Goal: Task Accomplishment & Management: Complete application form

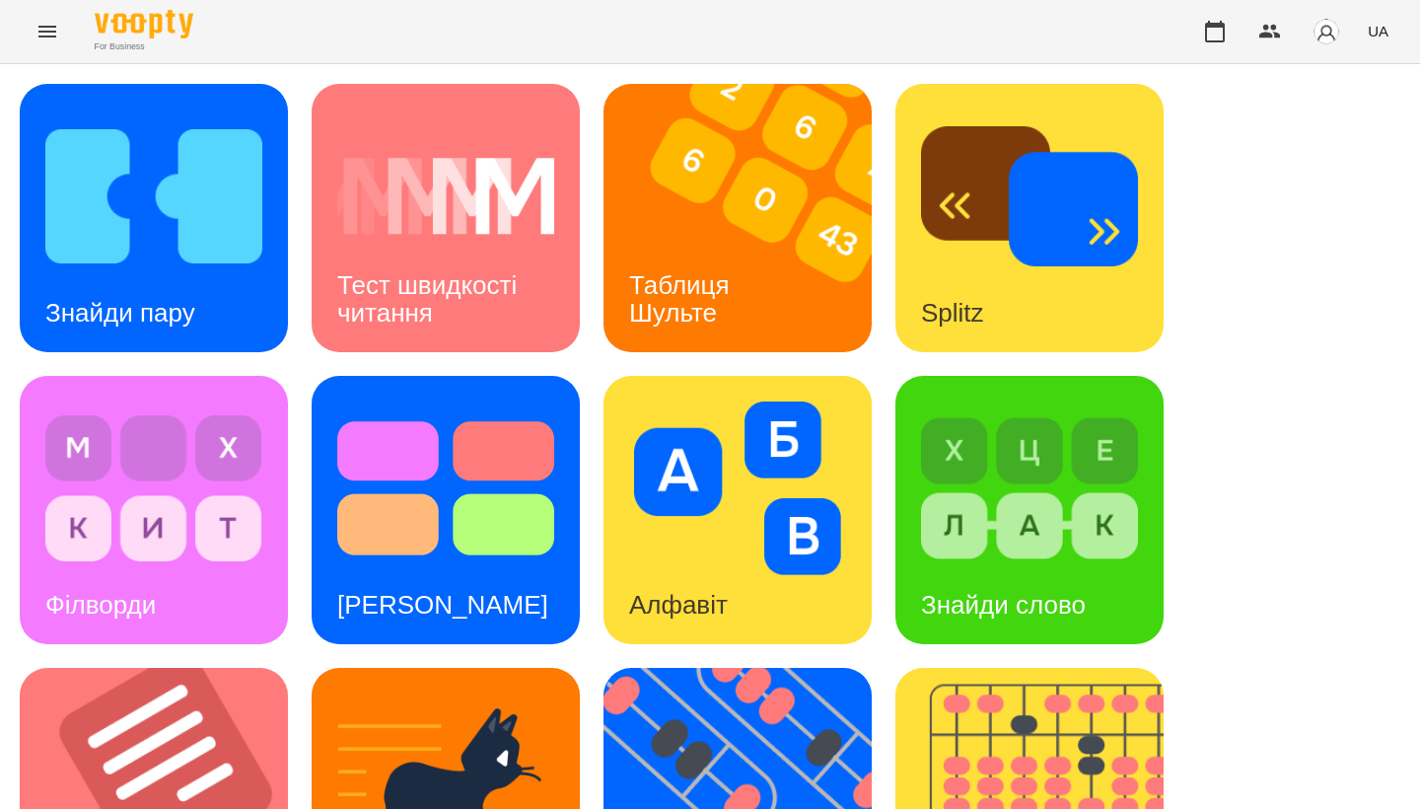
scroll to position [731, 0]
drag, startPoint x: 416, startPoint y: 442, endPoint x: 116, endPoint y: 357, distance: 311.6
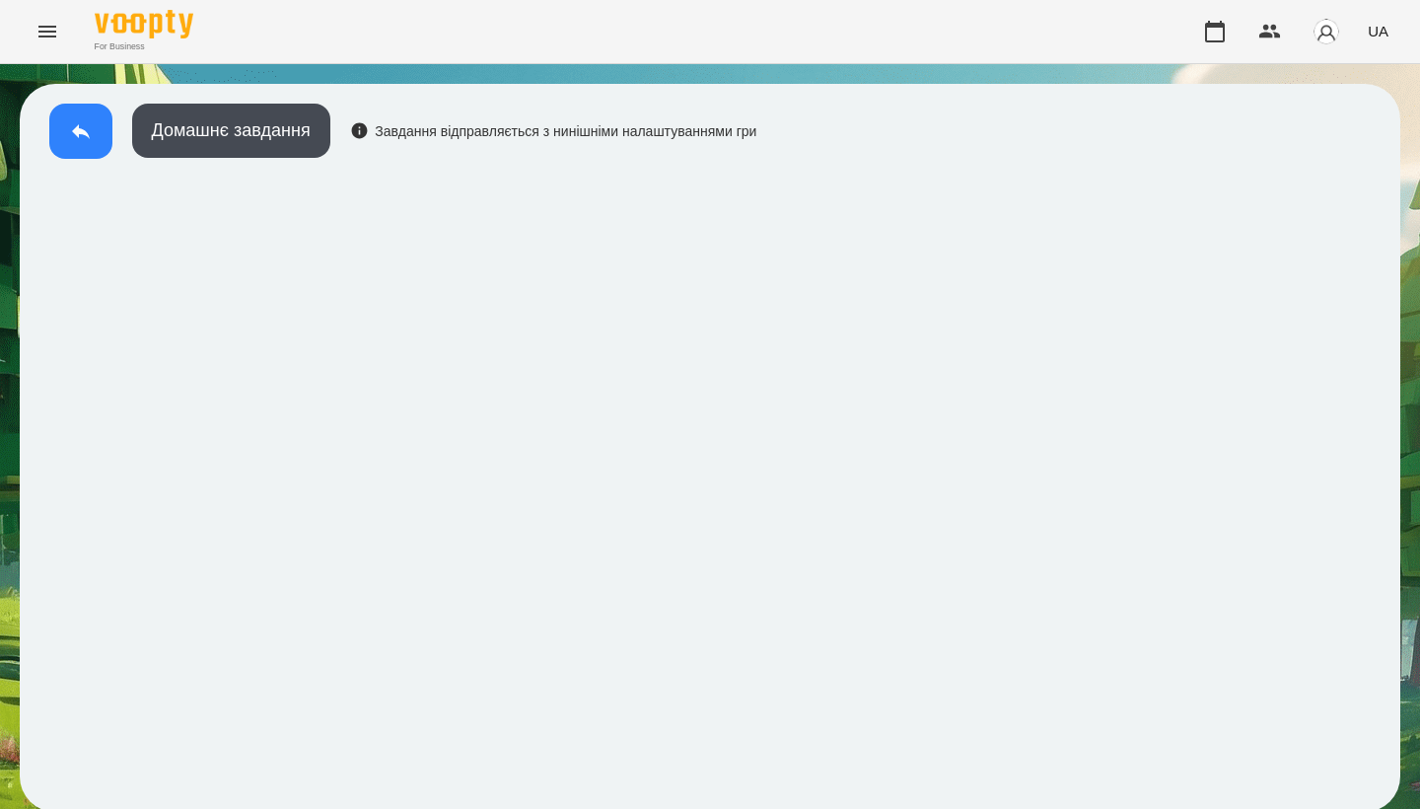
drag, startPoint x: 816, startPoint y: 1, endPoint x: 78, endPoint y: 145, distance: 751.8
click at [78, 145] on button at bounding box center [80, 131] width 63 height 55
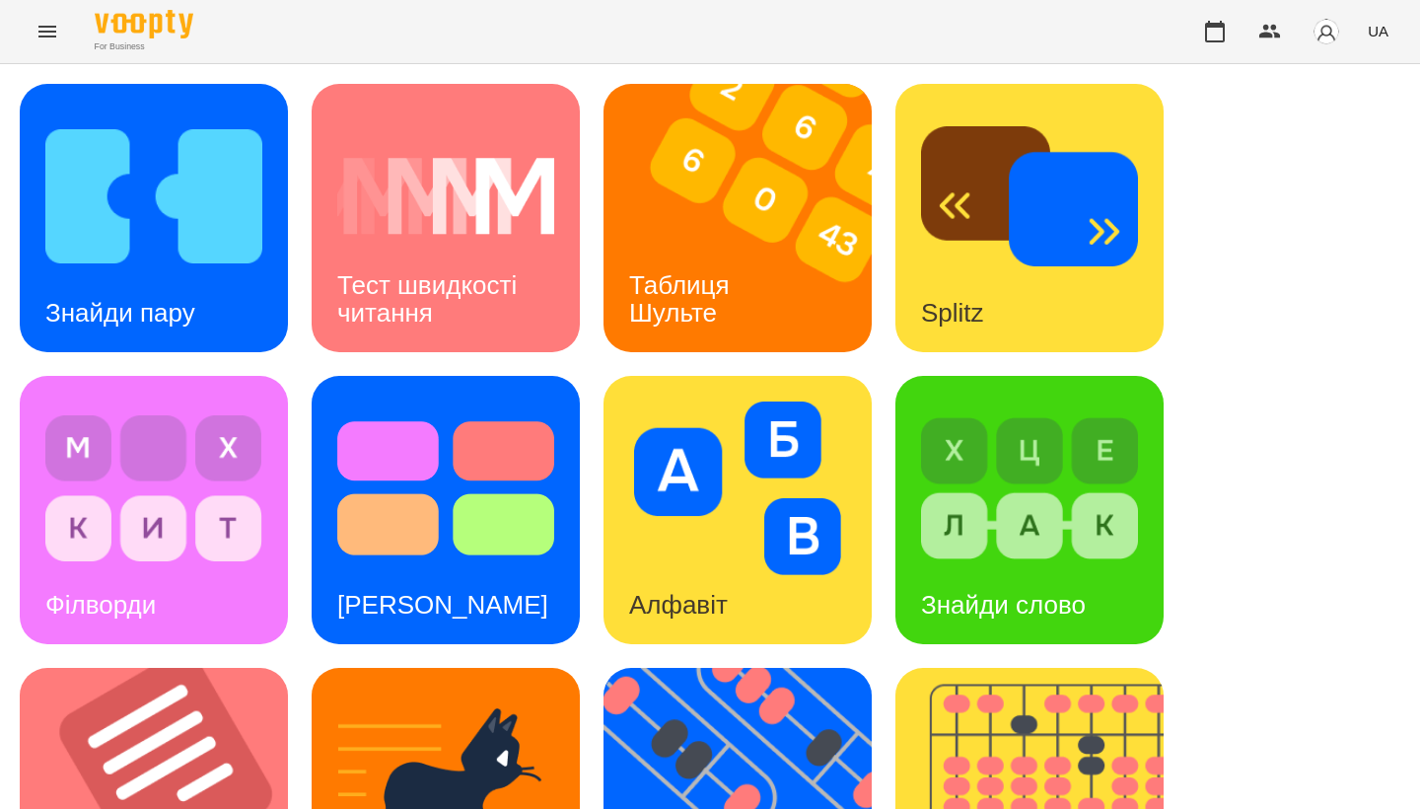
click at [485, 494] on img at bounding box center [445, 488] width 217 height 174
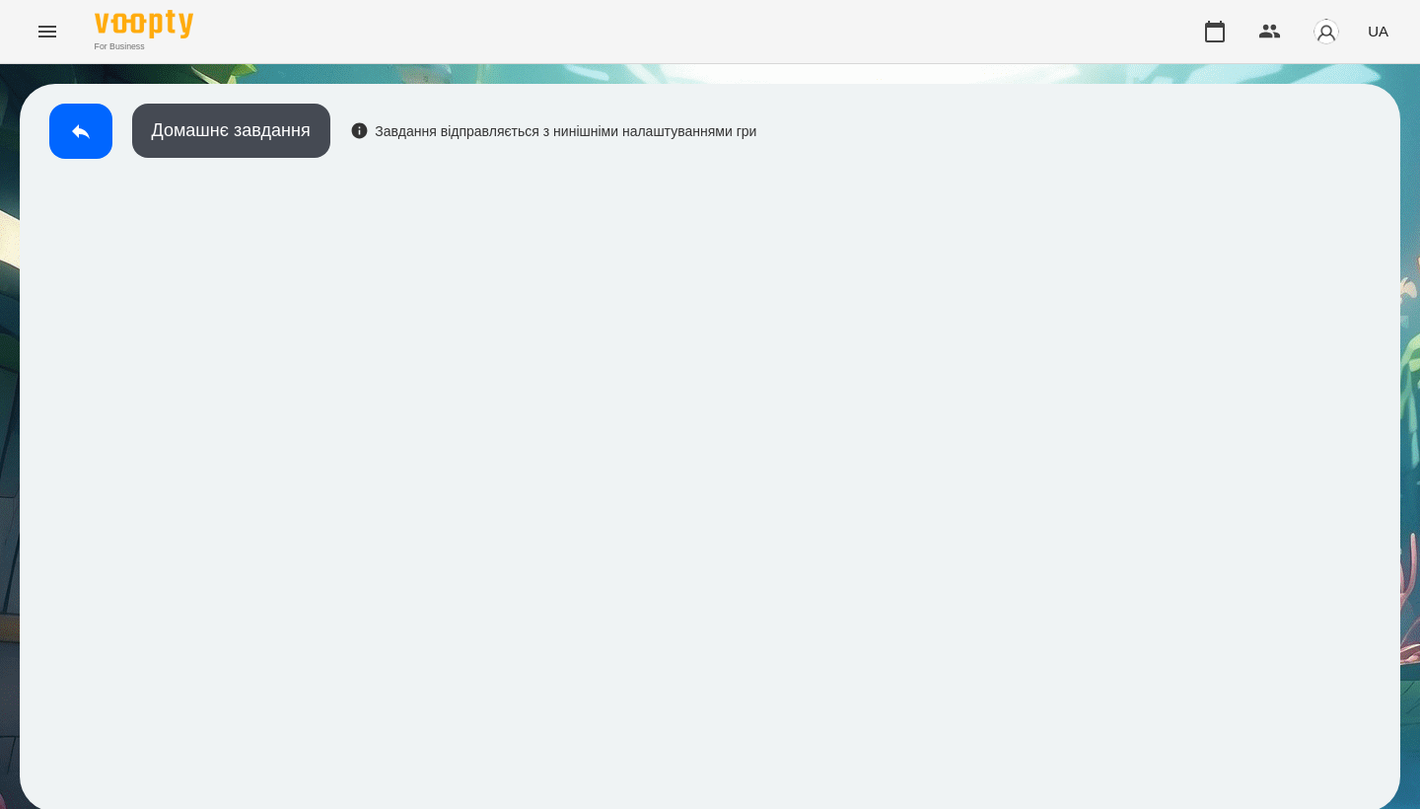
scroll to position [3, 0]
click at [44, 107] on div "Домашнє завдання Завдання відправляється з нинішніми налаштуваннями гри" at bounding box center [397, 136] width 717 height 65
click at [67, 134] on button at bounding box center [80, 131] width 63 height 55
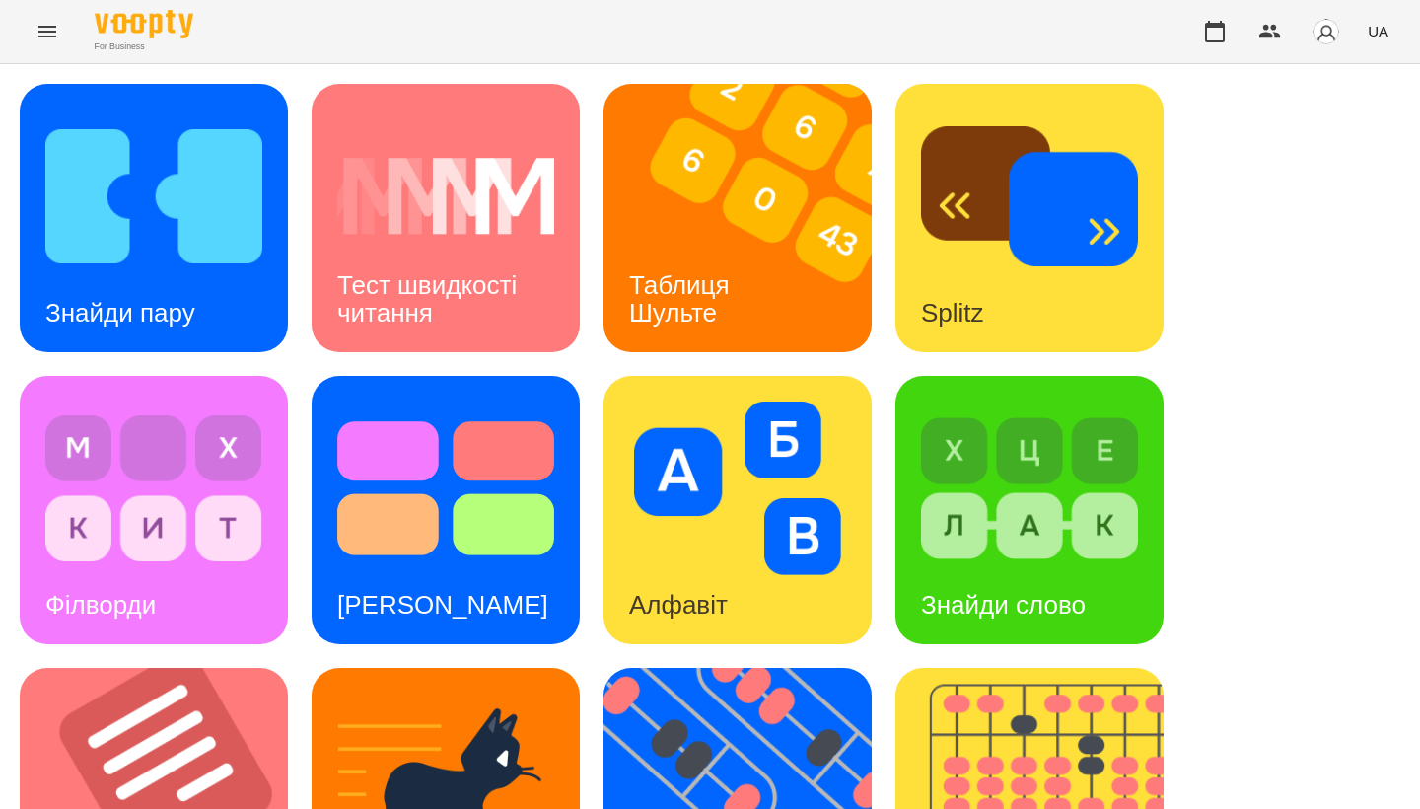
drag, startPoint x: 119, startPoint y: 72, endPoint x: 1222, endPoint y: 293, distance: 1124.8
click at [1222, 293] on div "Знайди пару Тест швидкості читання Таблиця [PERSON_NAME] Splitz Філворди Тест С…" at bounding box center [710, 802] width 1381 height 1436
click at [38, 40] on icon "Menu" at bounding box center [48, 32] width 24 height 24
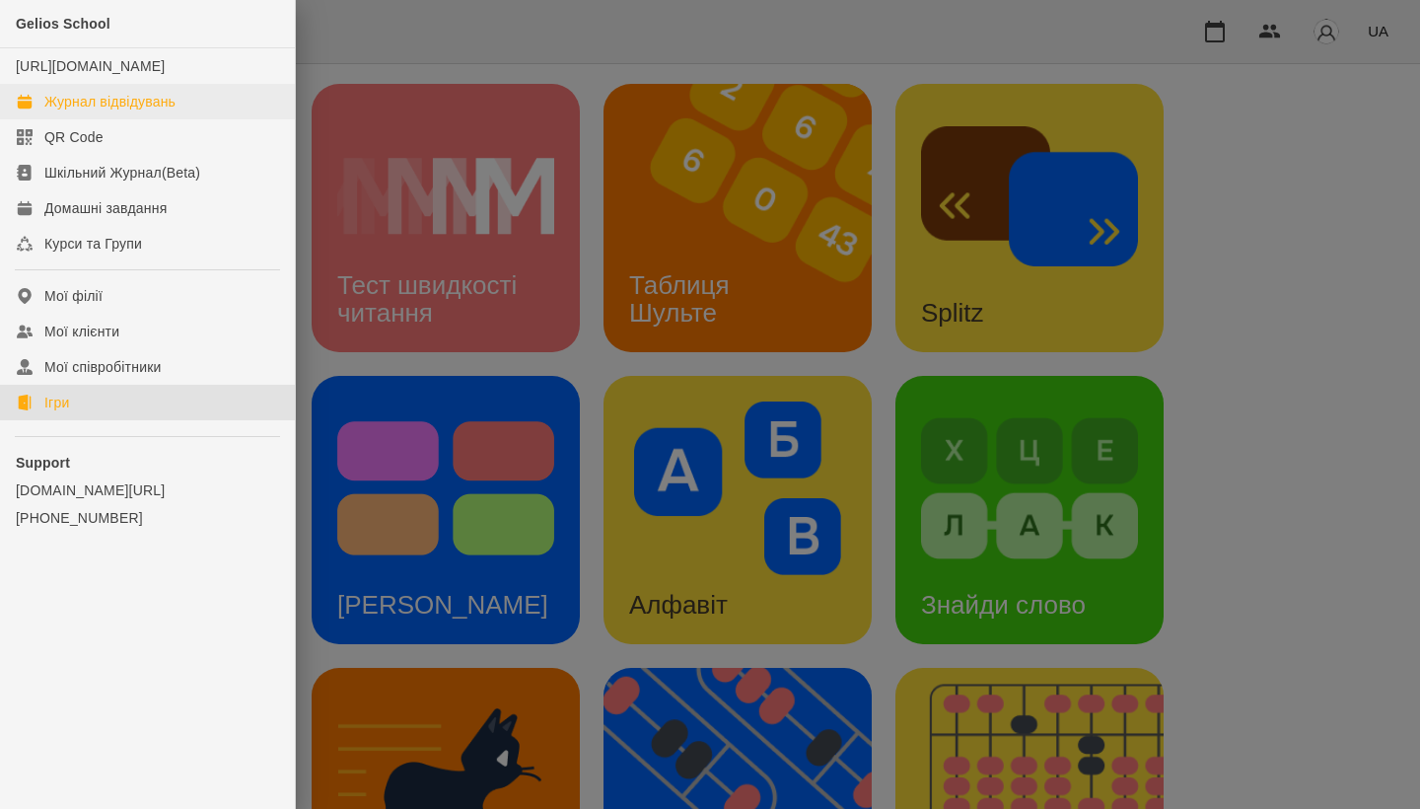
click at [89, 111] on div "Журнал відвідувань" at bounding box center [109, 102] width 131 height 20
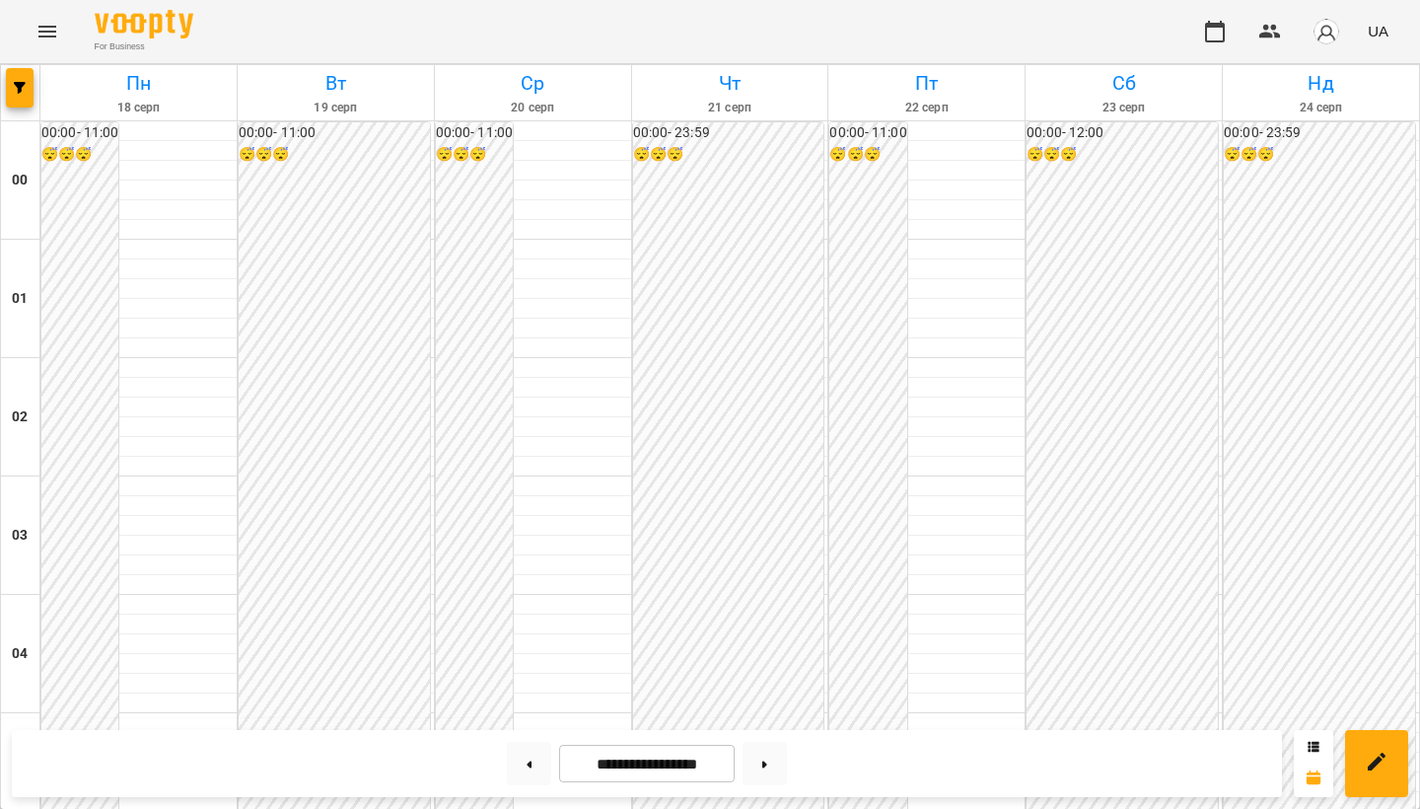
scroll to position [1143, 0]
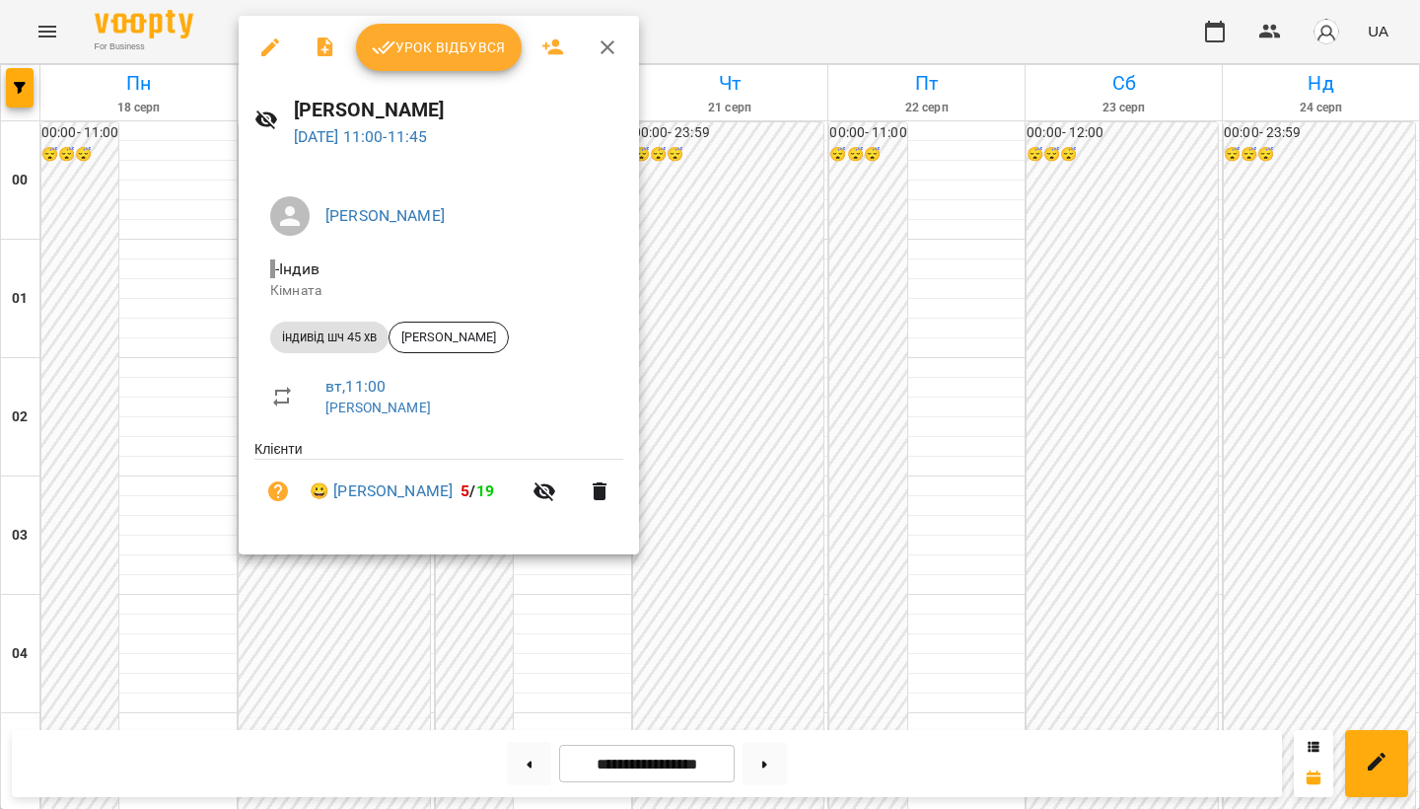
click at [462, 53] on span "Урок відбувся" at bounding box center [439, 48] width 134 height 24
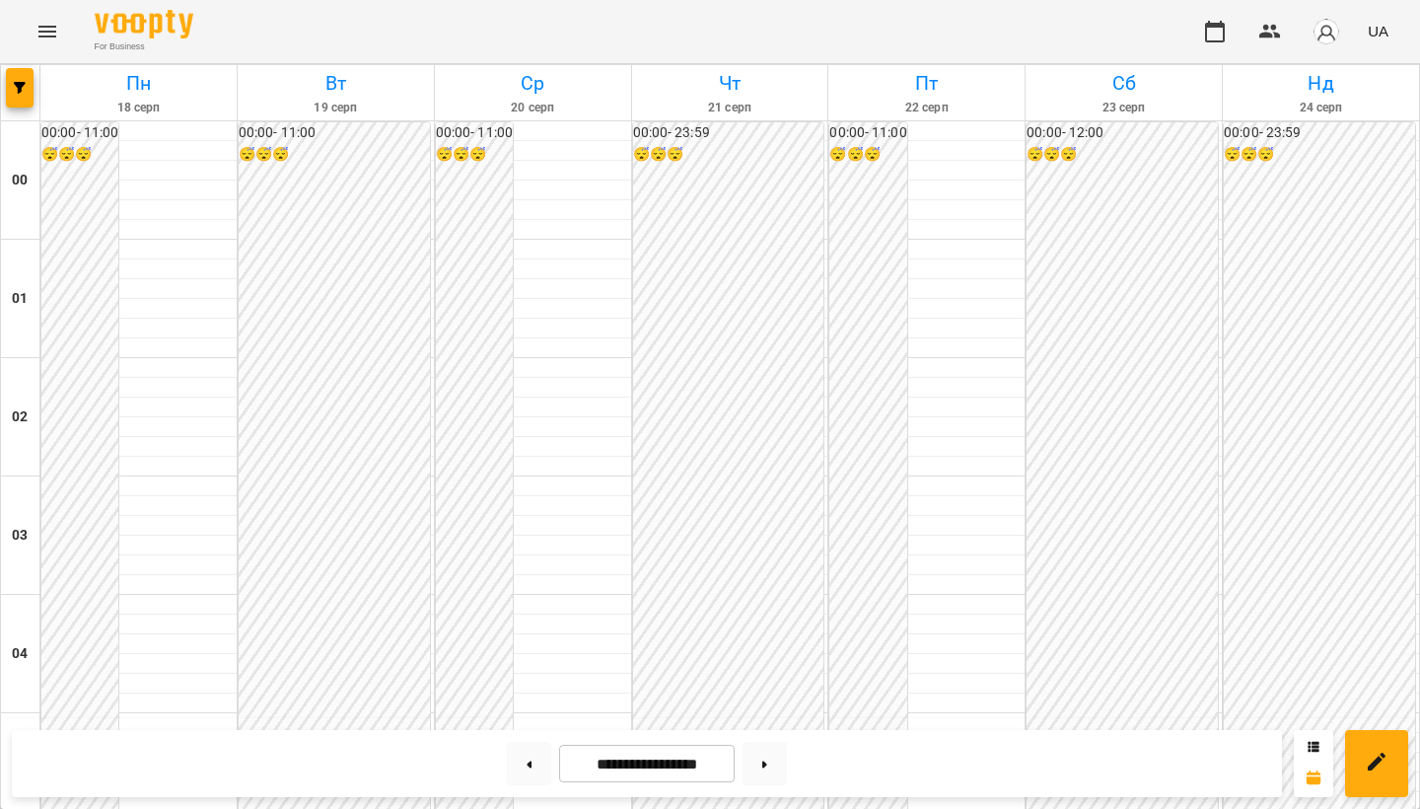
scroll to position [1072, 0]
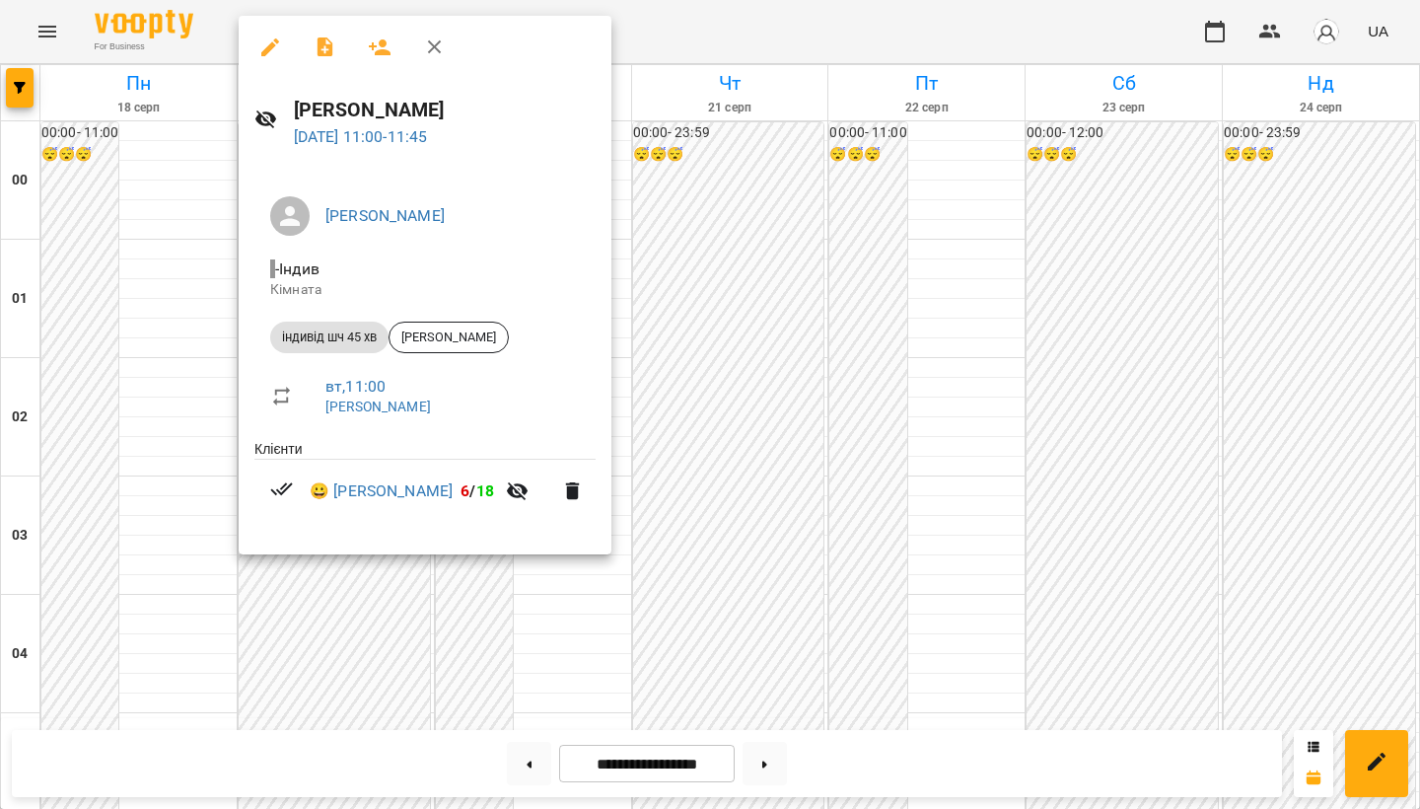
click at [167, 437] on div at bounding box center [710, 404] width 1420 height 809
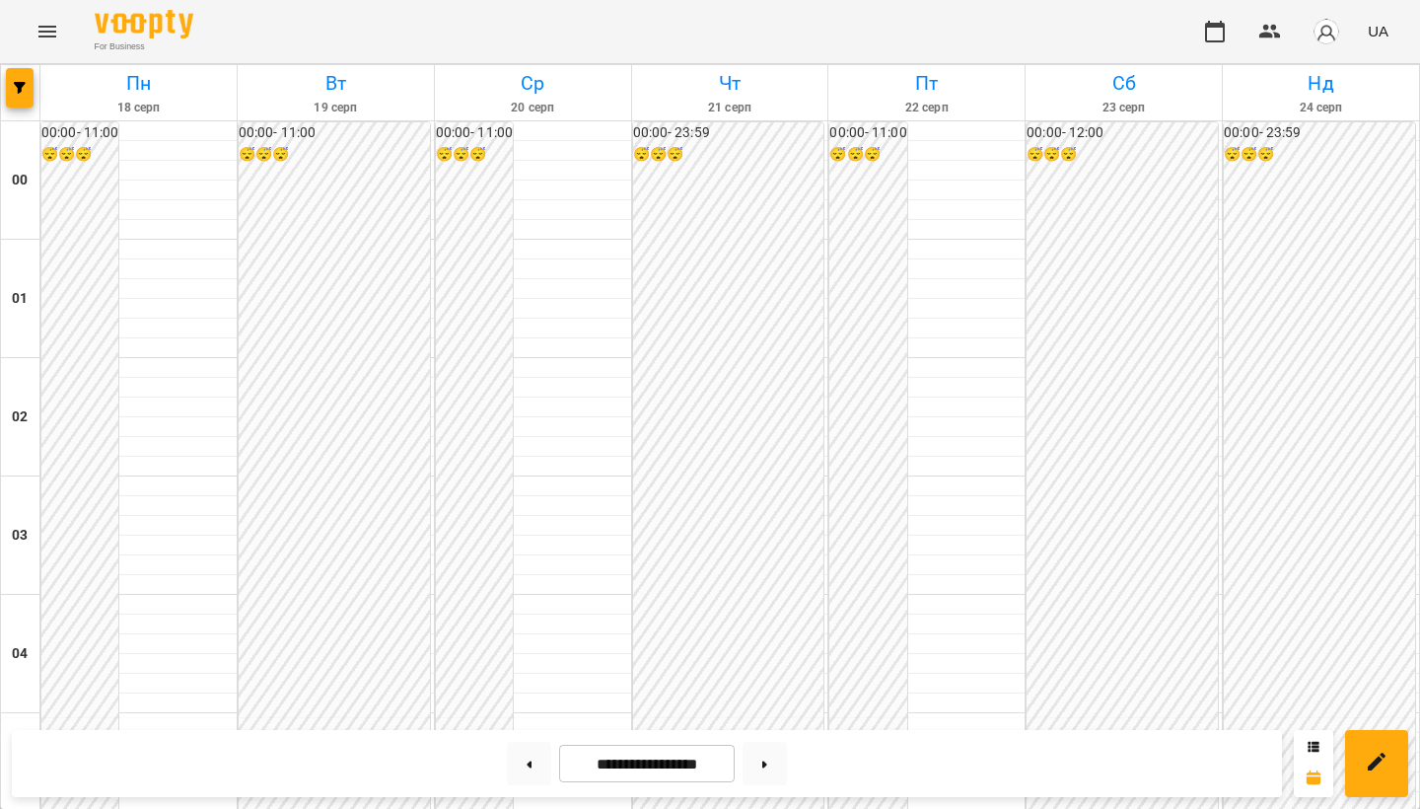
scroll to position [2003, 0]
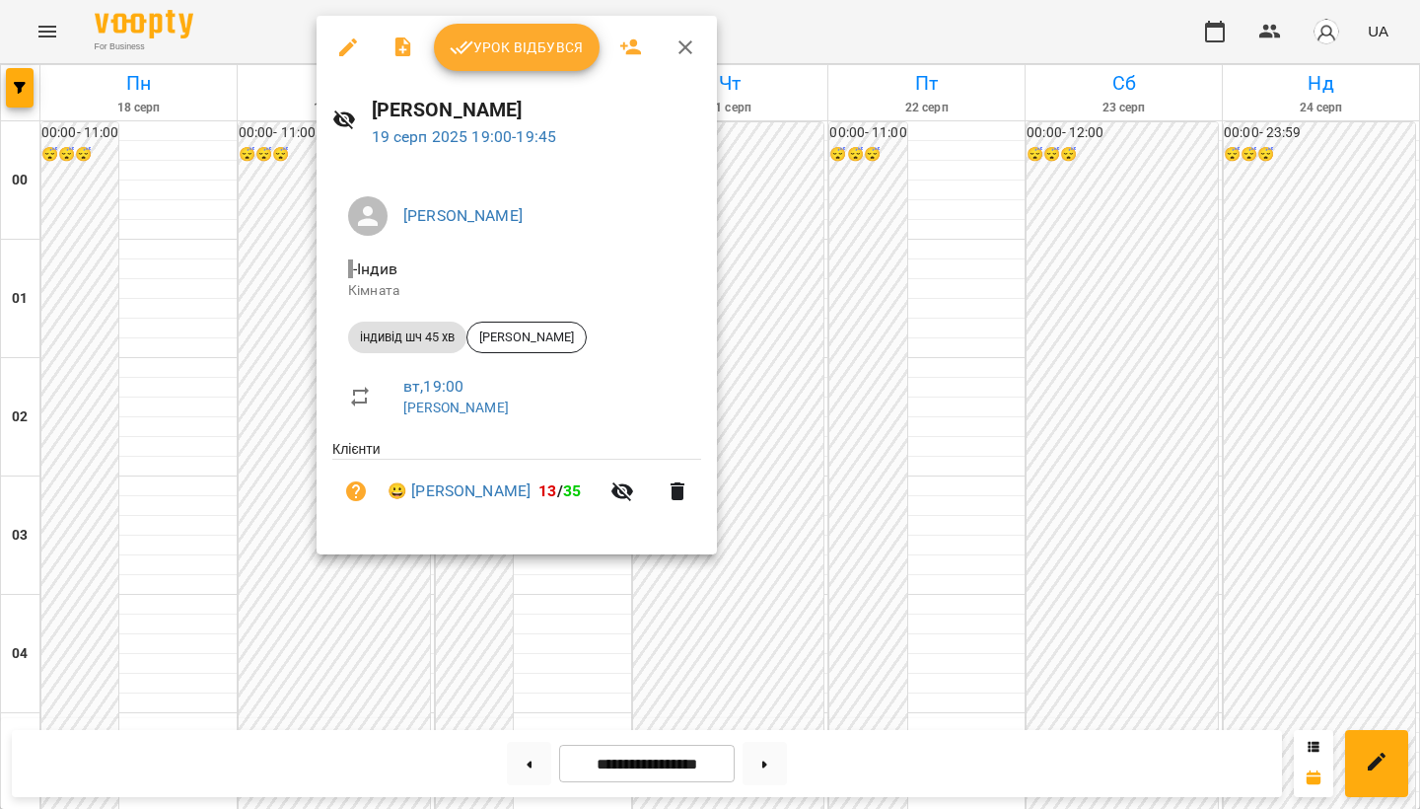
click at [523, 48] on span "Урок відбувся" at bounding box center [517, 48] width 134 height 24
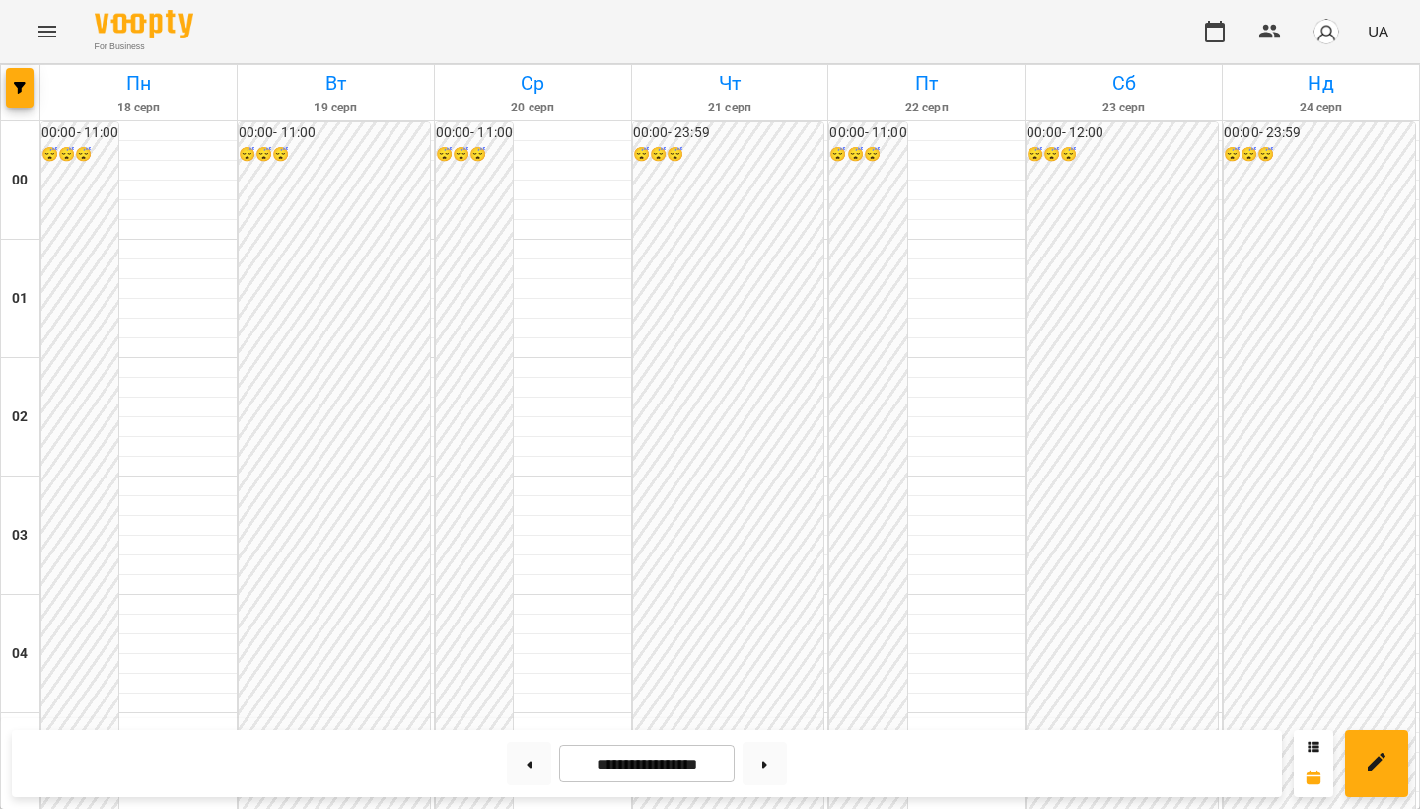
scroll to position [1911, 0]
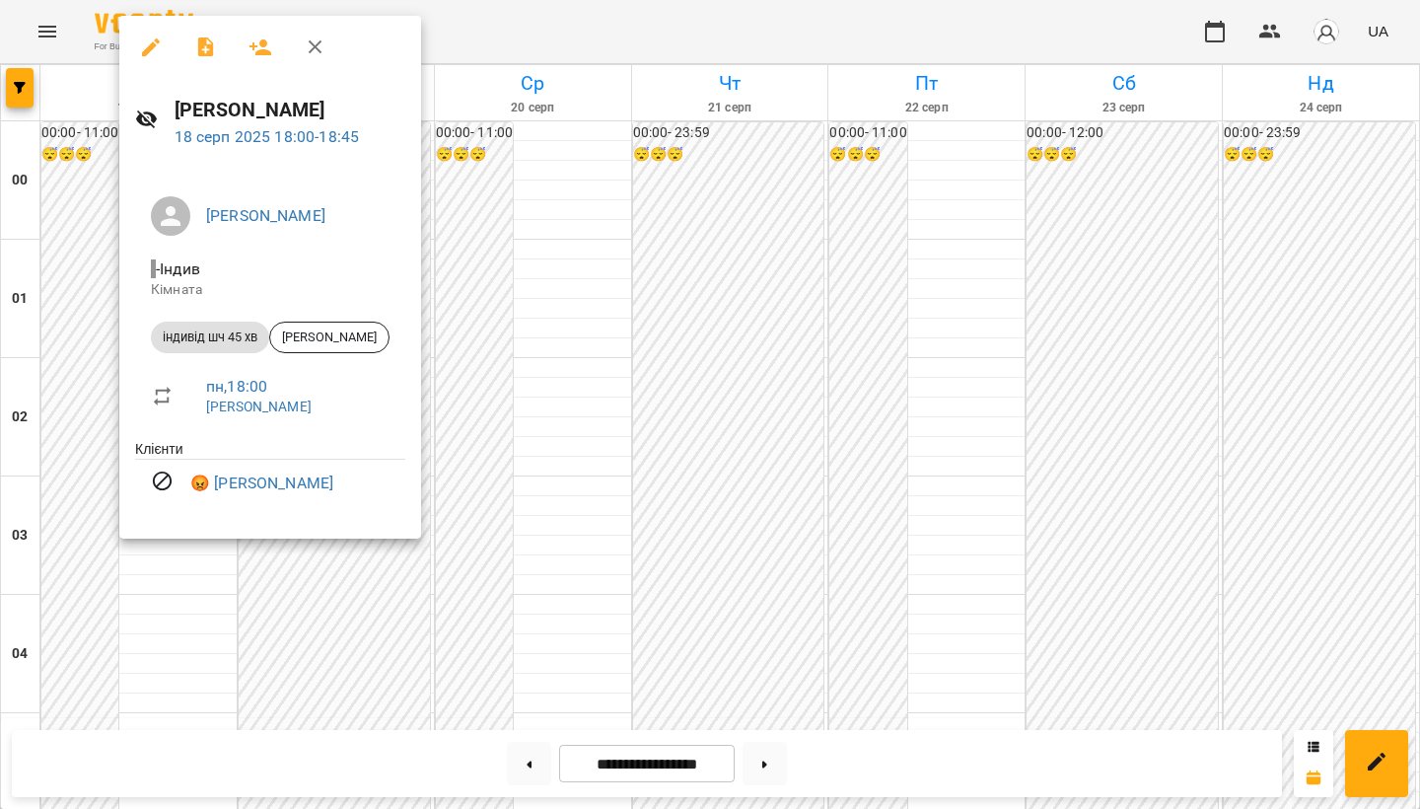
click at [760, 235] on div at bounding box center [710, 404] width 1420 height 809
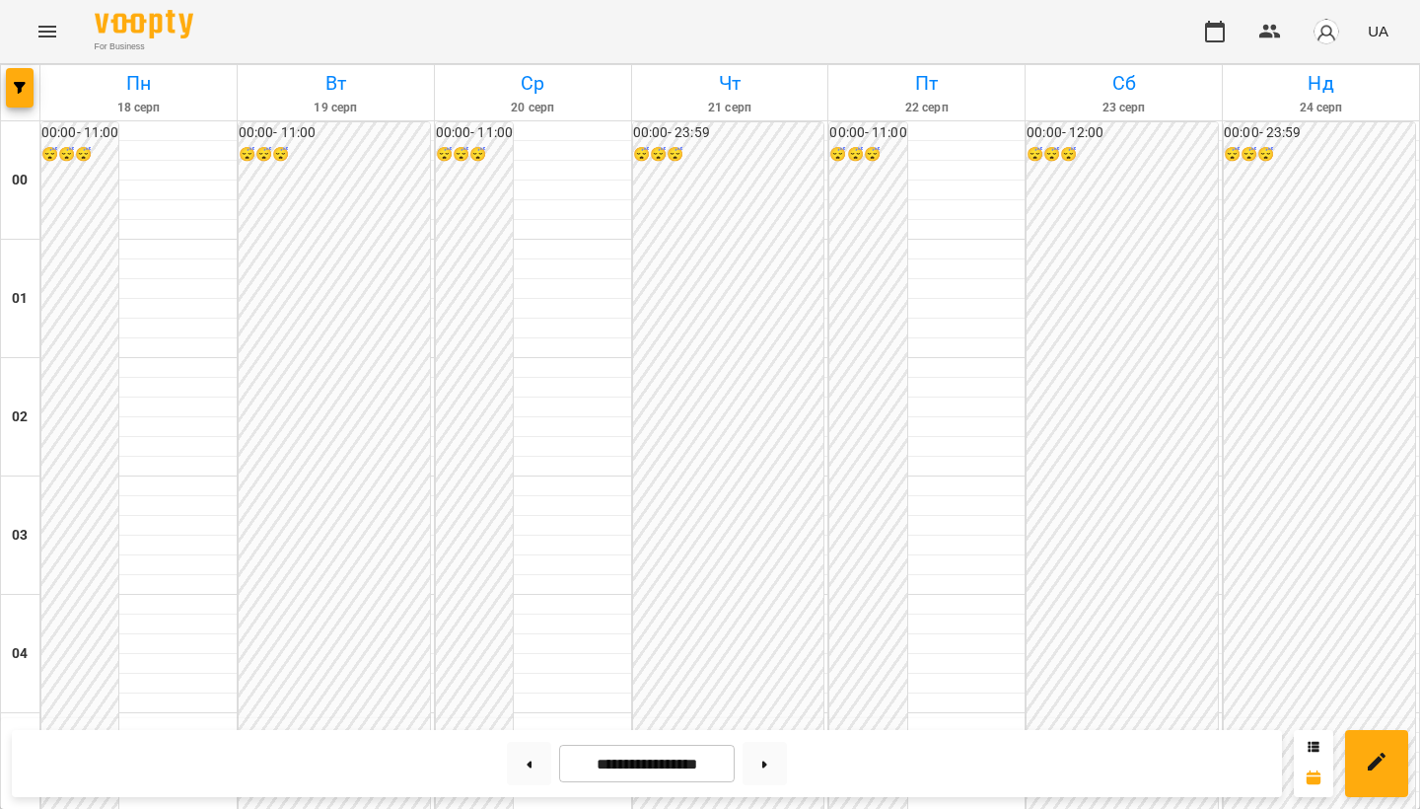
click at [43, 18] on button "Menu" at bounding box center [47, 31] width 47 height 47
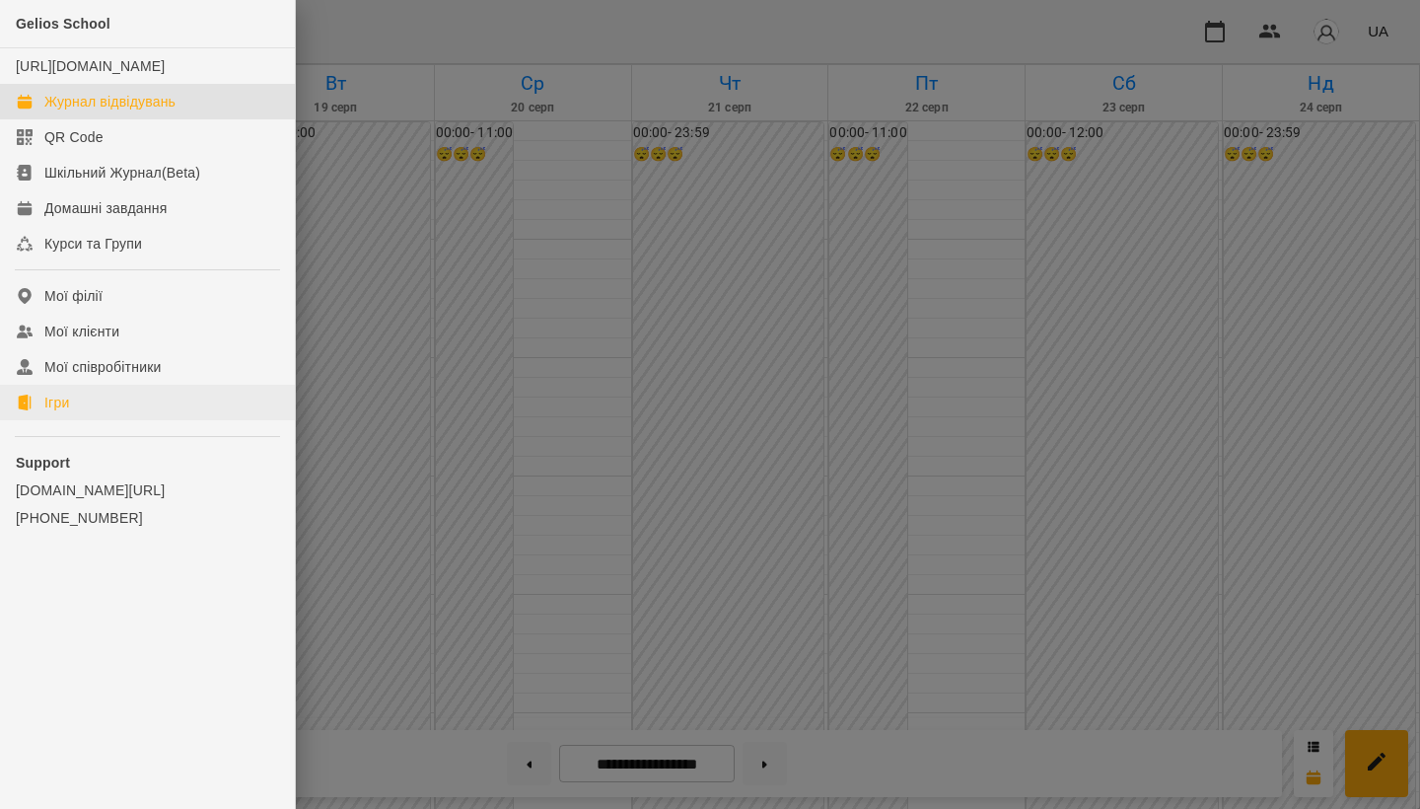
click at [100, 420] on link "Ігри" at bounding box center [147, 403] width 295 height 36
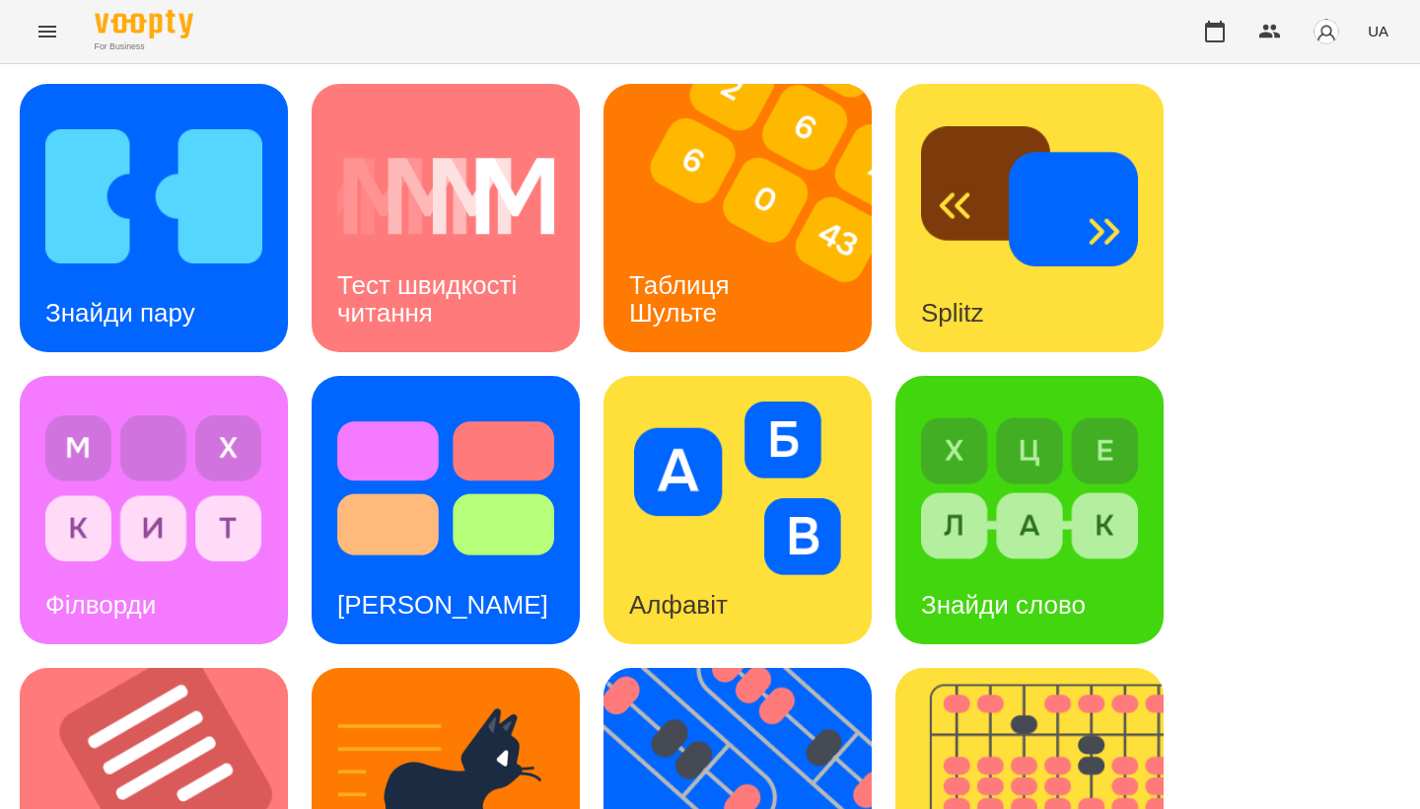
scroll to position [486, 0]
click at [177, 668] on img at bounding box center [166, 802] width 293 height 268
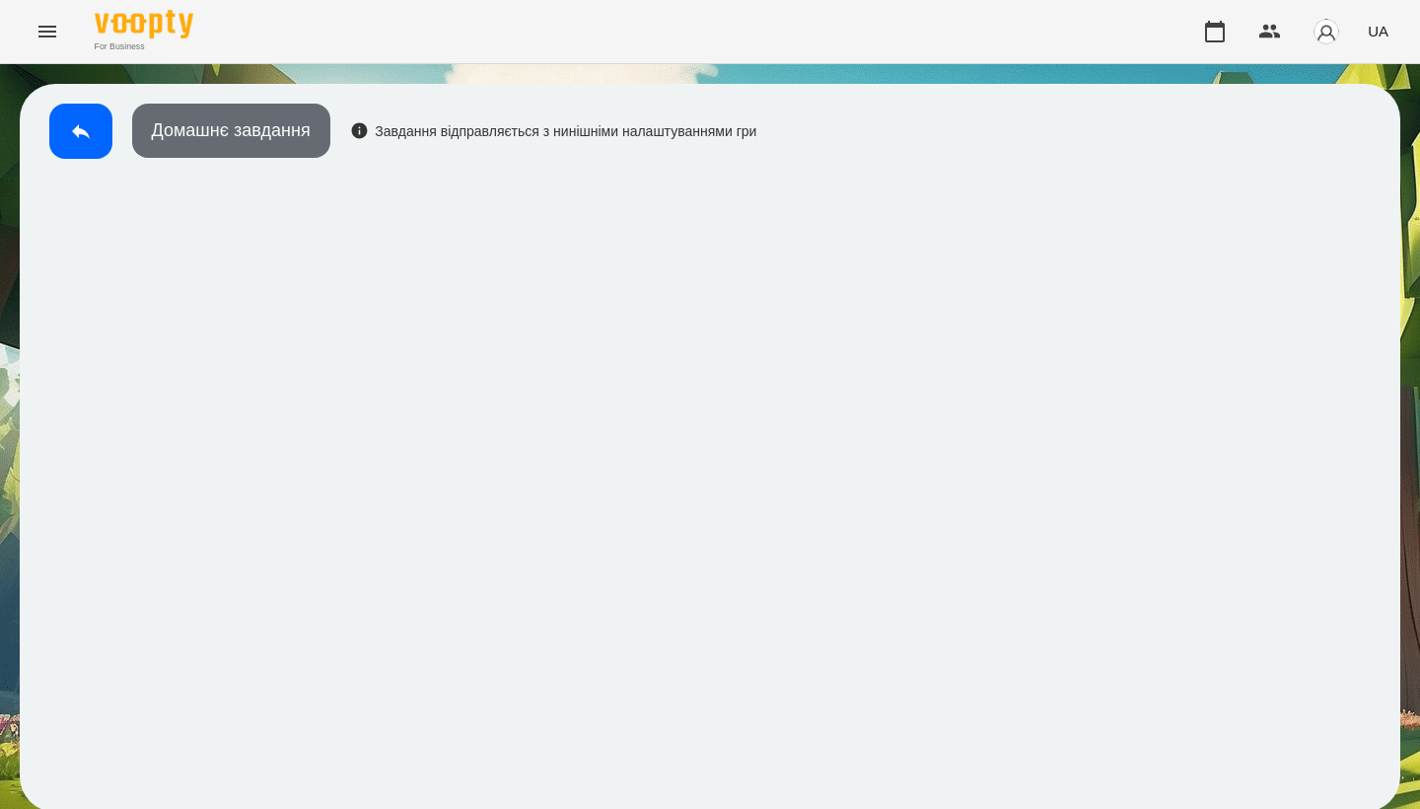
click at [241, 129] on button "Домашнє завдання" at bounding box center [231, 131] width 198 height 54
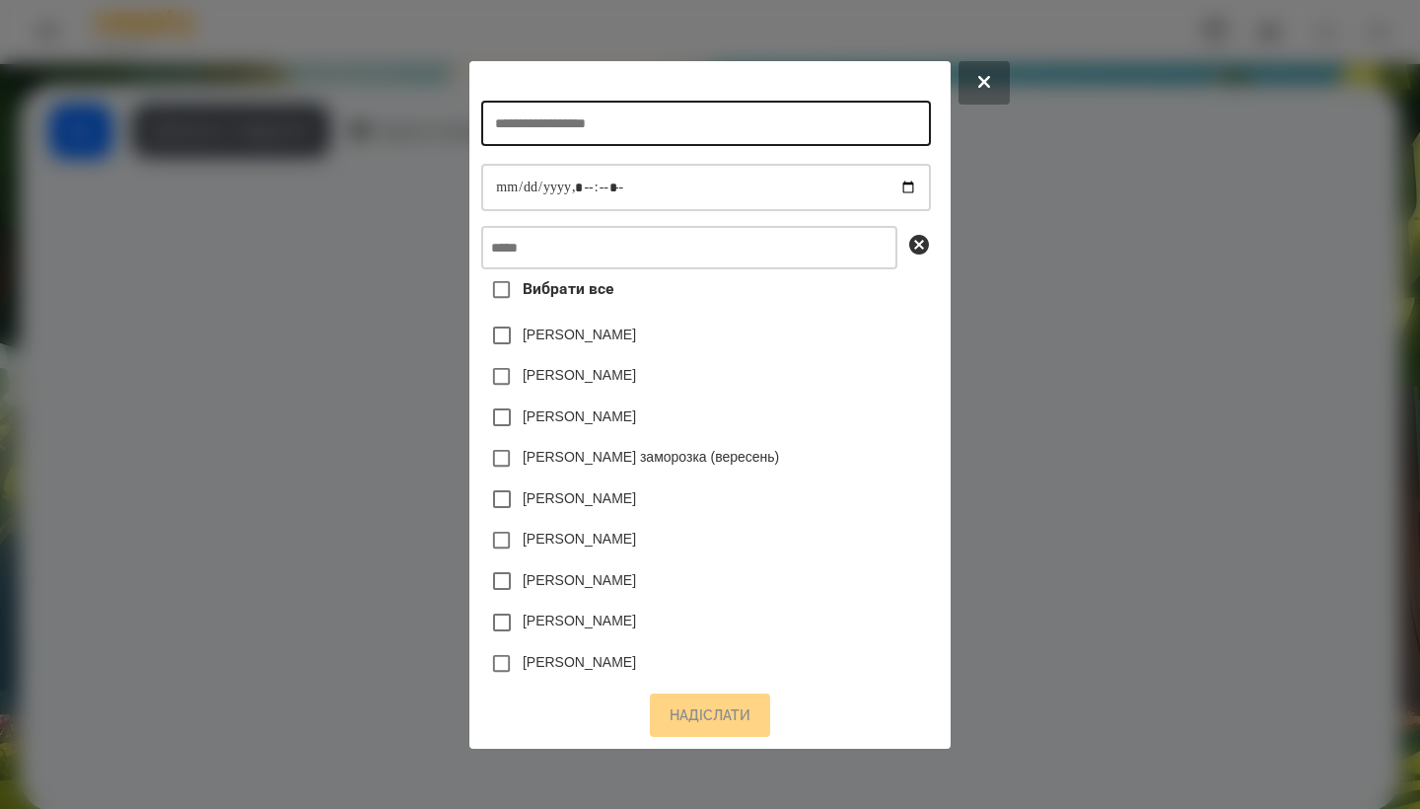
click at [582, 138] on input "text" at bounding box center [705, 123] width 449 height 45
type input "**********"
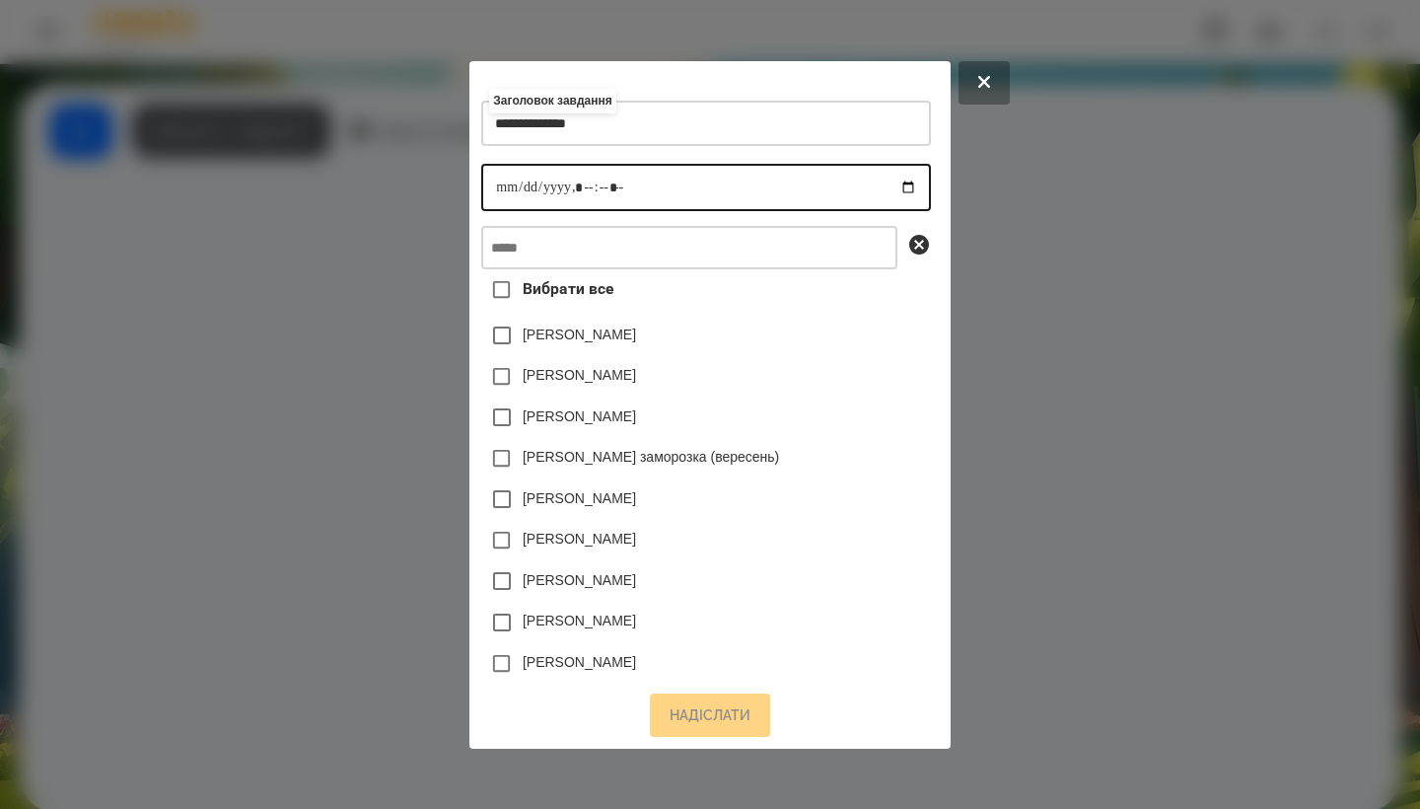
click at [481, 191] on input "datetime-local" at bounding box center [705, 187] width 449 height 47
click at [573, 179] on input "datetime-local" at bounding box center [705, 187] width 449 height 47
type input "**********"
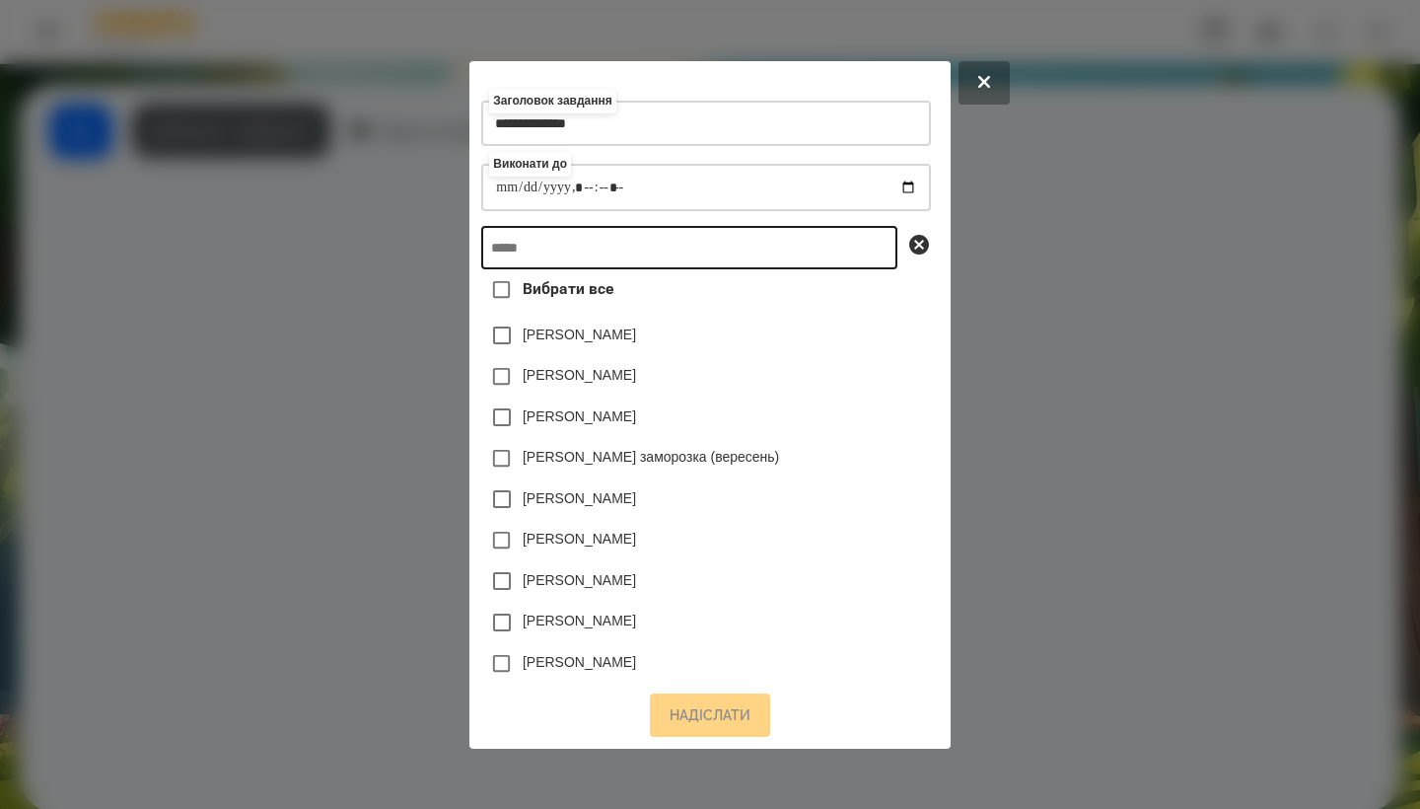
click at [635, 250] on input "text" at bounding box center [689, 247] width 416 height 43
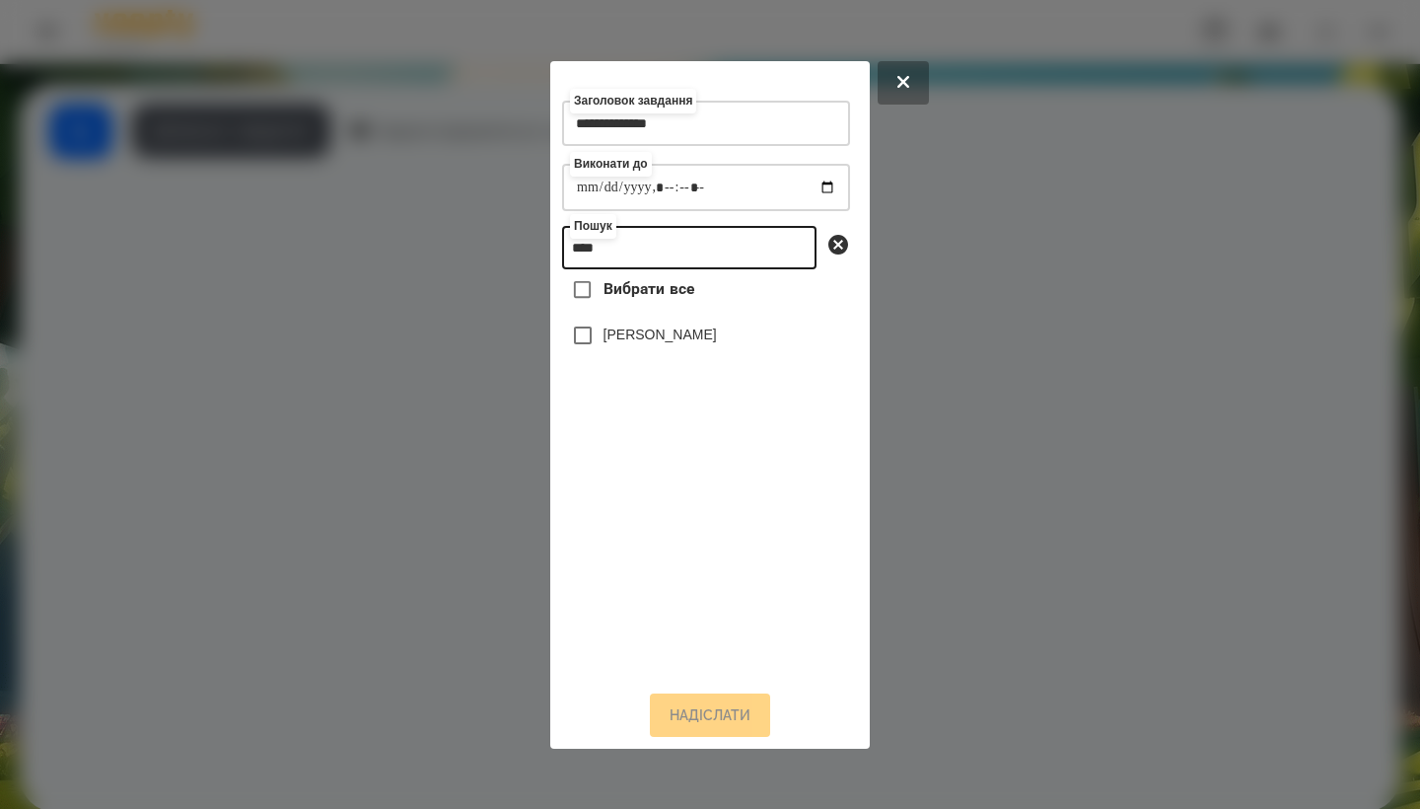
type input "****"
click at [640, 341] on label "[PERSON_NAME]" at bounding box center [660, 335] width 113 height 20
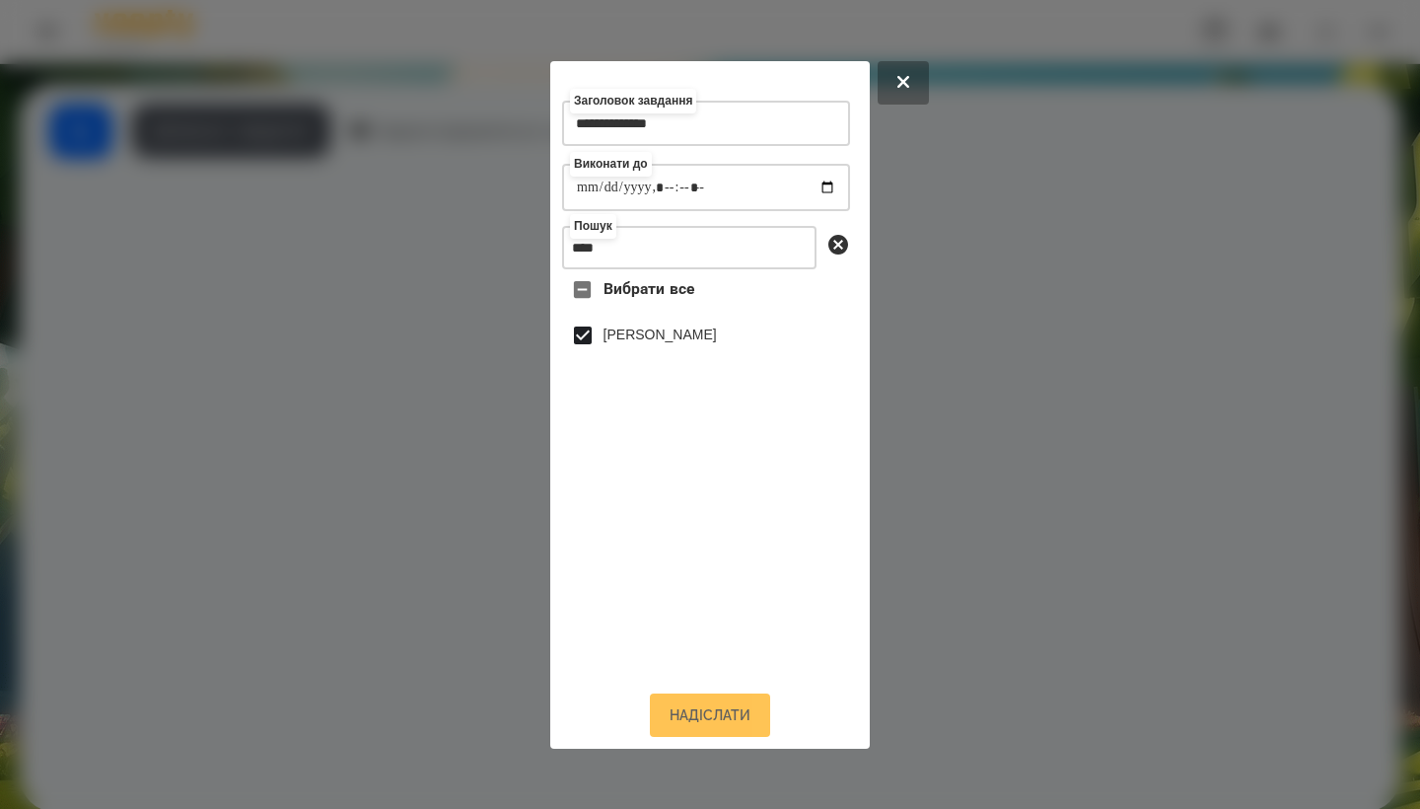
click at [713, 721] on button "Надіслати" at bounding box center [710, 714] width 120 height 43
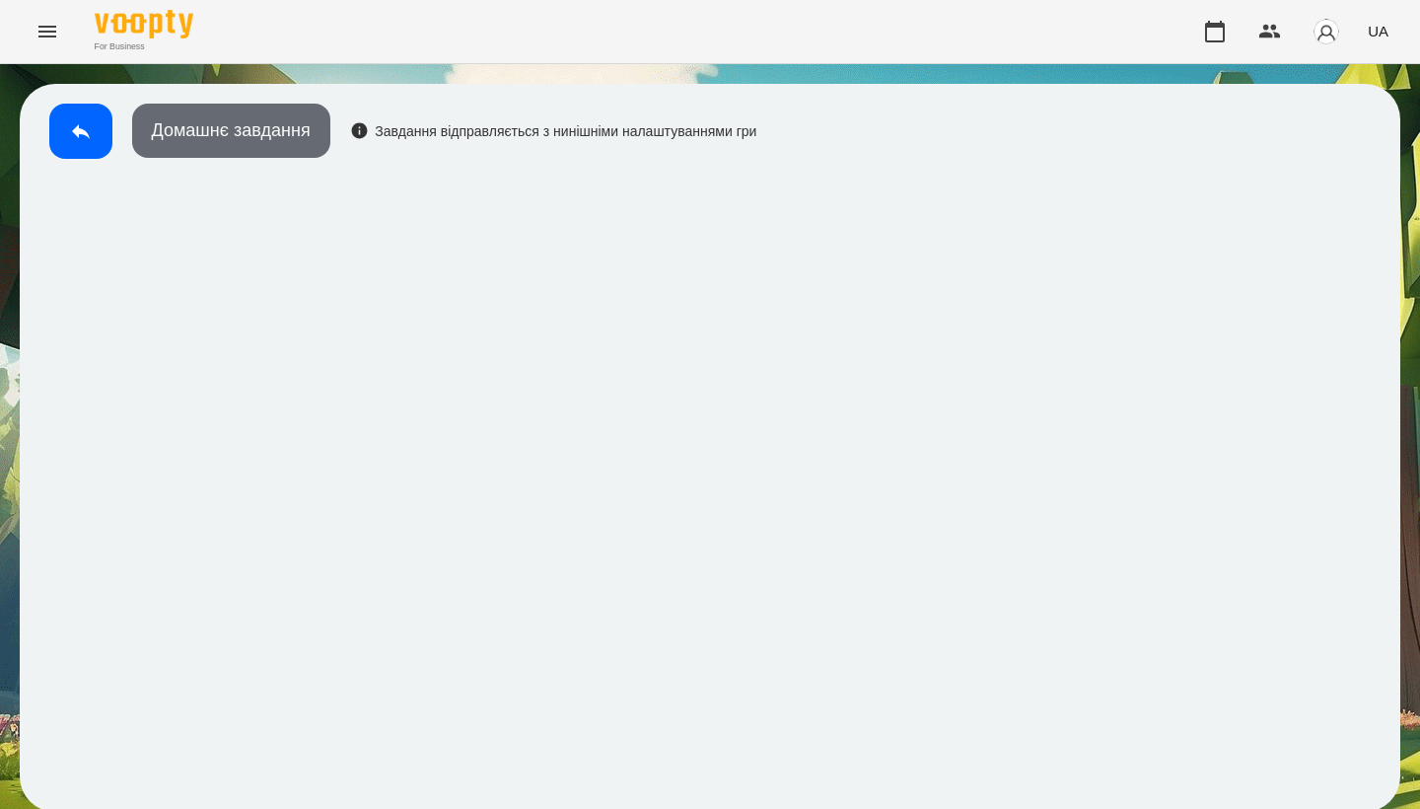
click at [285, 134] on button "Домашнє завдання" at bounding box center [231, 131] width 198 height 54
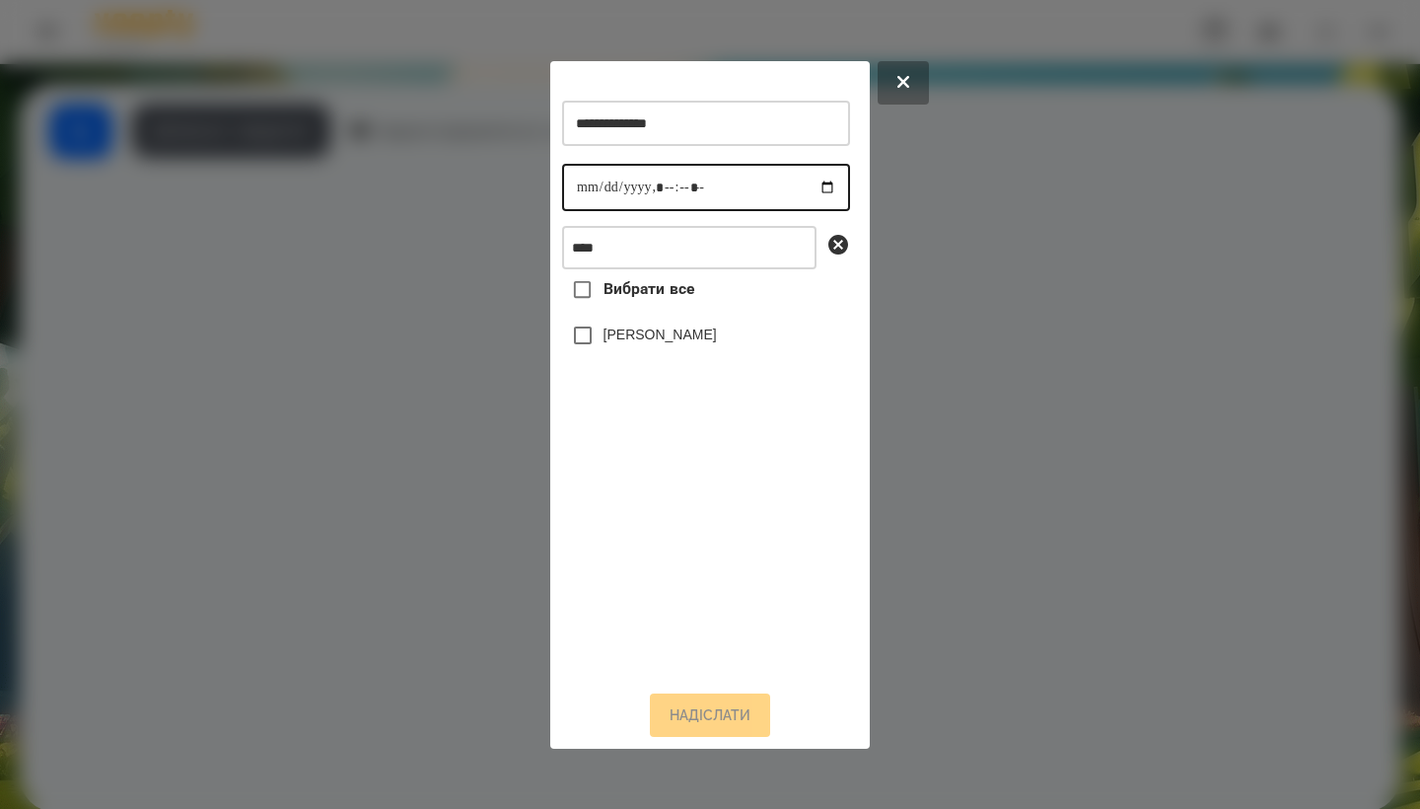
click at [596, 197] on input "datetime-local" at bounding box center [706, 187] width 288 height 47
type input "**********"
click at [660, 402] on div "Вибрати все [PERSON_NAME]" at bounding box center [706, 471] width 288 height 404
click at [638, 344] on label "[PERSON_NAME]" at bounding box center [660, 335] width 113 height 20
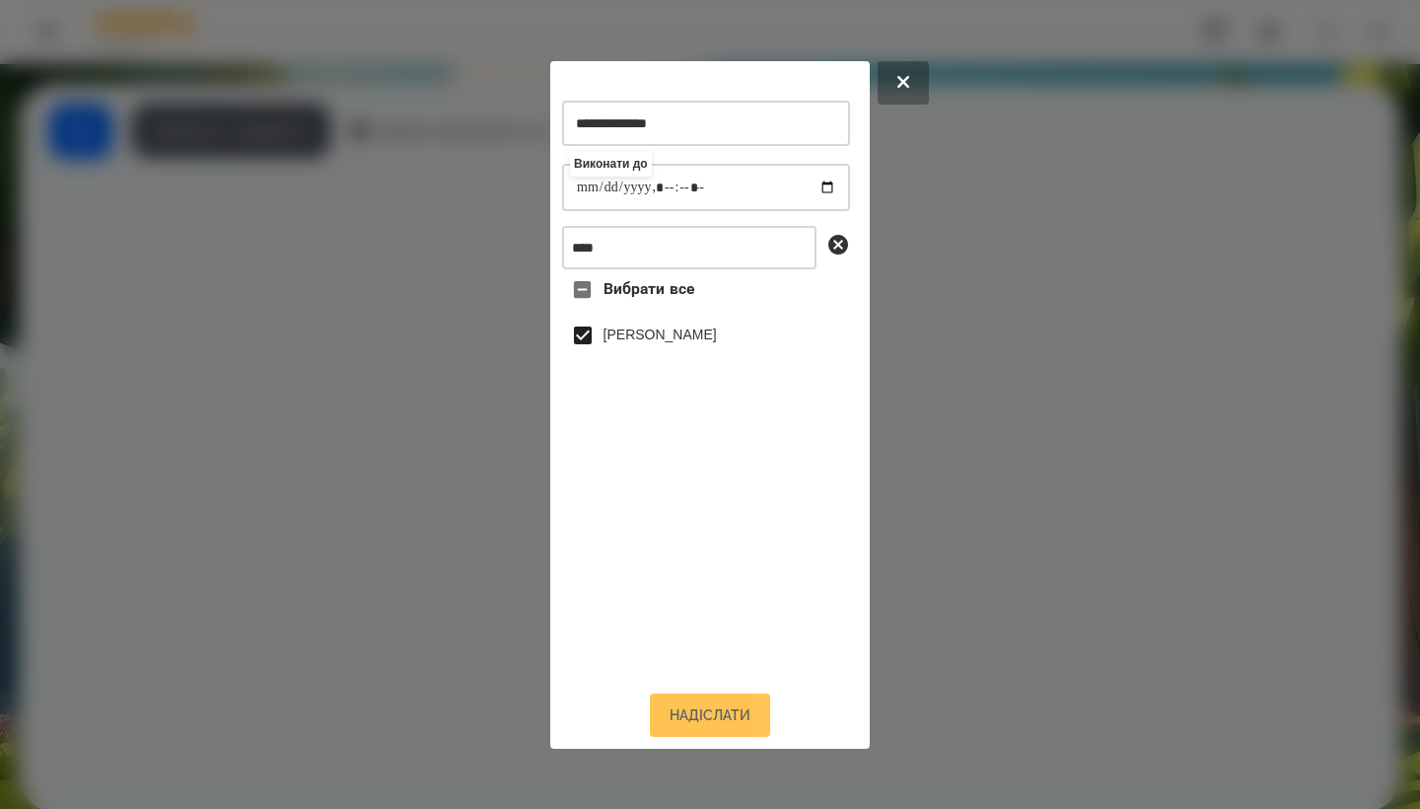
click at [712, 719] on button "Надіслати" at bounding box center [710, 714] width 120 height 43
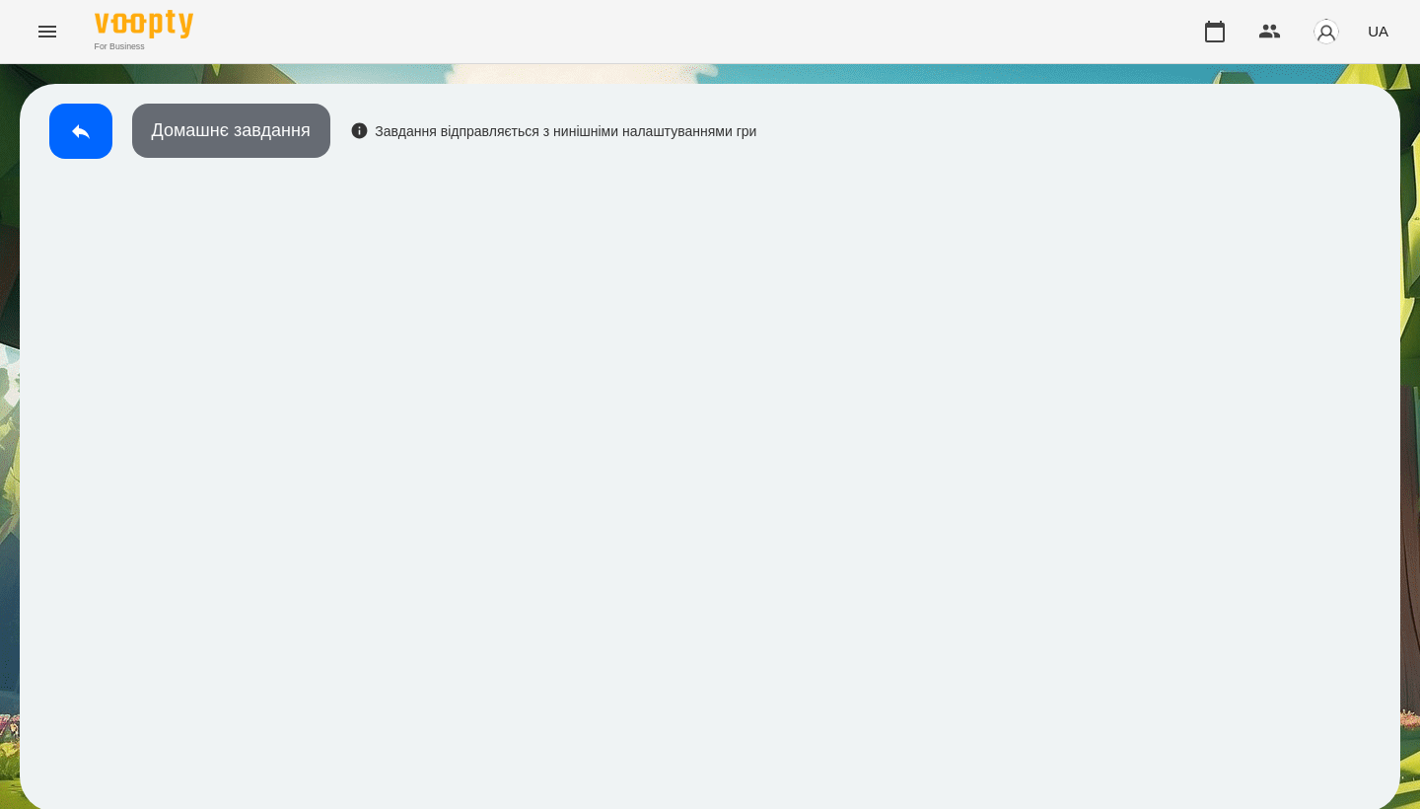
click at [241, 110] on button "Домашнє завдання" at bounding box center [231, 131] width 198 height 54
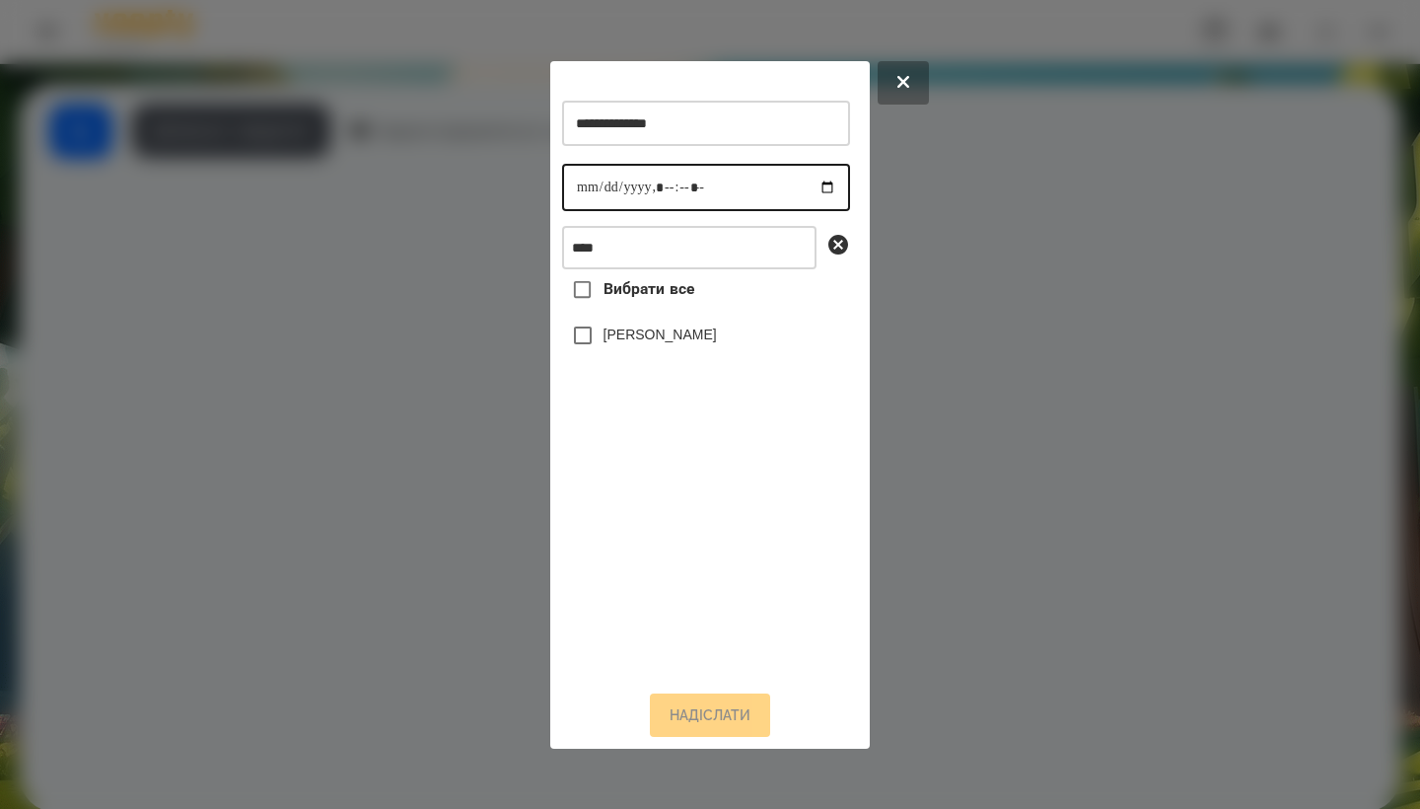
click at [585, 190] on input "datetime-local" at bounding box center [706, 187] width 288 height 47
type input "**********"
click at [650, 410] on div "Вибрати все [PERSON_NAME]" at bounding box center [706, 471] width 288 height 404
click at [647, 337] on label "[PERSON_NAME]" at bounding box center [660, 335] width 113 height 20
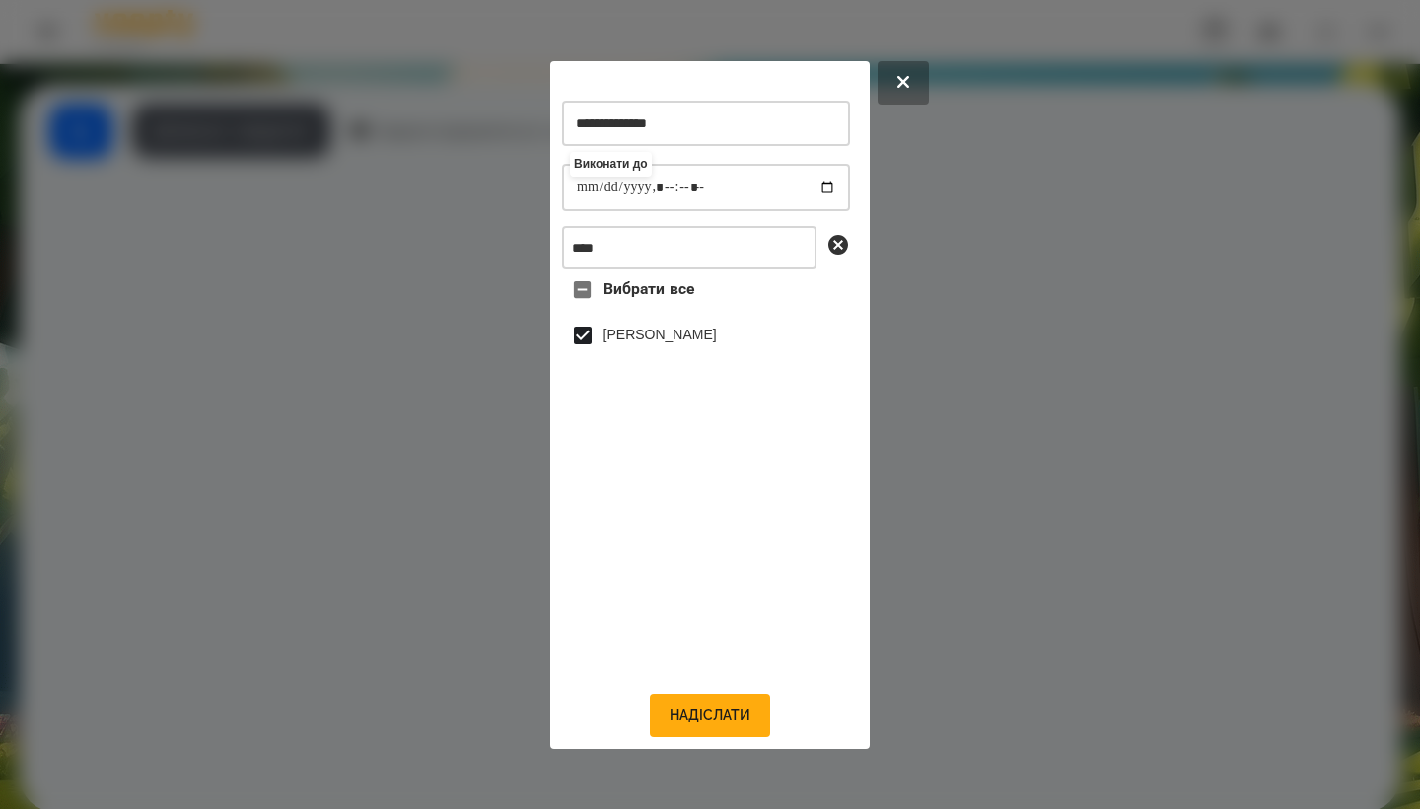
click at [701, 698] on div "**********" at bounding box center [710, 405] width 296 height 664
click at [701, 706] on button "Надіслати" at bounding box center [710, 714] width 120 height 43
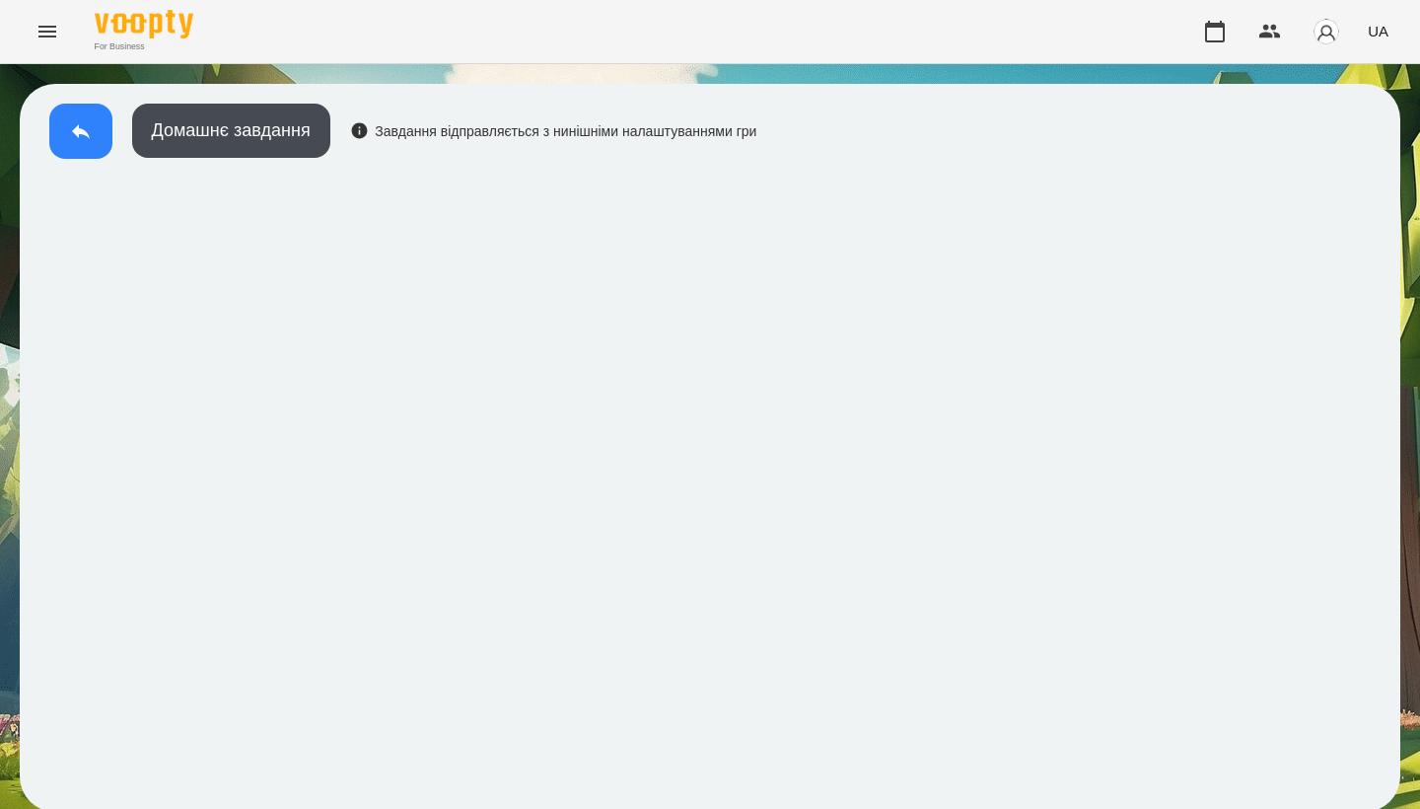
click at [83, 136] on icon at bounding box center [81, 131] width 24 height 24
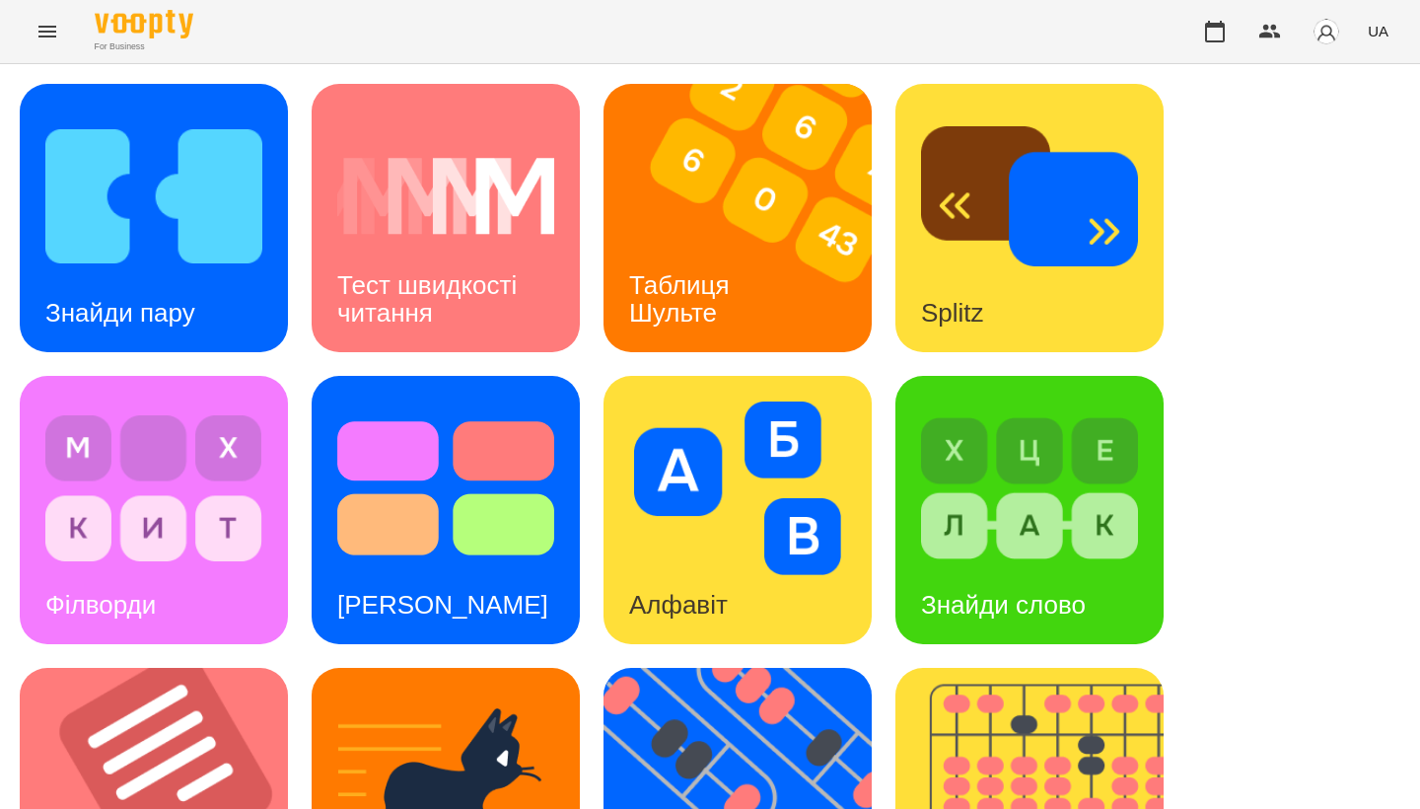
scroll to position [731, 0]
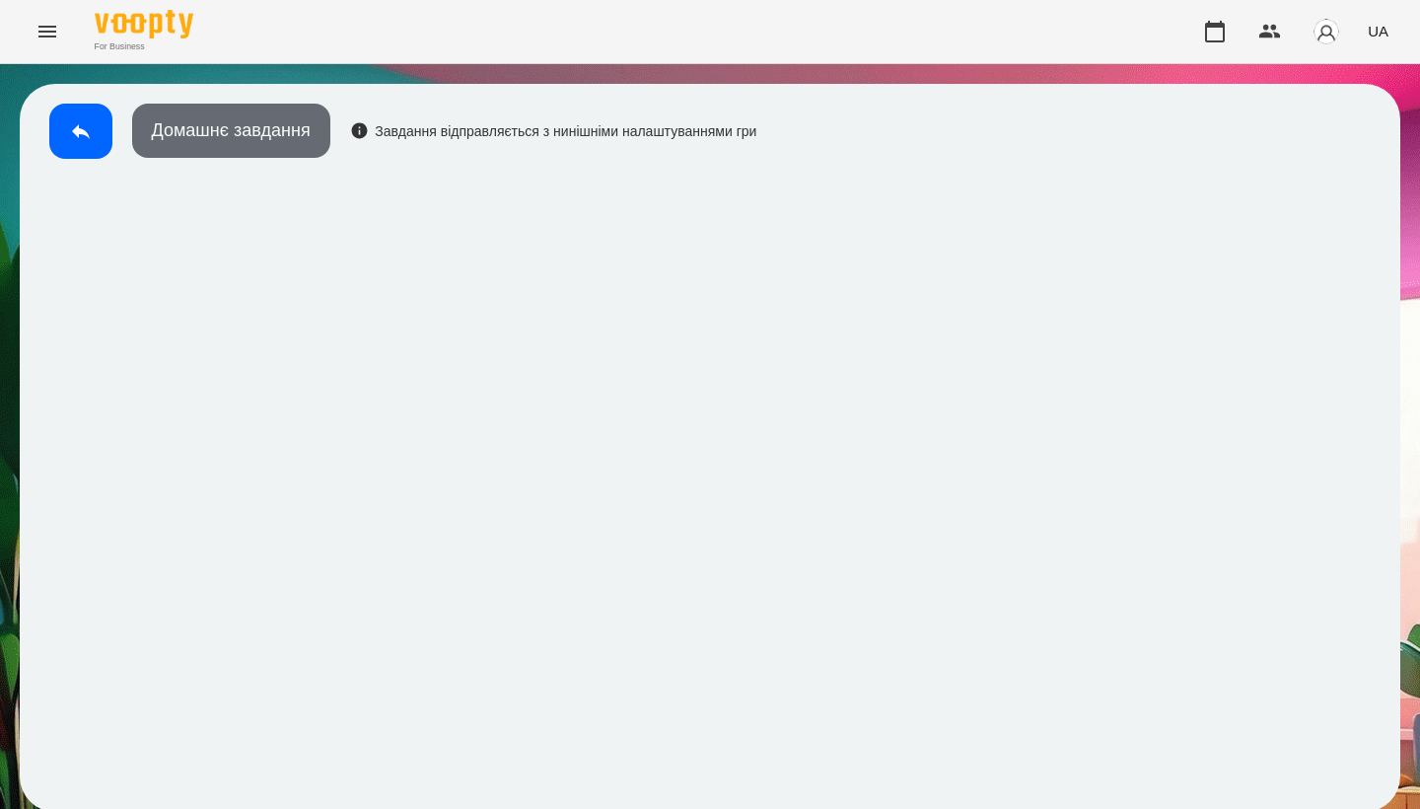
click at [221, 137] on button "Домашнє завдання" at bounding box center [231, 131] width 198 height 54
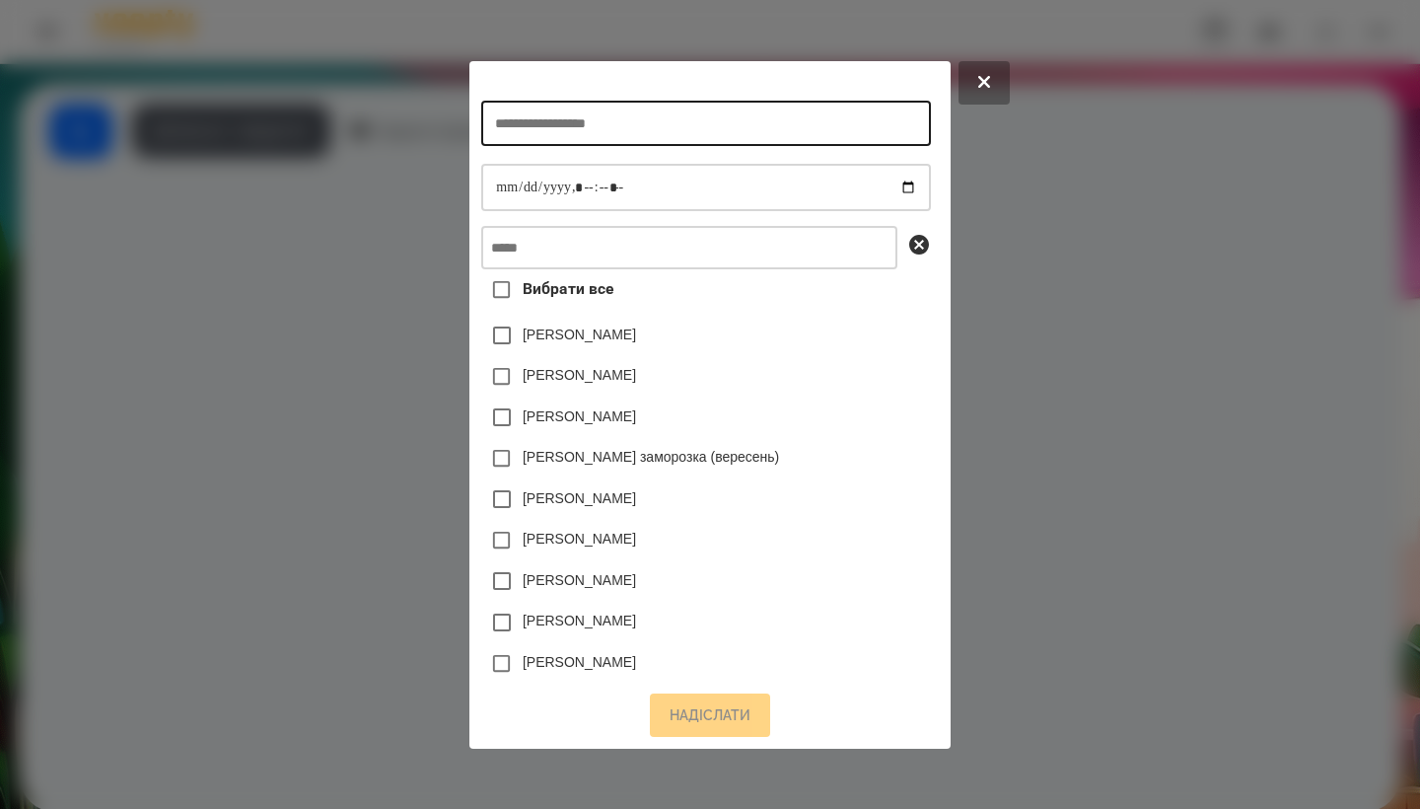
click at [629, 137] on input "text" at bounding box center [705, 123] width 449 height 45
type input "**********"
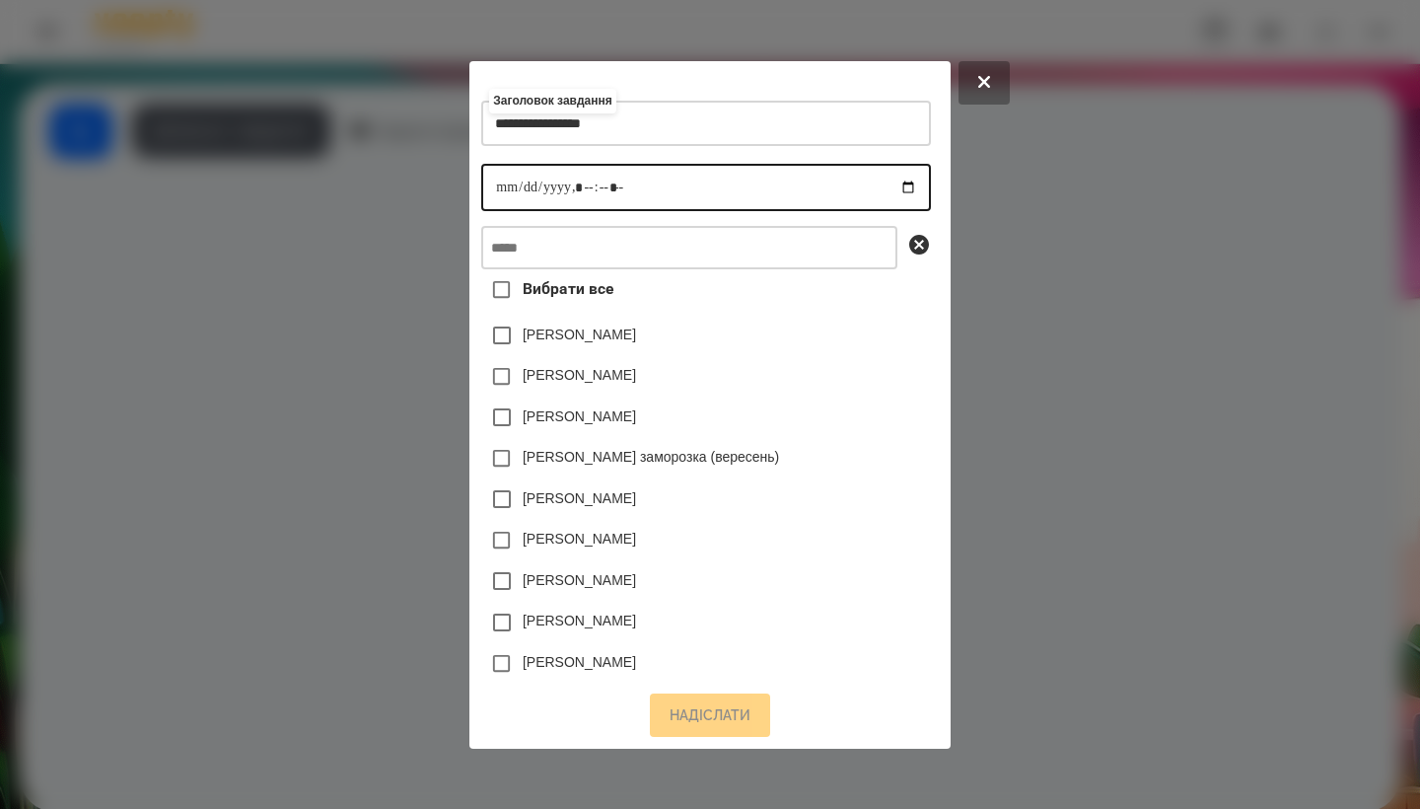
click at [483, 180] on input "datetime-local" at bounding box center [705, 187] width 449 height 47
click at [582, 188] on input "datetime-local" at bounding box center [705, 187] width 449 height 47
type input "**********"
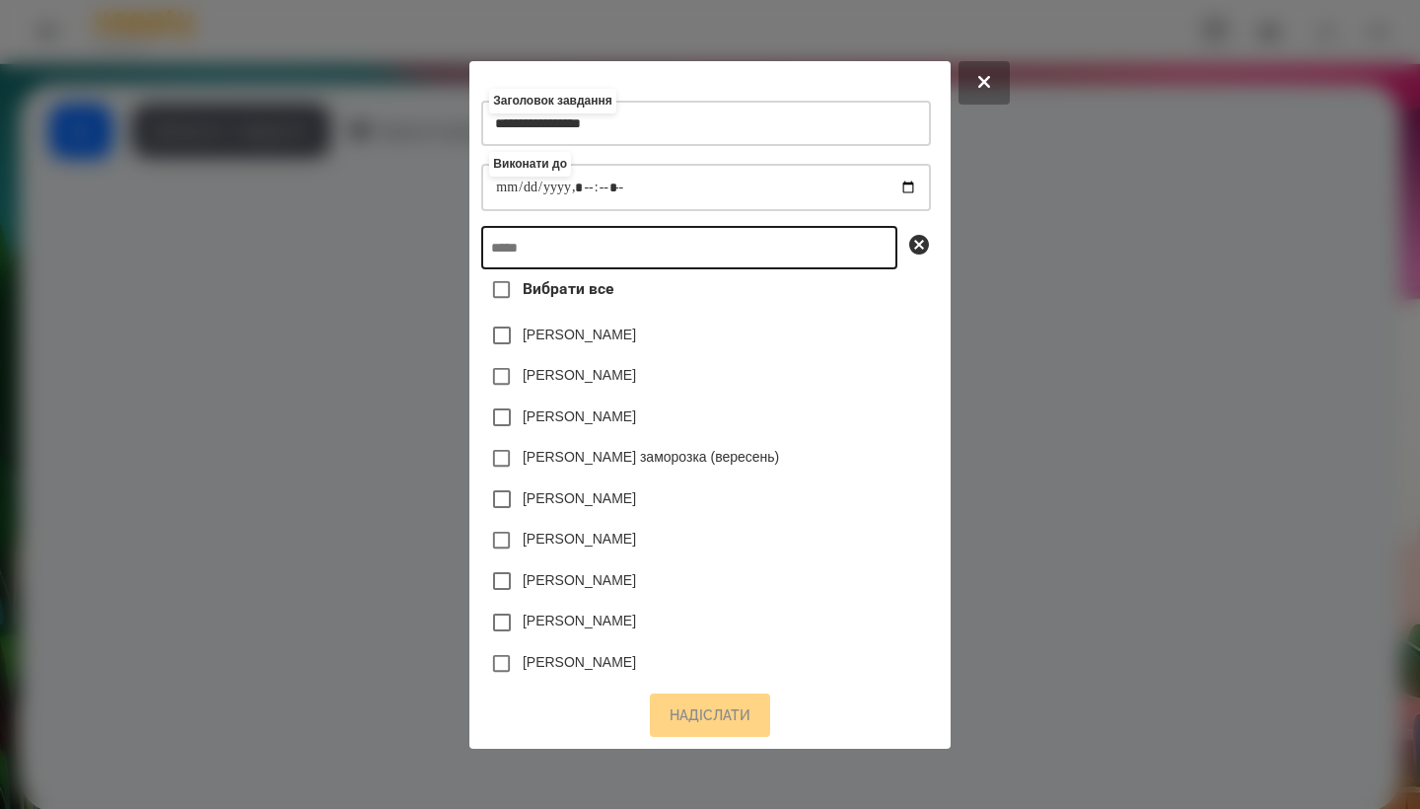
click at [691, 260] on input "text" at bounding box center [689, 247] width 416 height 43
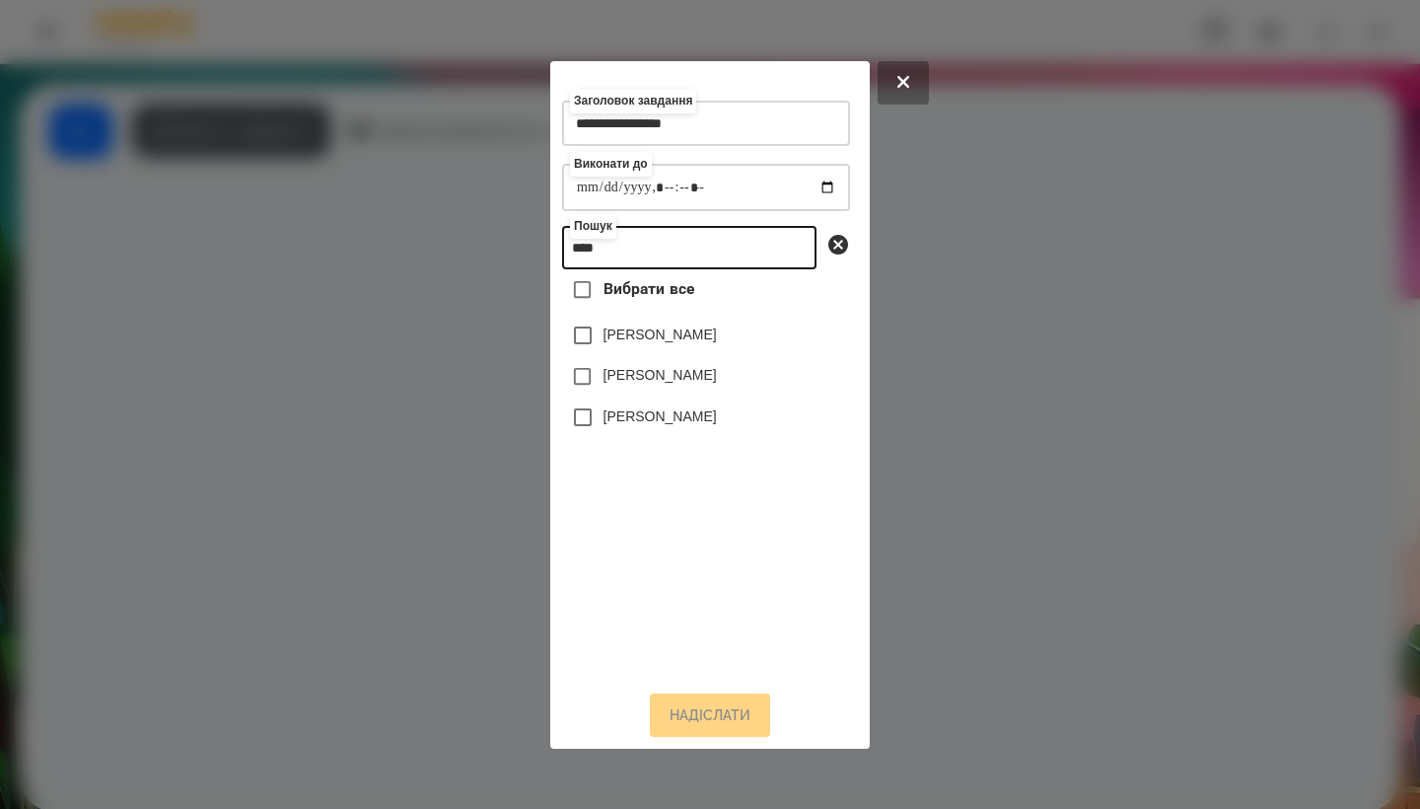
type input "****"
click at [685, 426] on label "[PERSON_NAME]" at bounding box center [660, 416] width 113 height 20
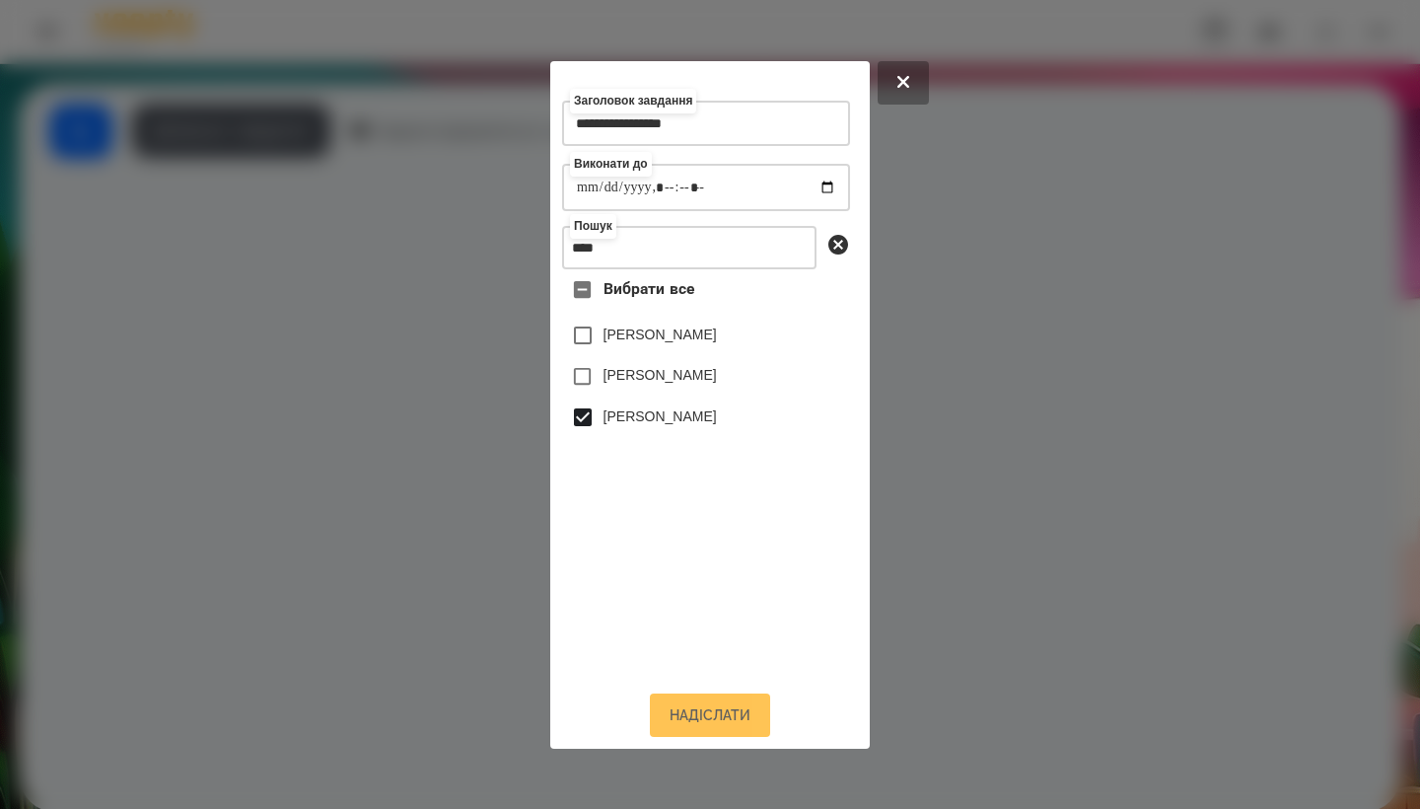
click at [695, 717] on button "Надіслати" at bounding box center [710, 714] width 120 height 43
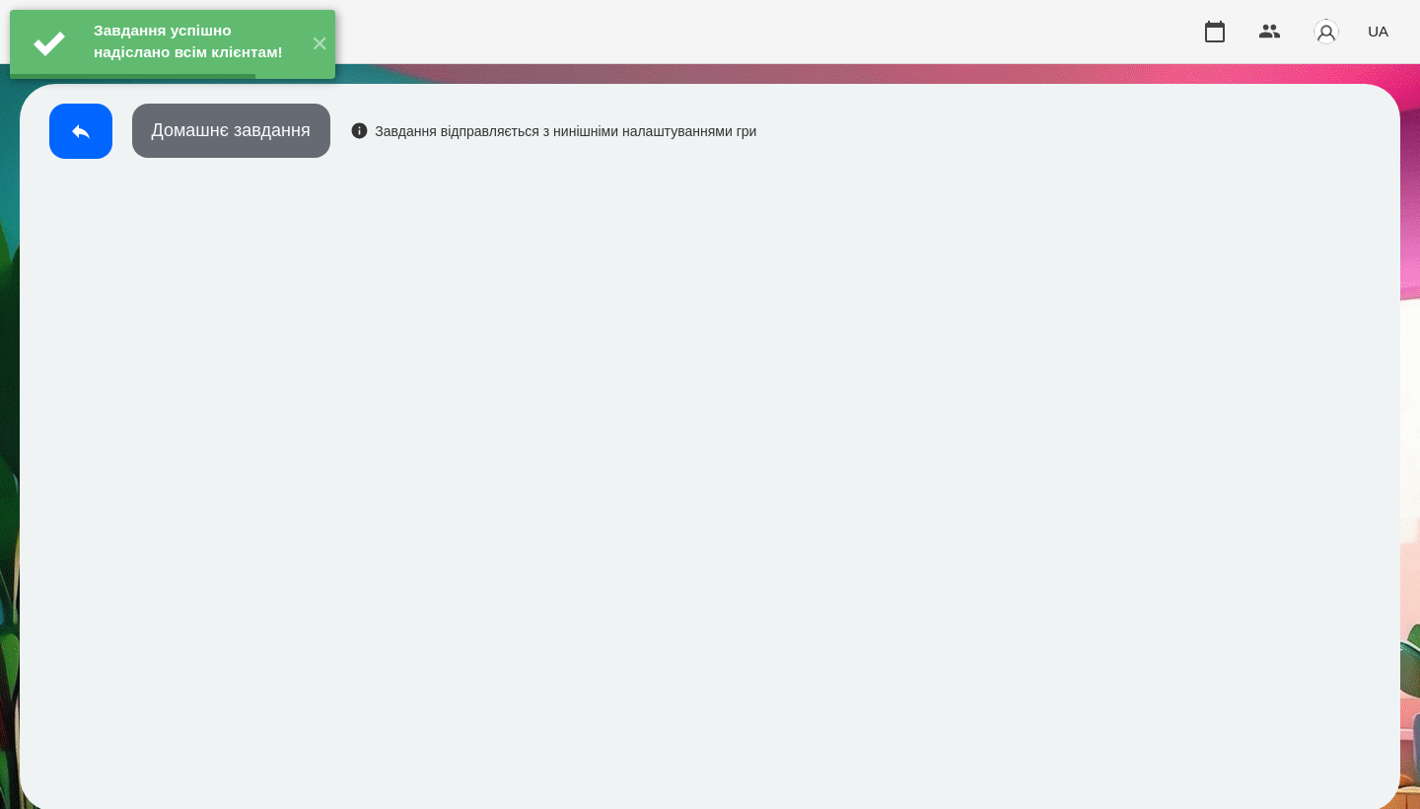
click at [255, 141] on button "Домашнє завдання" at bounding box center [231, 131] width 198 height 54
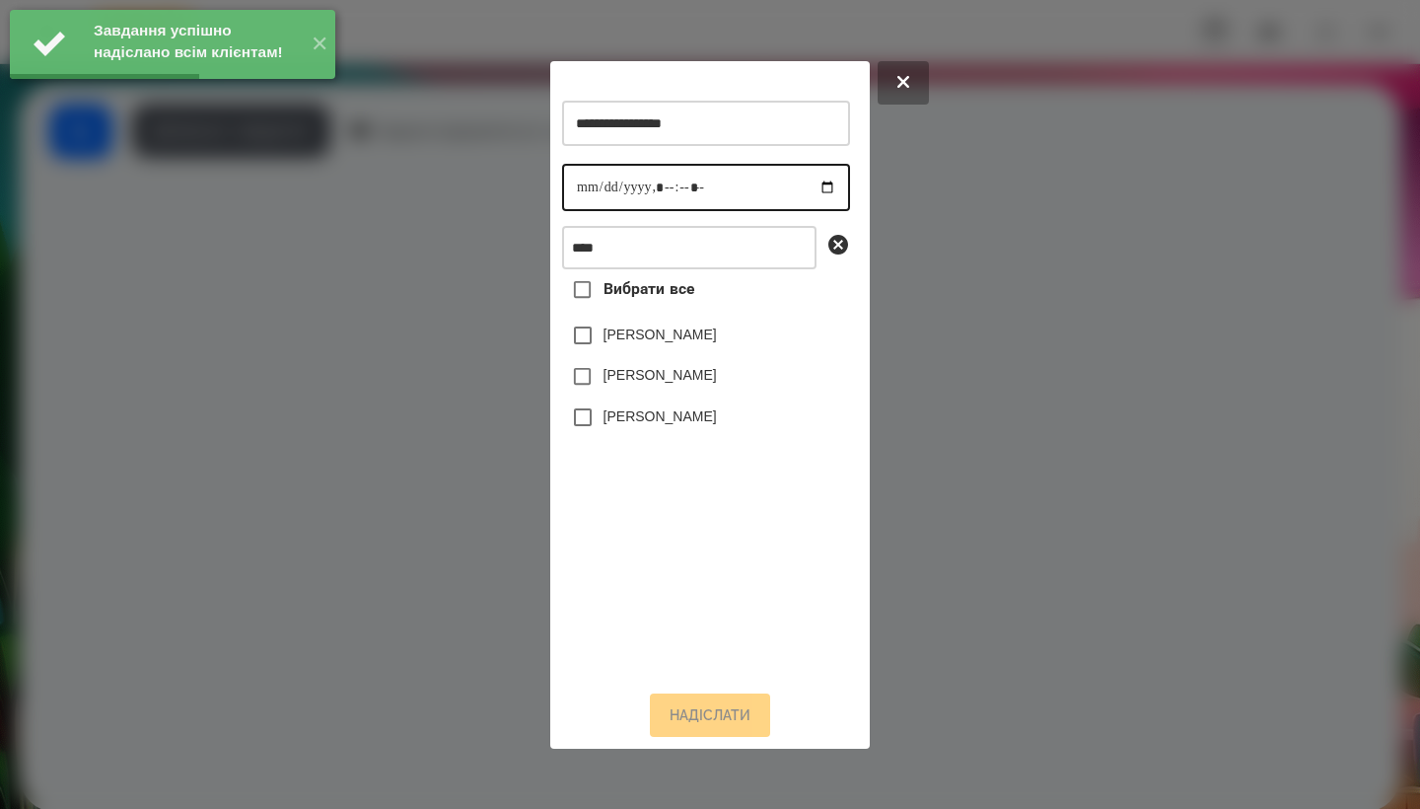
click at [598, 187] on input "datetime-local" at bounding box center [706, 187] width 288 height 47
type input "**********"
click at [660, 426] on label "[PERSON_NAME]" at bounding box center [660, 416] width 113 height 20
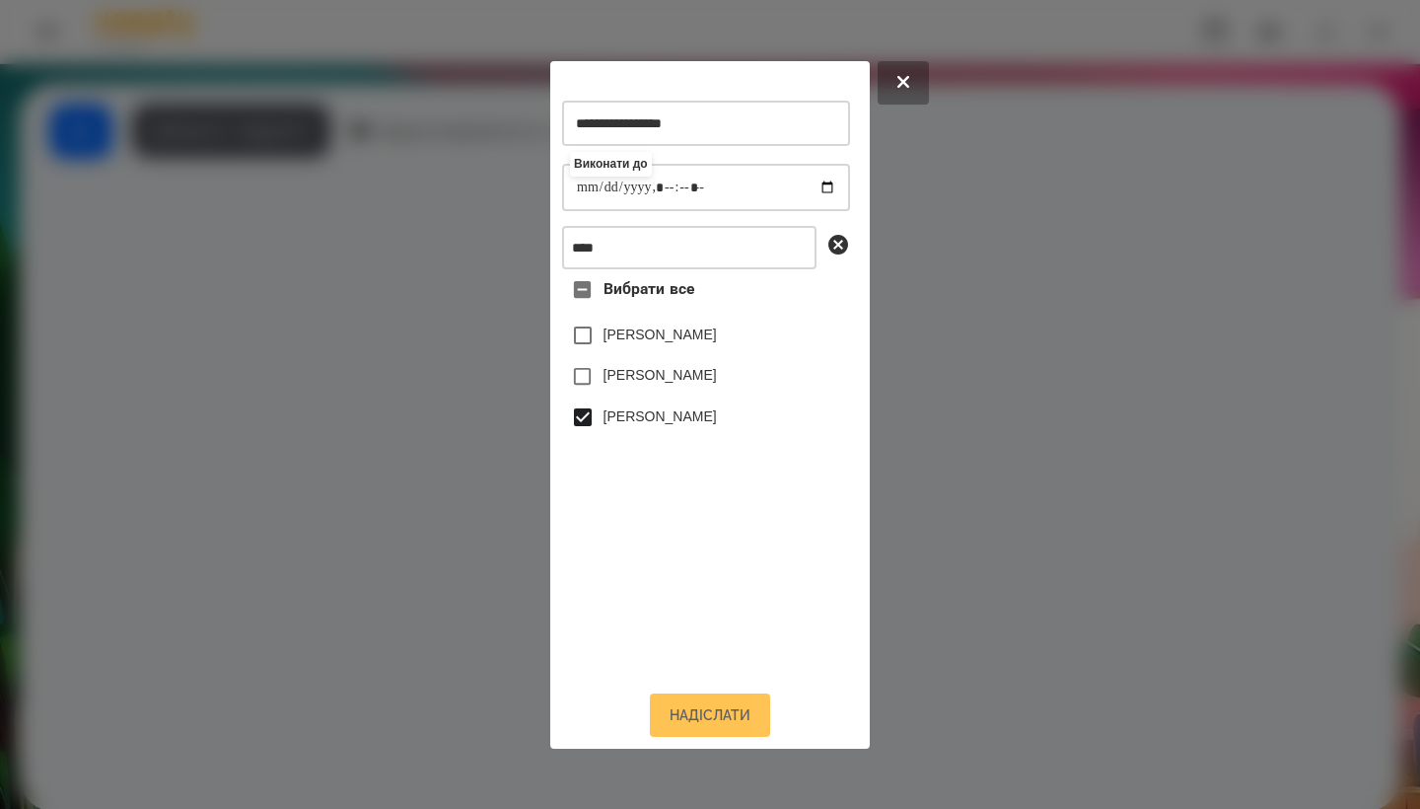
click at [707, 715] on button "Надіслати" at bounding box center [710, 714] width 120 height 43
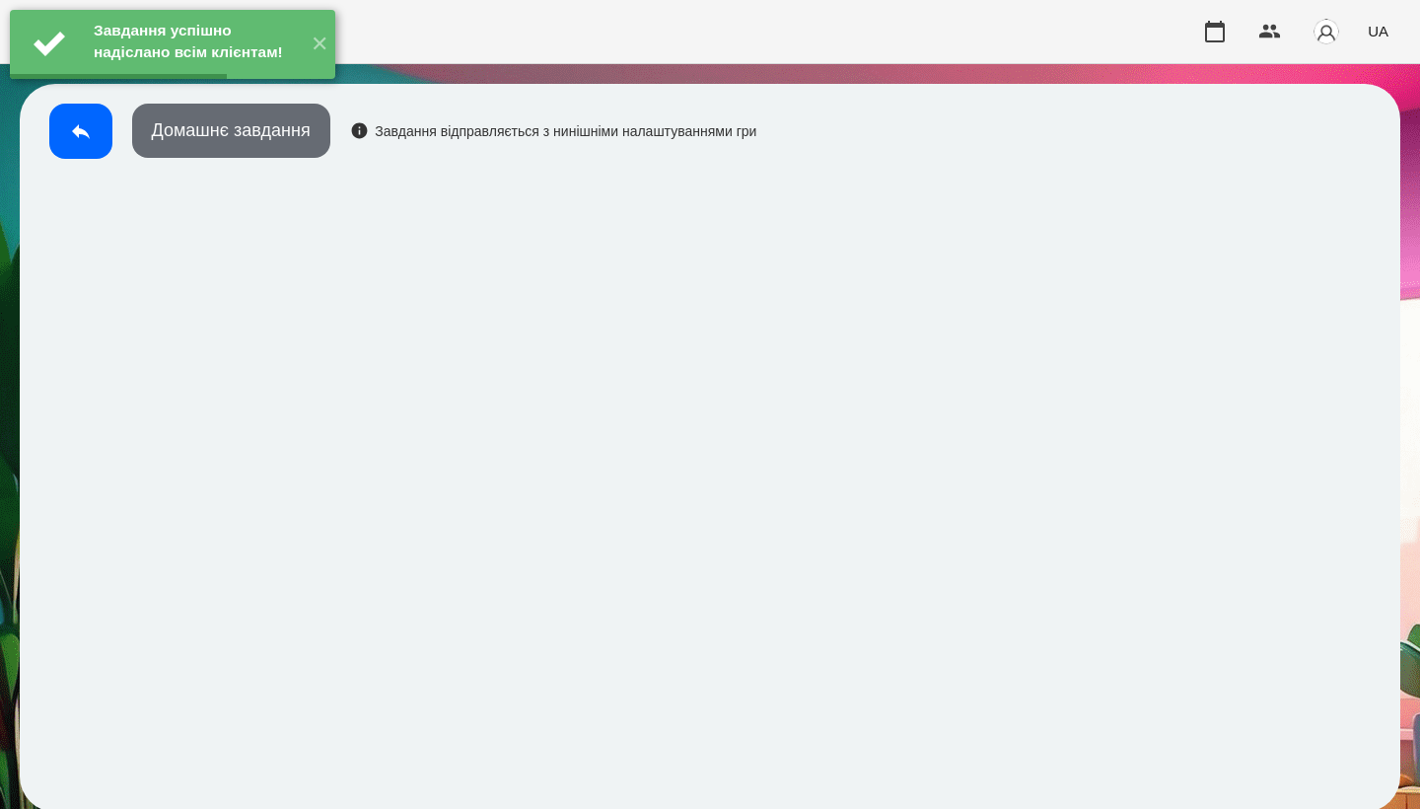
click at [302, 142] on button "Домашнє завдання" at bounding box center [231, 131] width 198 height 54
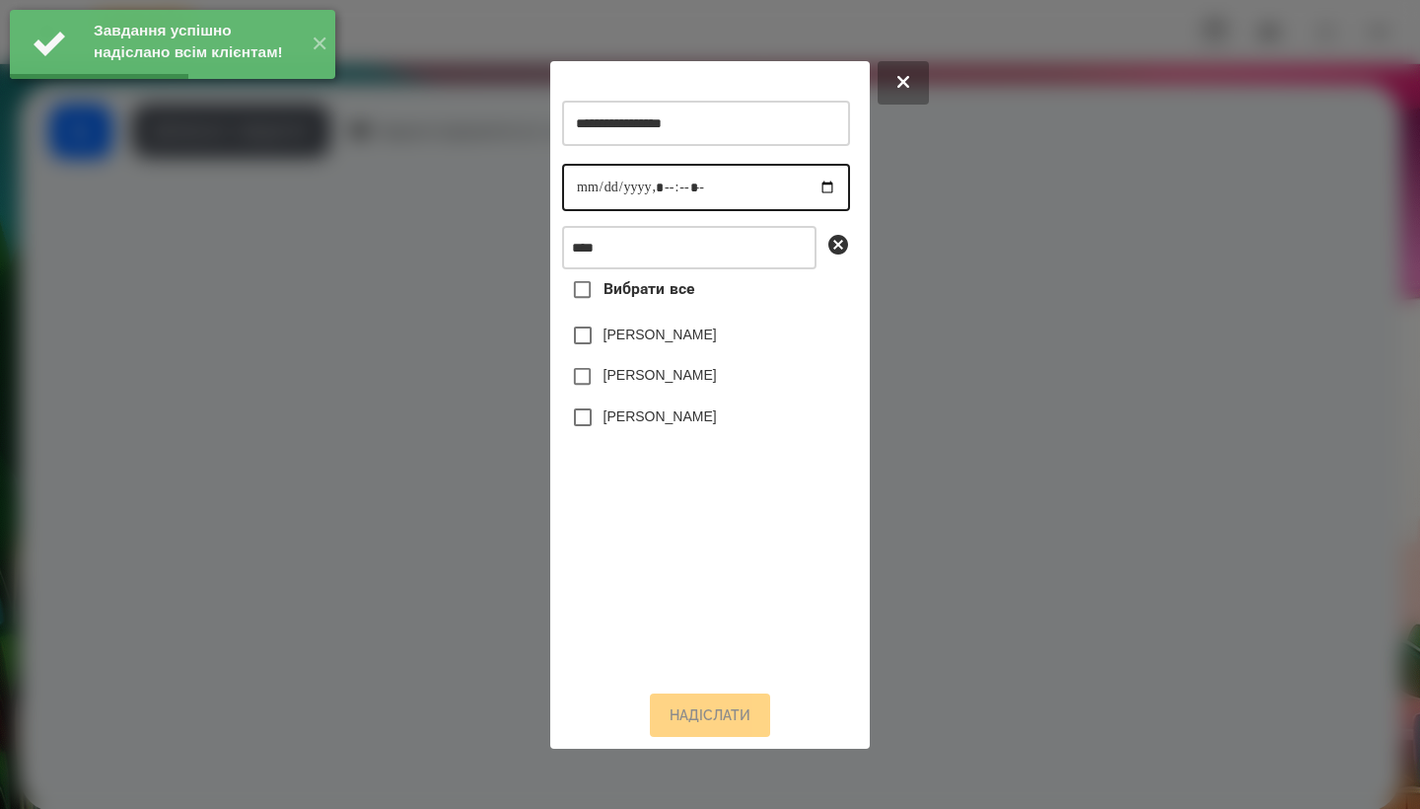
click at [586, 186] on input "datetime-local" at bounding box center [706, 187] width 288 height 47
type input "**********"
click at [695, 420] on label "[PERSON_NAME]" at bounding box center [660, 416] width 113 height 20
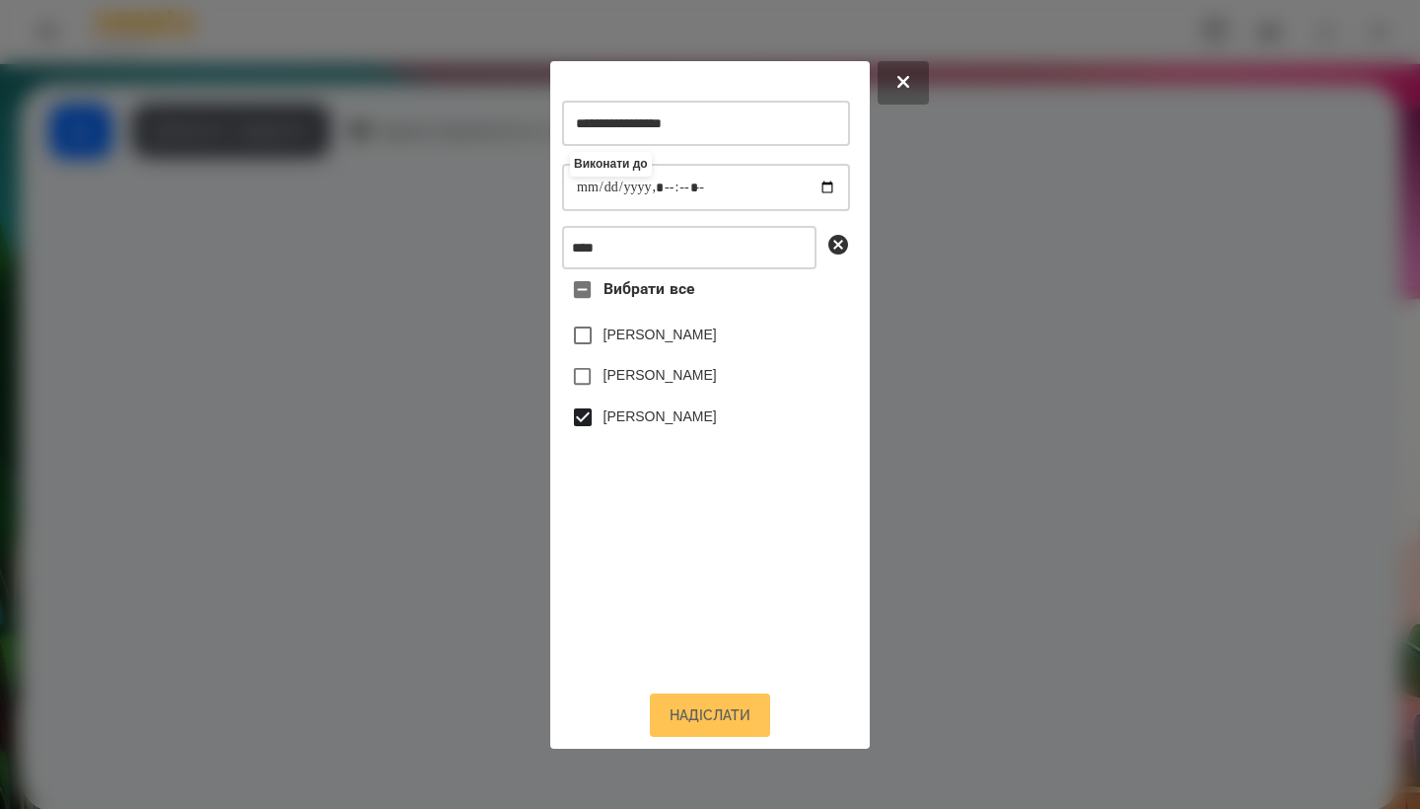
click at [702, 716] on button "Надіслати" at bounding box center [710, 714] width 120 height 43
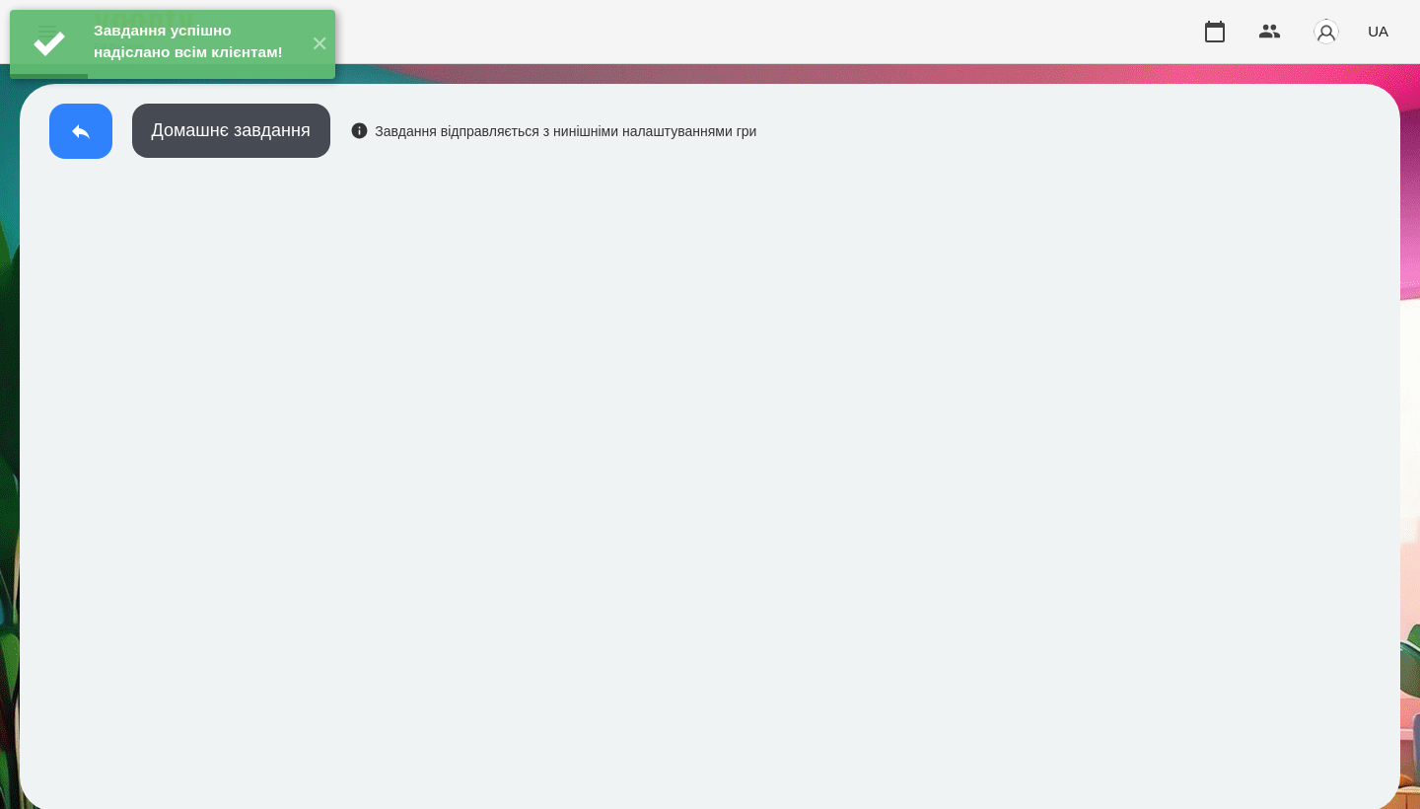
click at [80, 143] on button at bounding box center [80, 131] width 63 height 55
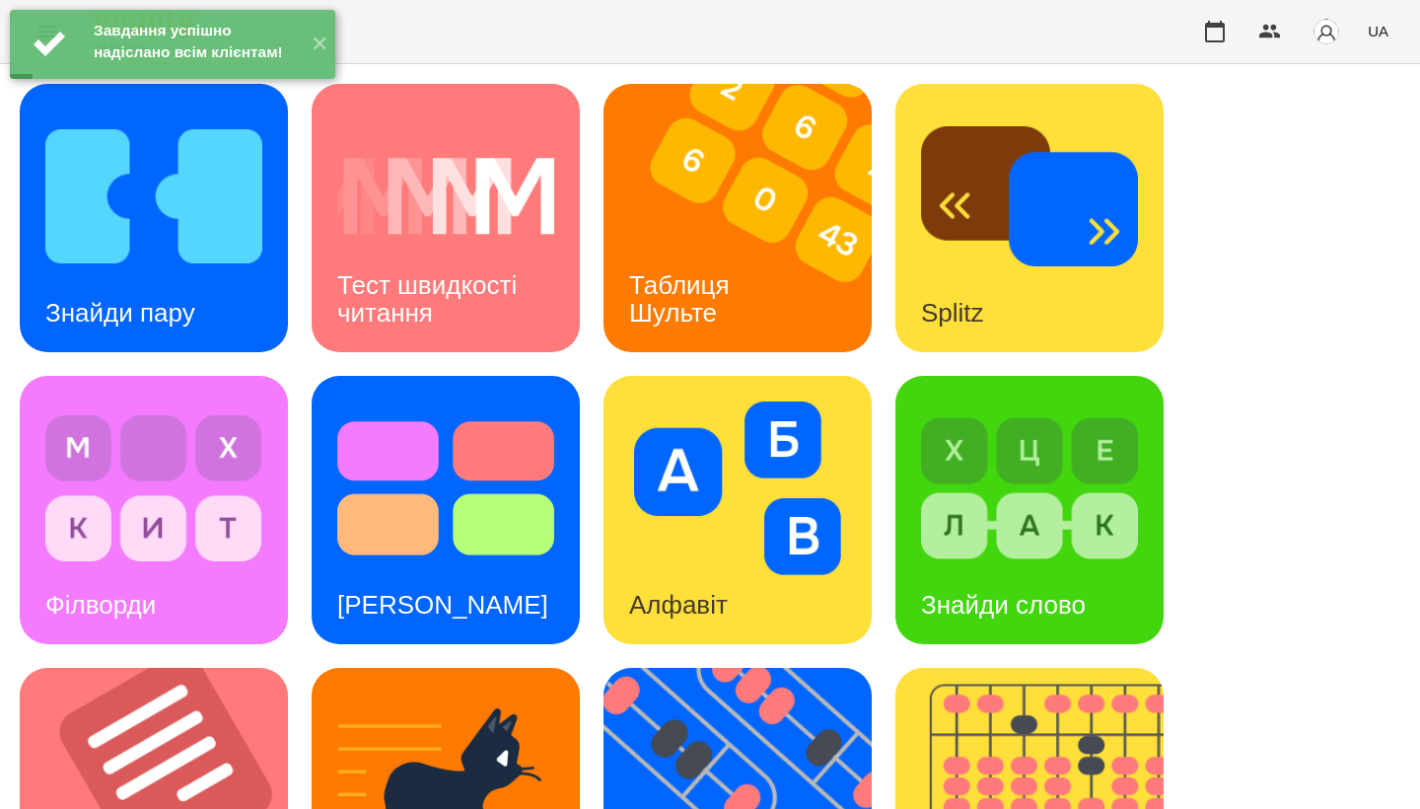
click at [680, 306] on h3 "Таблиця Шульте" at bounding box center [683, 298] width 108 height 56
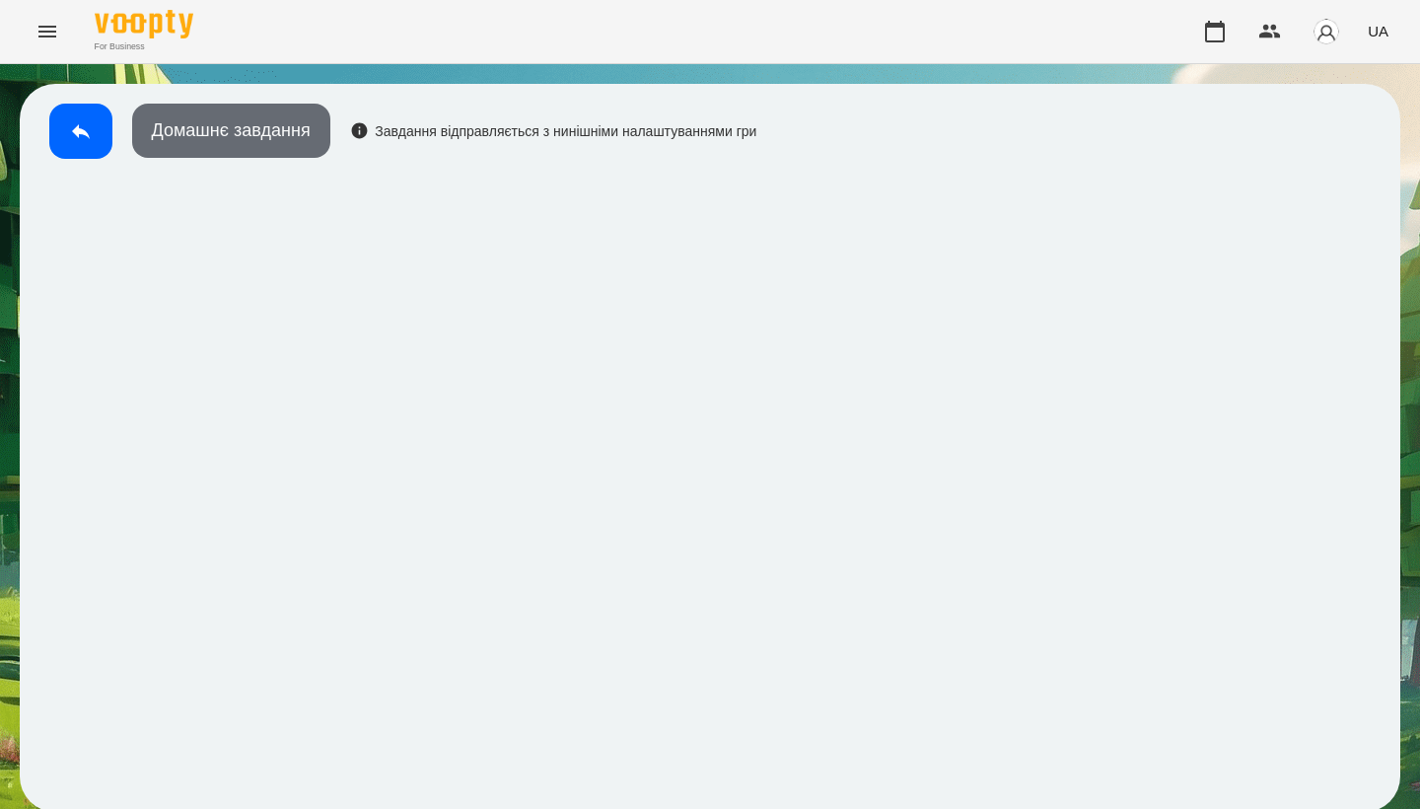
click at [282, 127] on button "Домашнє завдання" at bounding box center [231, 131] width 198 height 54
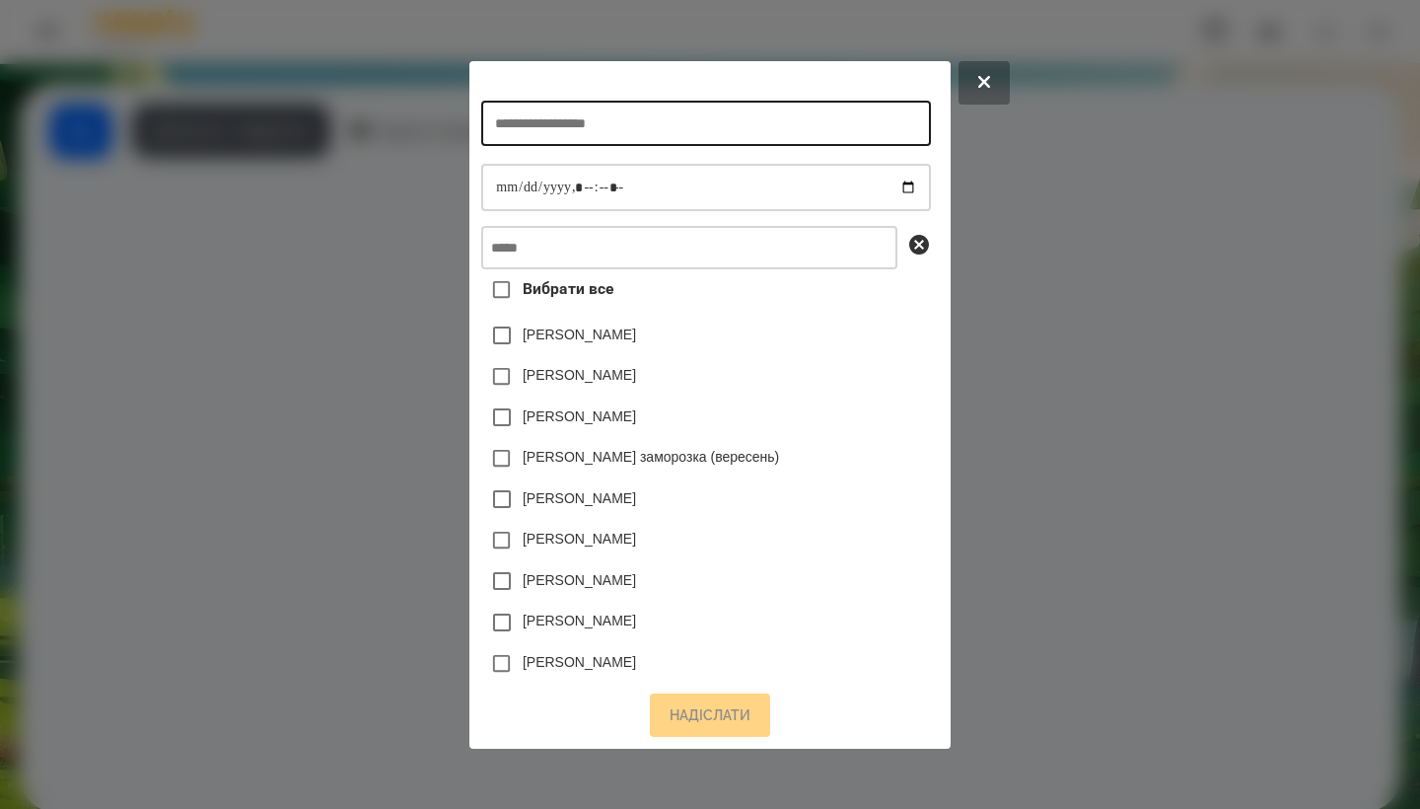
click at [603, 126] on input "text" at bounding box center [705, 123] width 449 height 45
type input "**********"
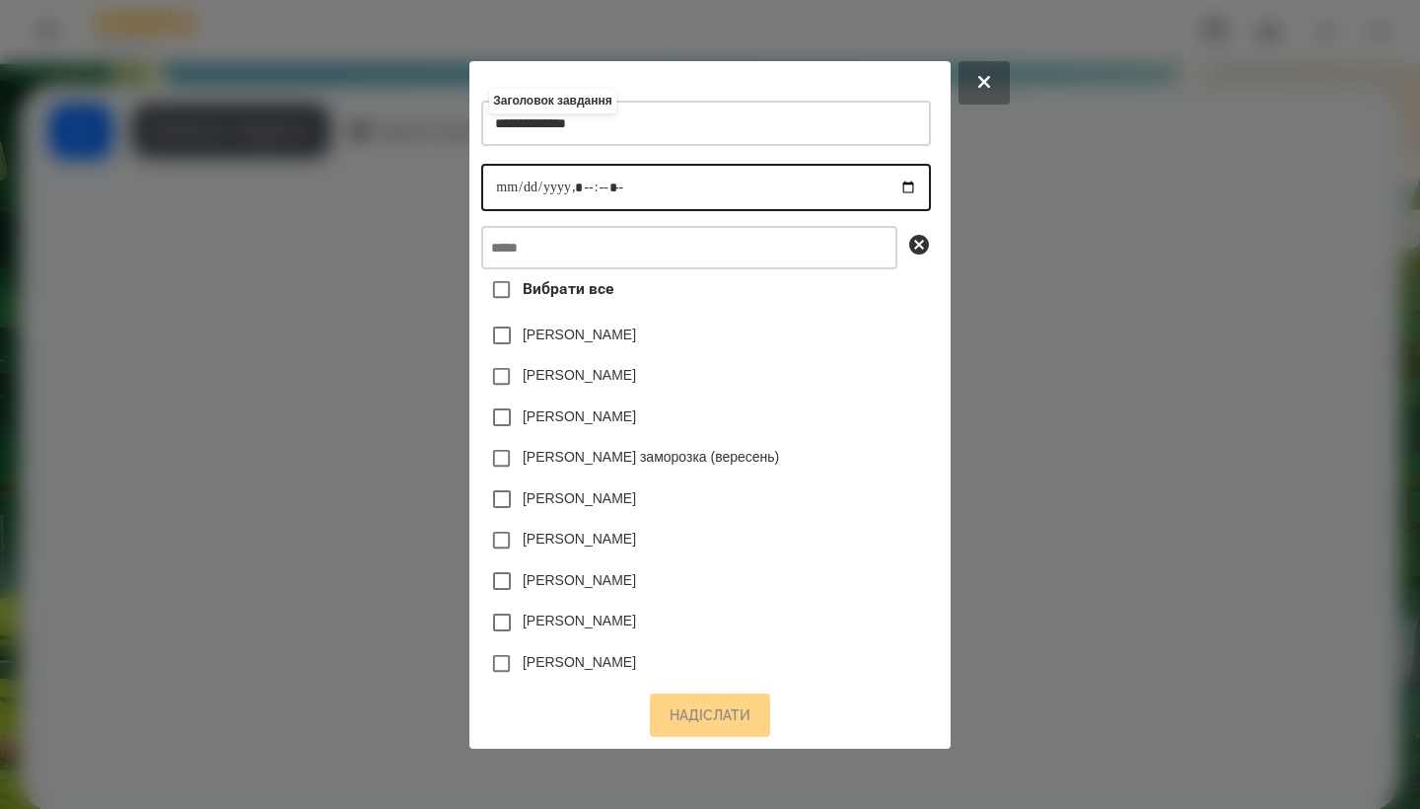
click at [487, 181] on input "datetime-local" at bounding box center [705, 187] width 449 height 47
click at [578, 186] on input "datetime-local" at bounding box center [705, 187] width 449 height 47
type input "**********"
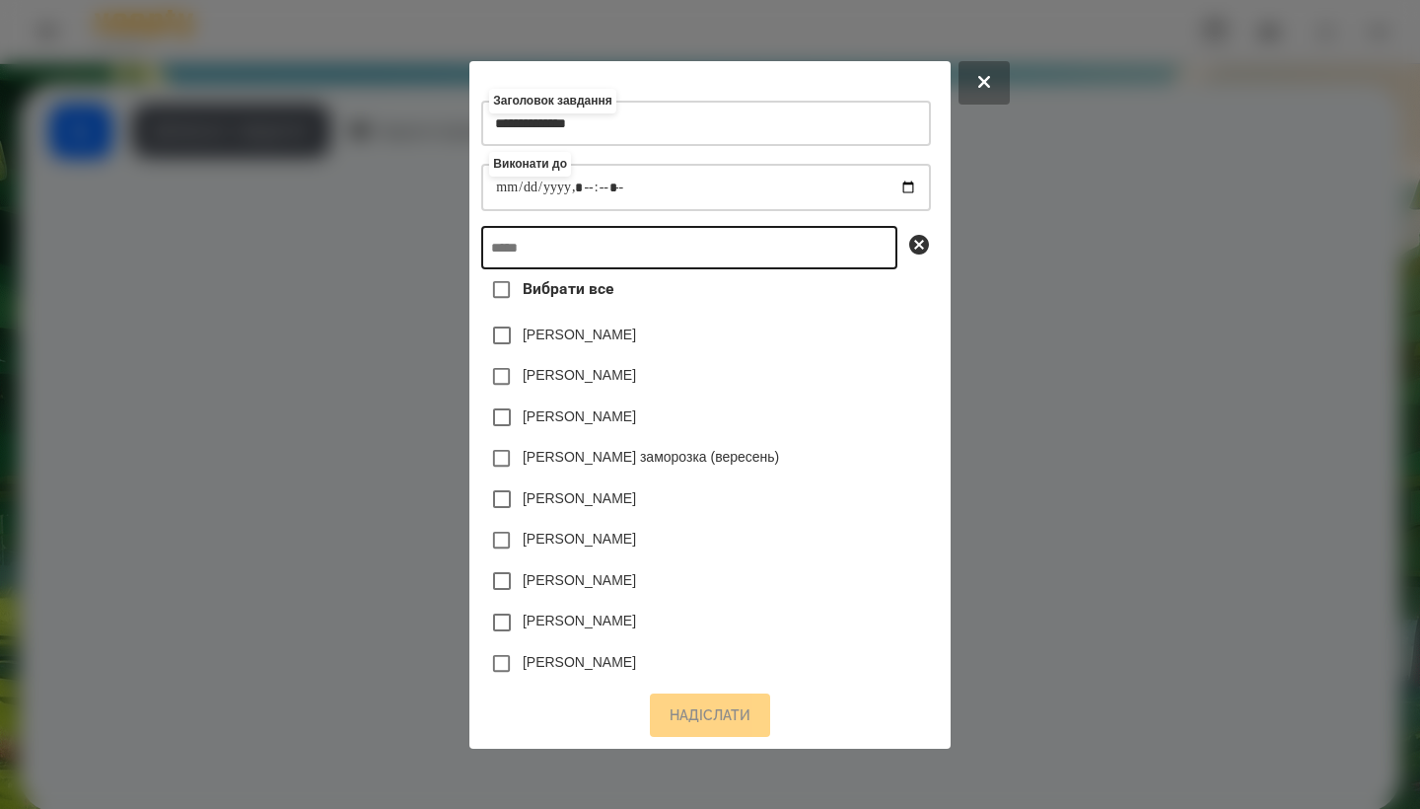
click at [642, 246] on input "text" at bounding box center [689, 247] width 416 height 43
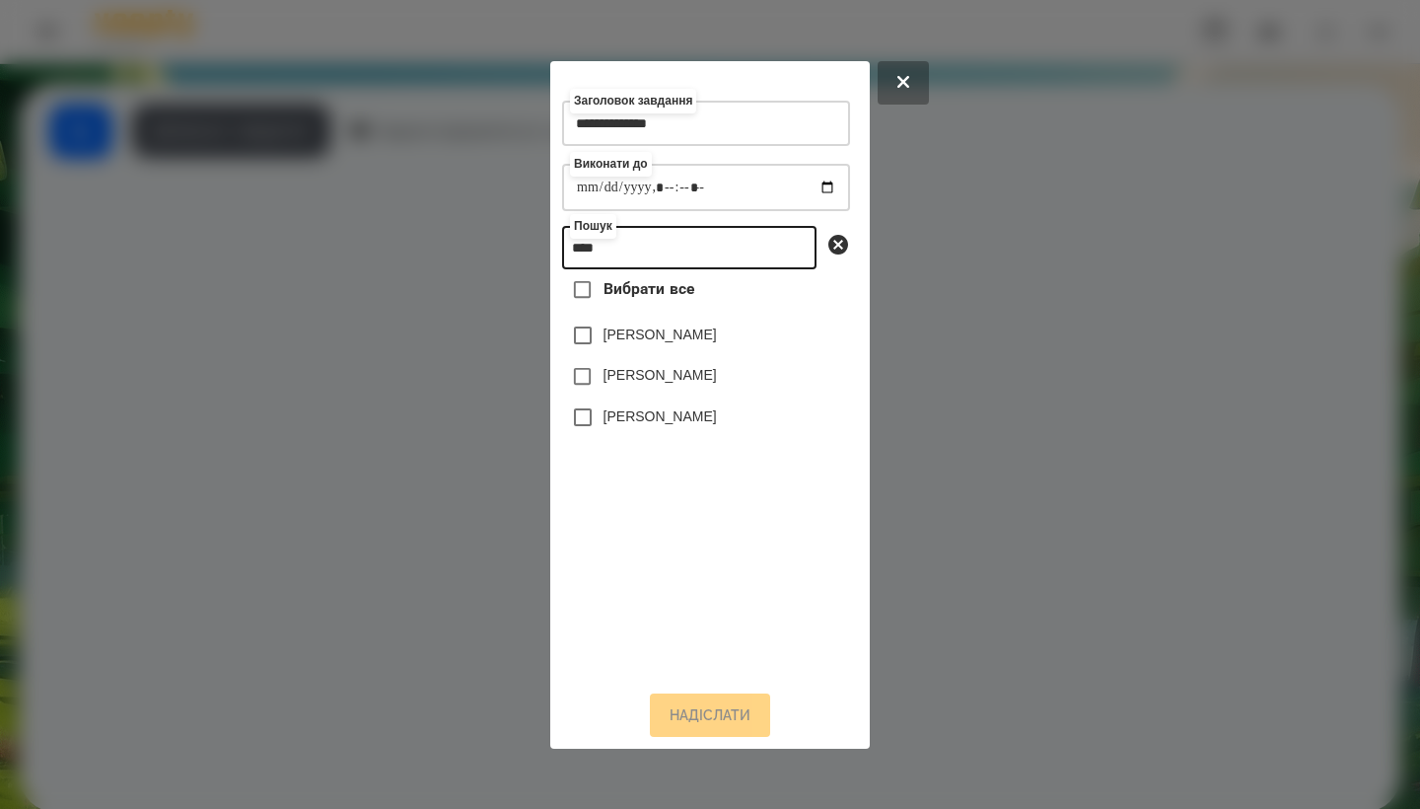
type input "****"
click at [669, 420] on label "[PERSON_NAME]" at bounding box center [660, 416] width 113 height 20
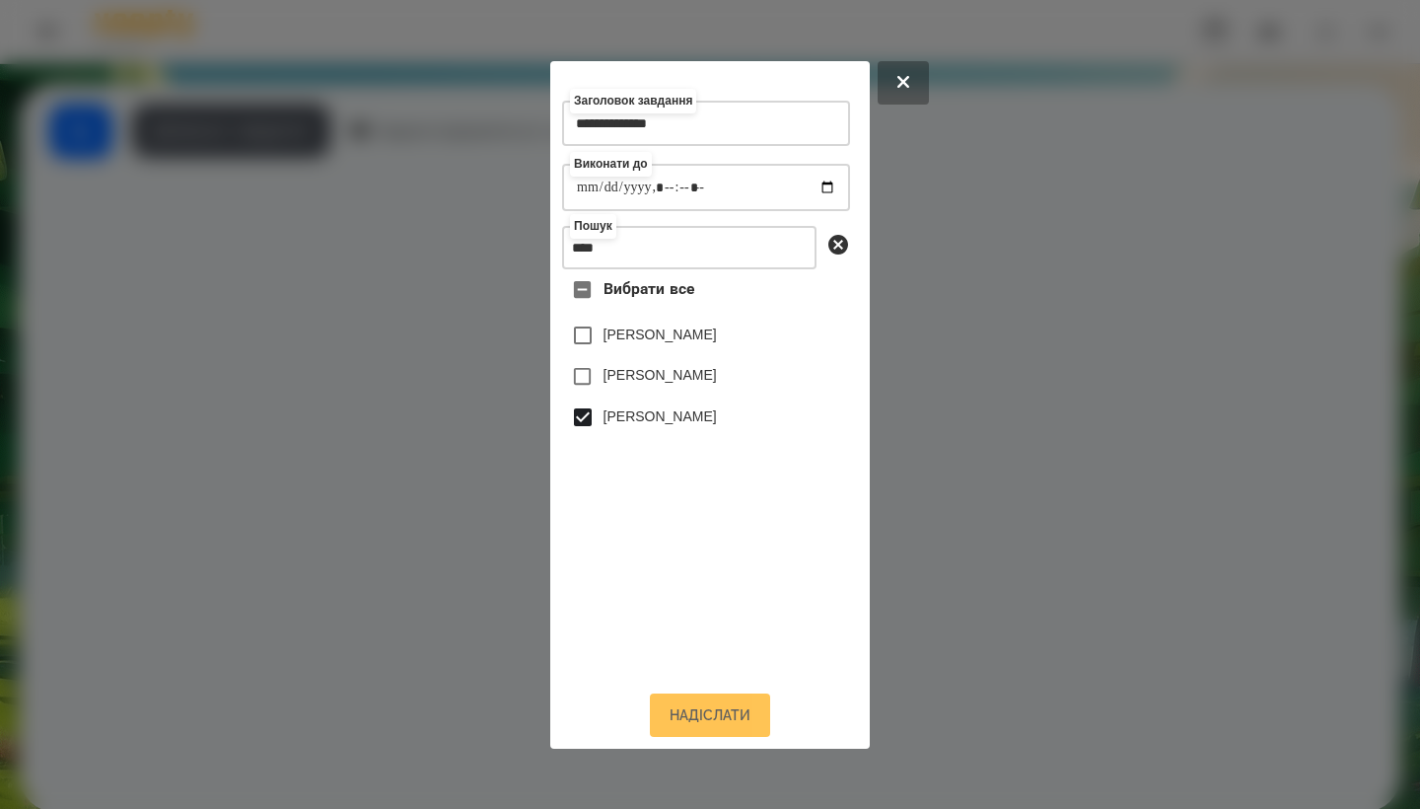
click at [717, 721] on button "Надіслати" at bounding box center [710, 714] width 120 height 43
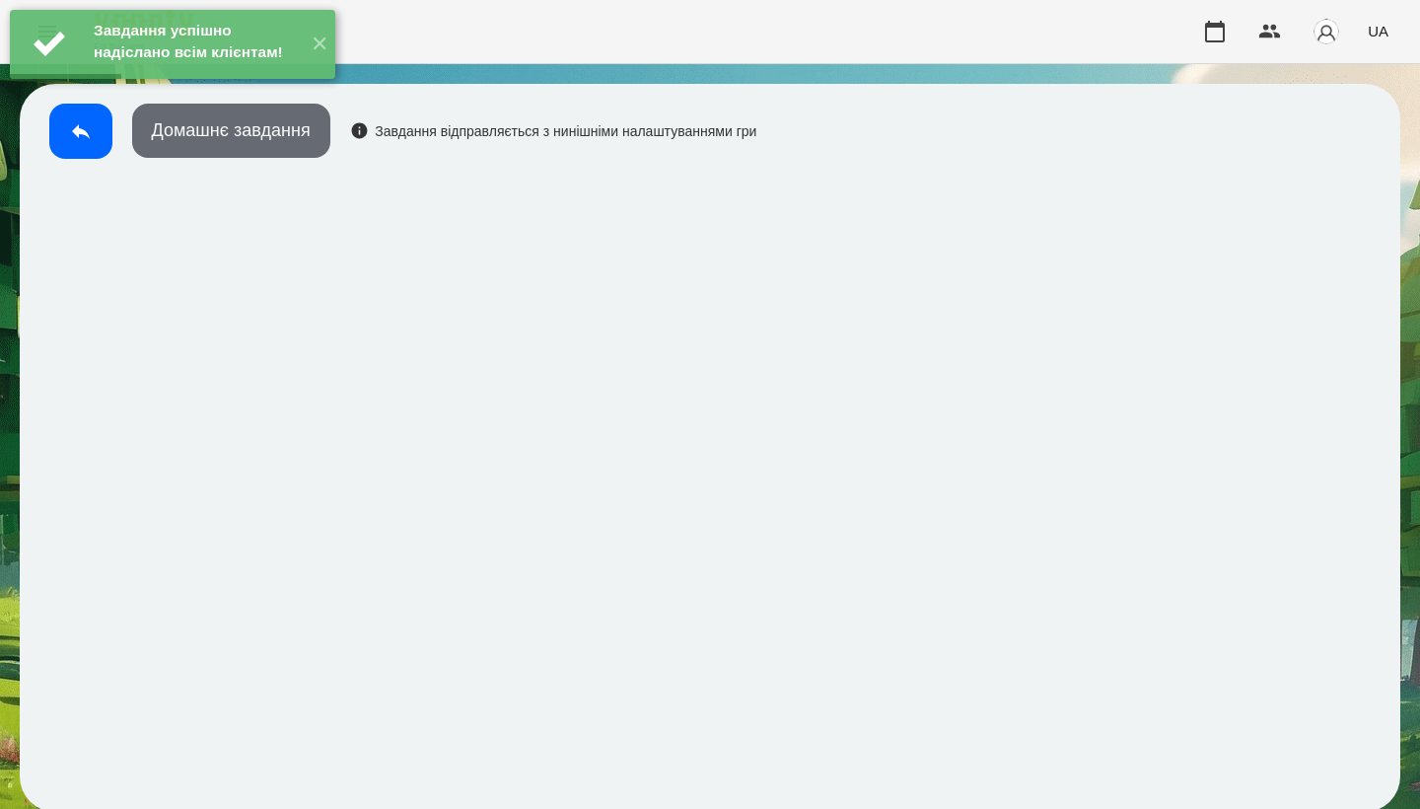
click at [216, 153] on button "Домашнє завдання" at bounding box center [231, 131] width 198 height 54
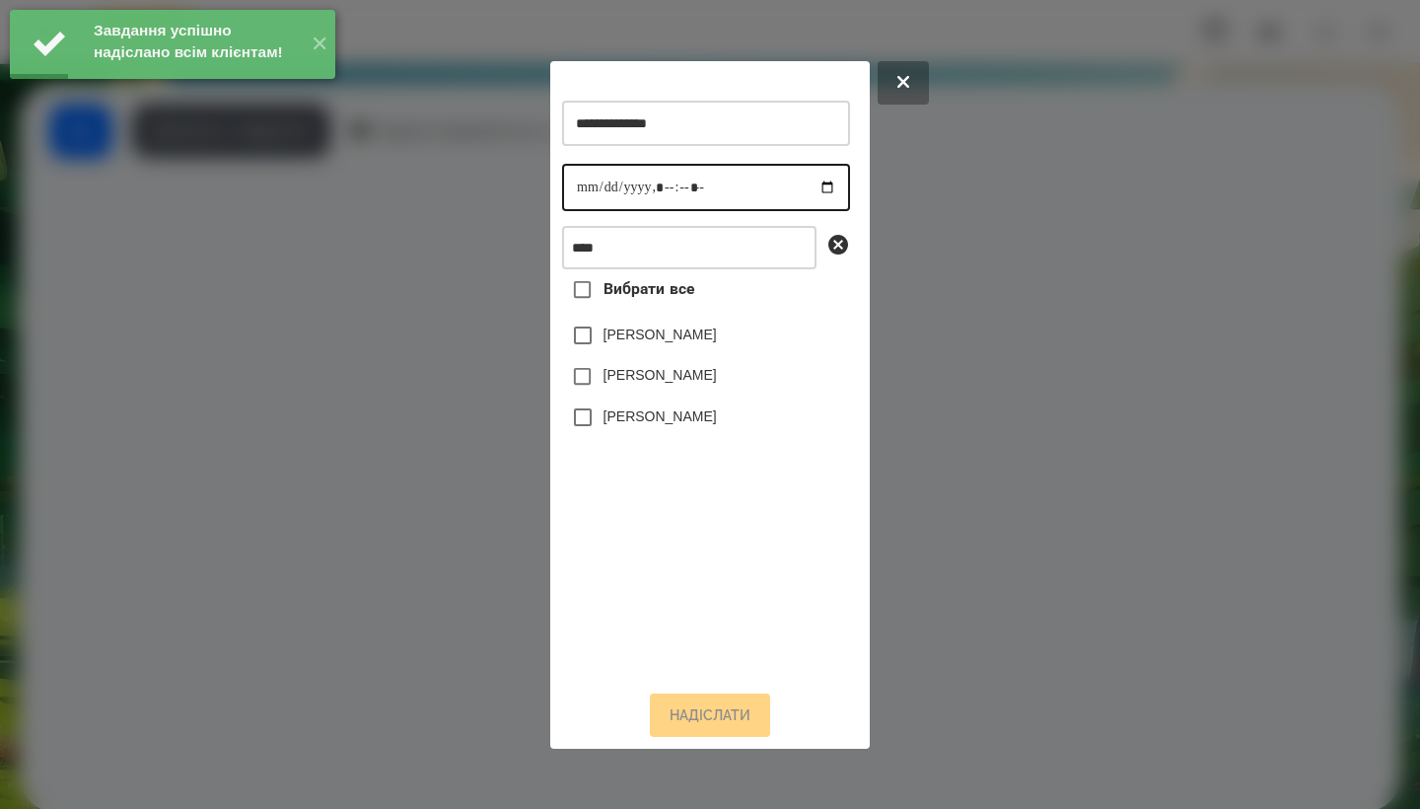
click at [590, 188] on input "datetime-local" at bounding box center [706, 187] width 288 height 47
type input "**********"
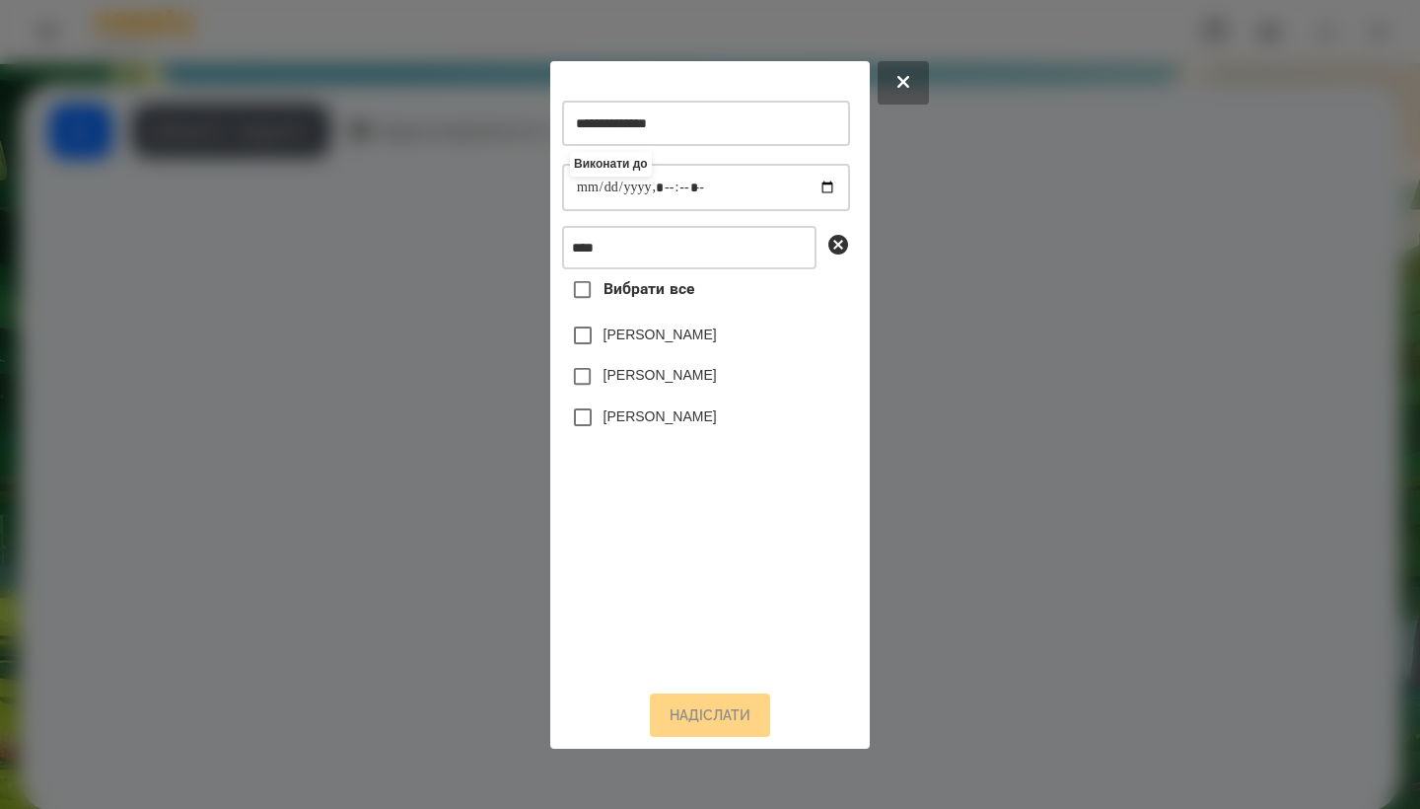
click at [650, 426] on label "[PERSON_NAME]" at bounding box center [660, 416] width 113 height 20
click at [723, 713] on button "Надіслати" at bounding box center [710, 714] width 120 height 43
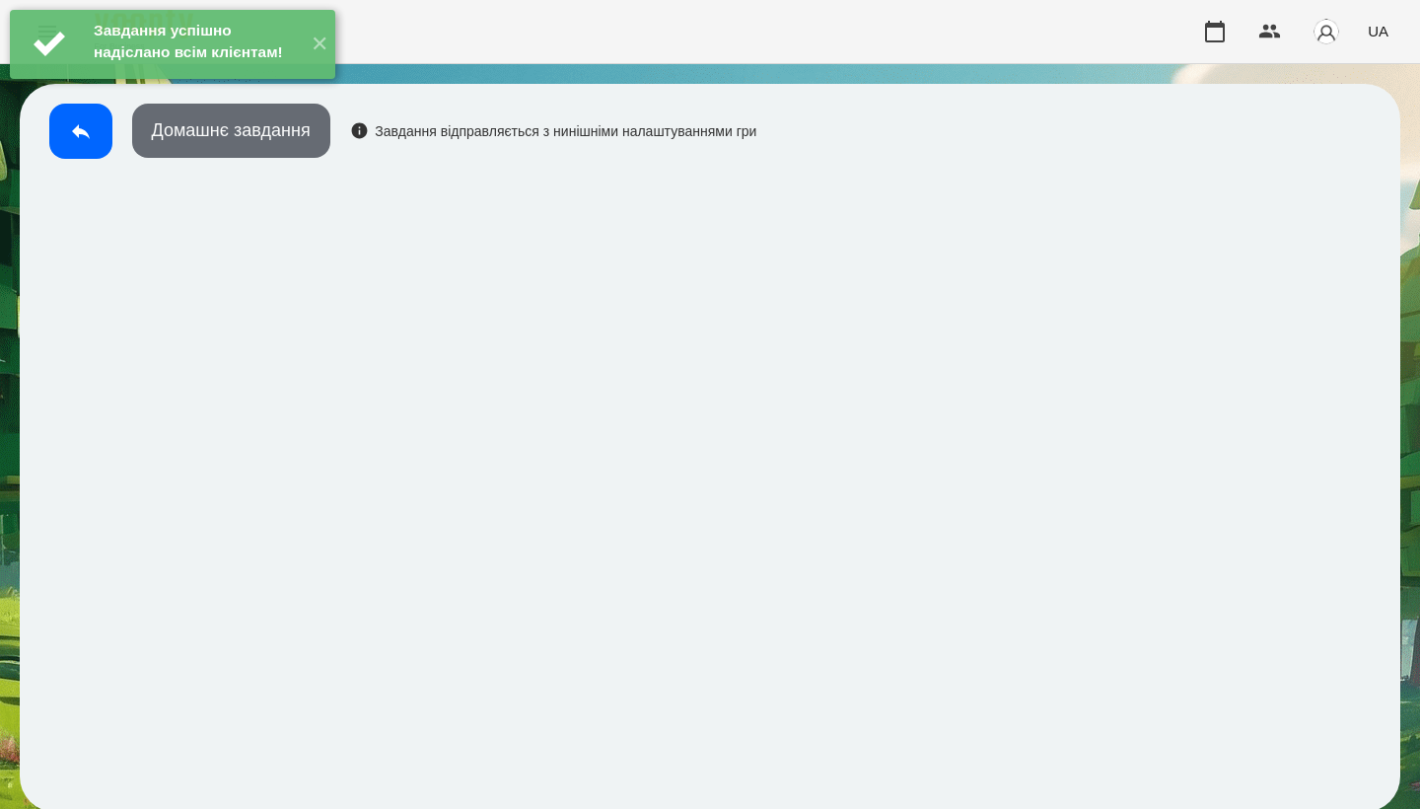
click at [296, 128] on button "Домашнє завдання" at bounding box center [231, 131] width 198 height 54
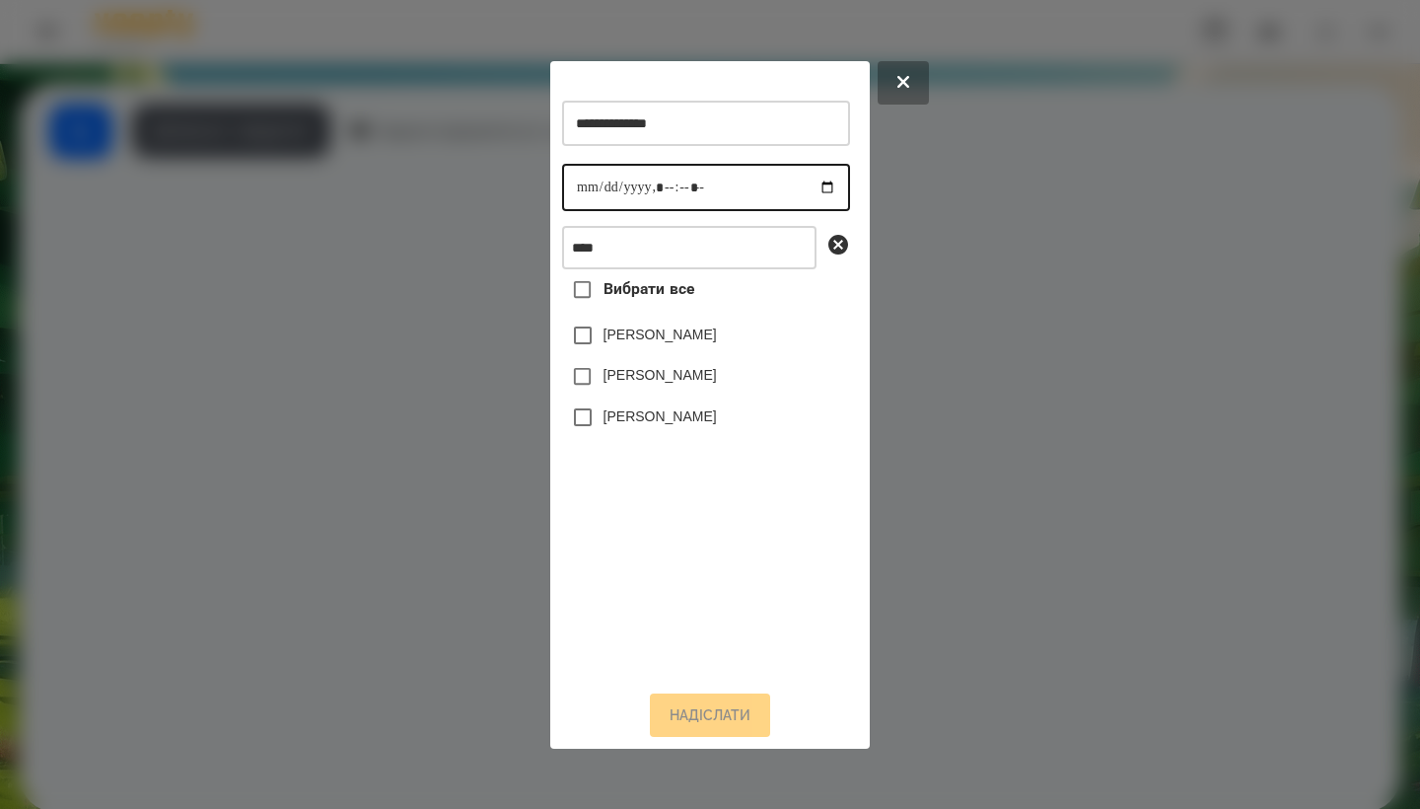
click at [581, 195] on input "datetime-local" at bounding box center [706, 187] width 288 height 47
type input "**********"
click at [646, 437] on div "[PERSON_NAME]" at bounding box center [706, 417] width 288 height 41
click at [646, 425] on label "[PERSON_NAME]" at bounding box center [660, 416] width 113 height 20
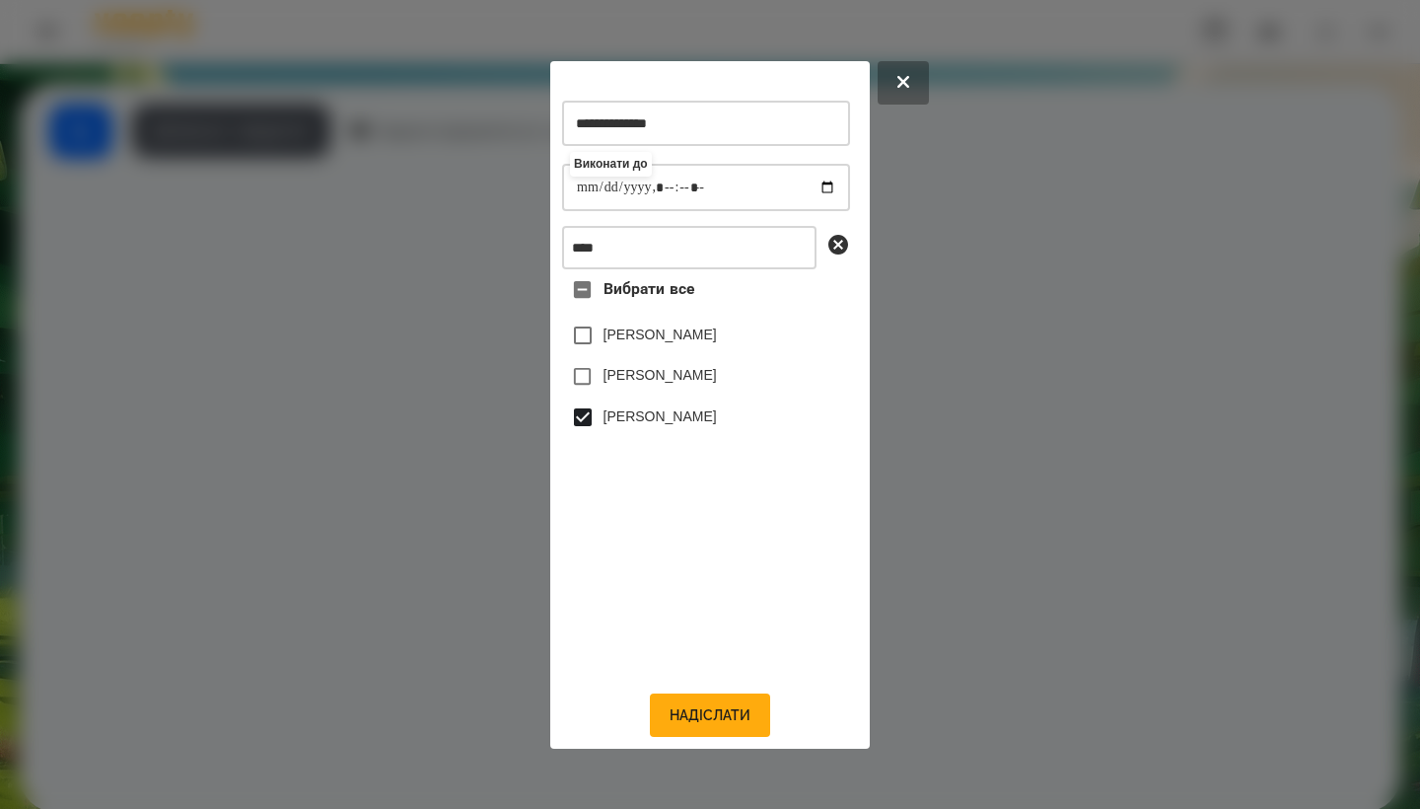
click at [714, 747] on div "**********" at bounding box center [710, 405] width 320 height 688
click at [713, 737] on button "Надіслати" at bounding box center [710, 714] width 120 height 43
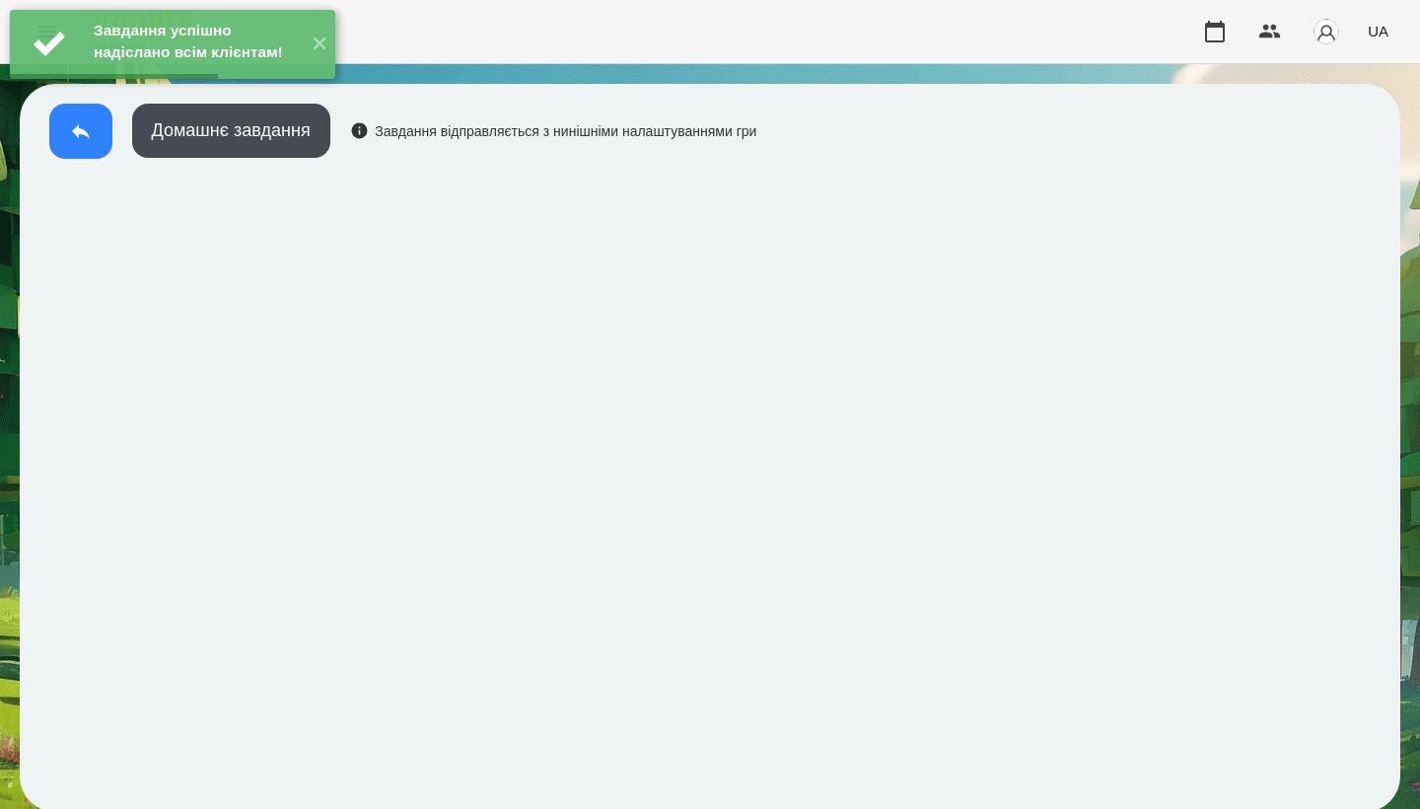
click at [86, 145] on button at bounding box center [80, 131] width 63 height 55
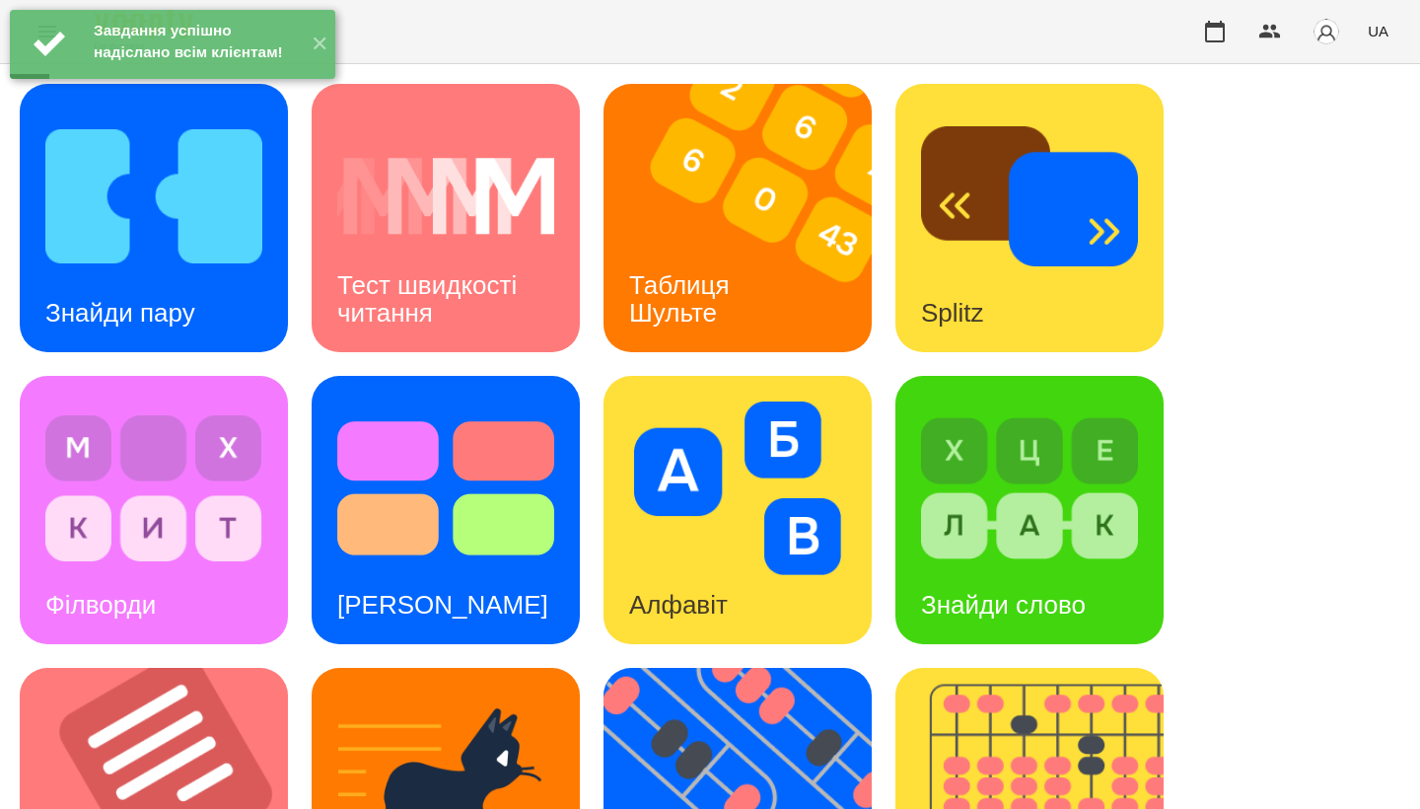
click at [215, 292] on div "Знайди пару" at bounding box center [120, 313] width 201 height 78
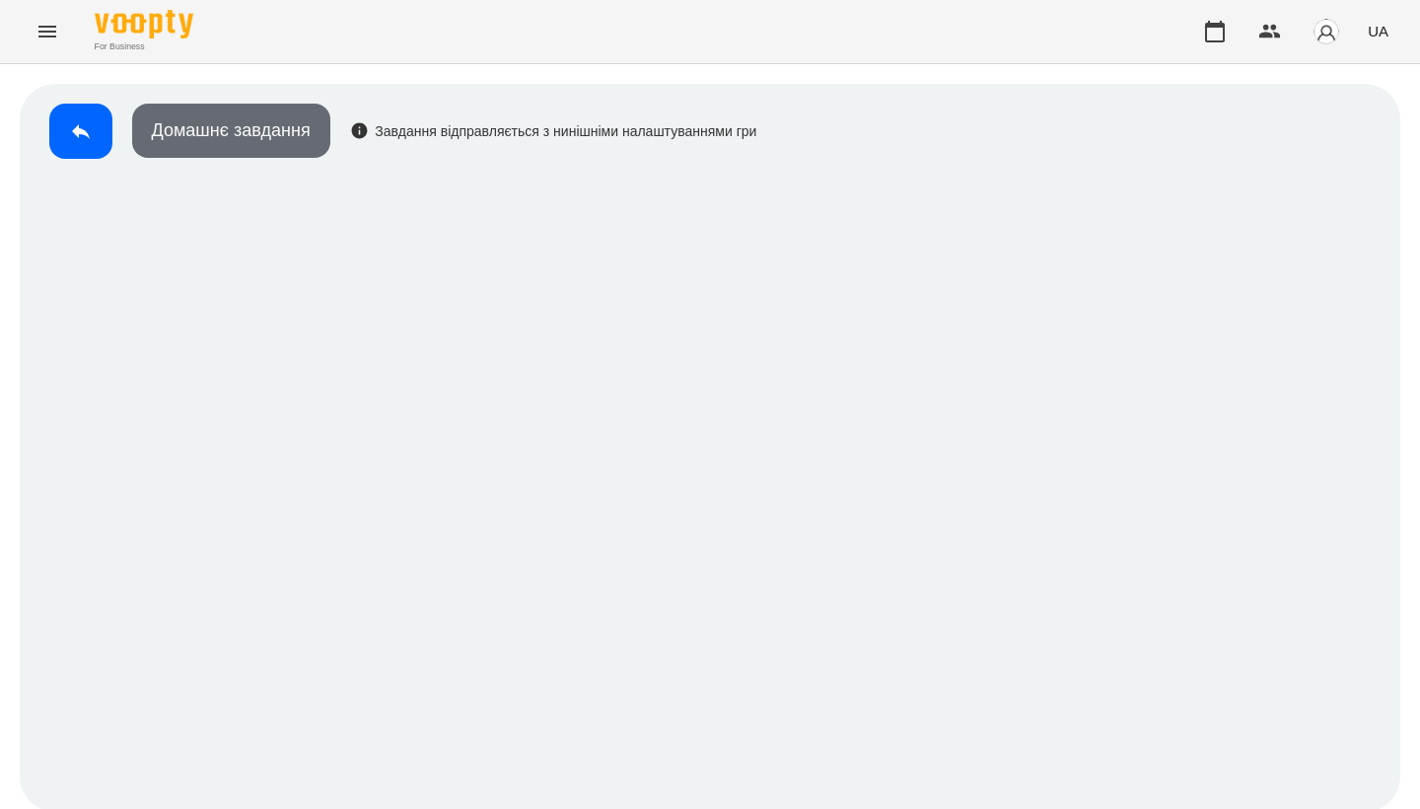
click at [318, 156] on button "Домашнє завдання" at bounding box center [231, 131] width 198 height 54
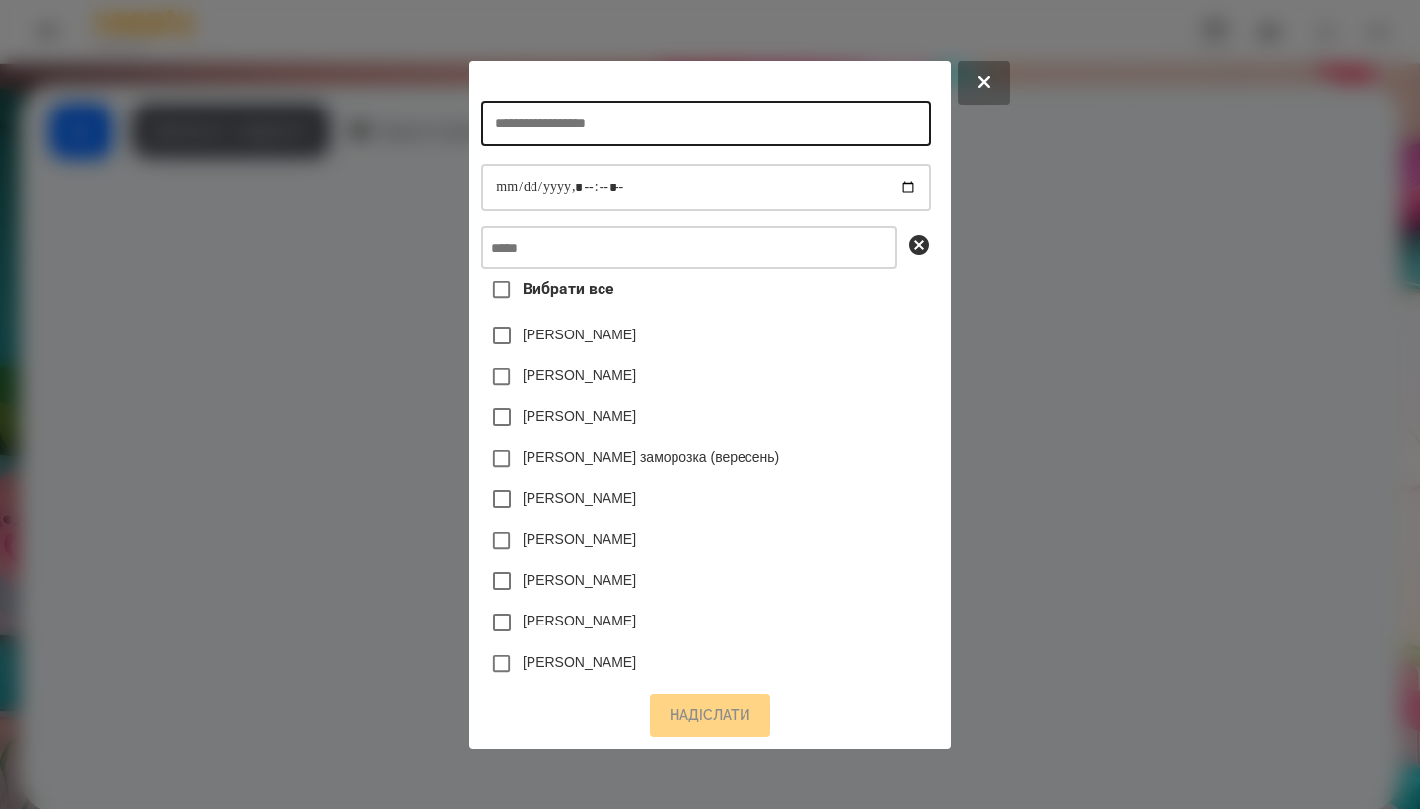
click at [712, 115] on input "text" at bounding box center [705, 123] width 449 height 45
type input "**********"
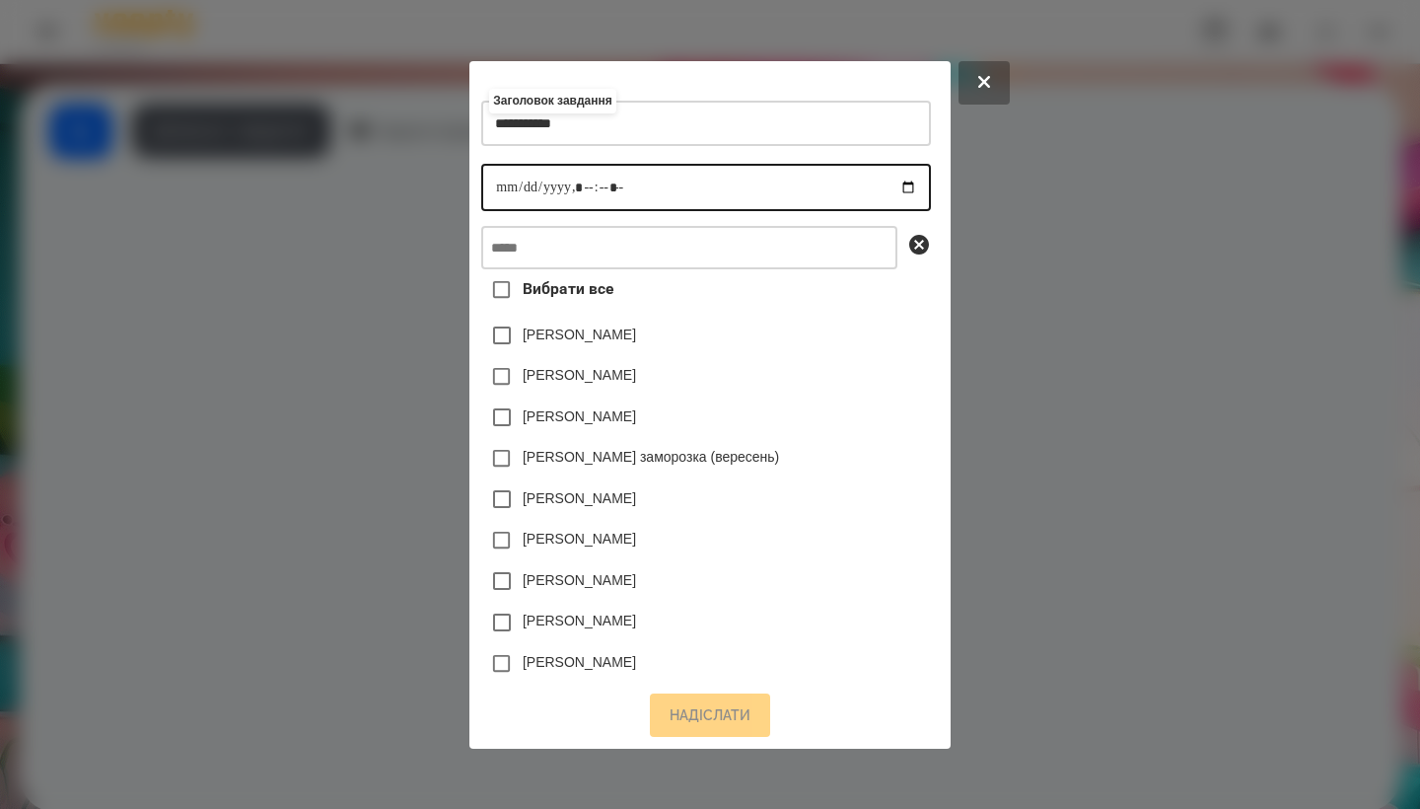
click at [483, 175] on input "datetime-local" at bounding box center [705, 187] width 449 height 47
click at [580, 183] on input "datetime-local" at bounding box center [705, 187] width 449 height 47
type input "**********"
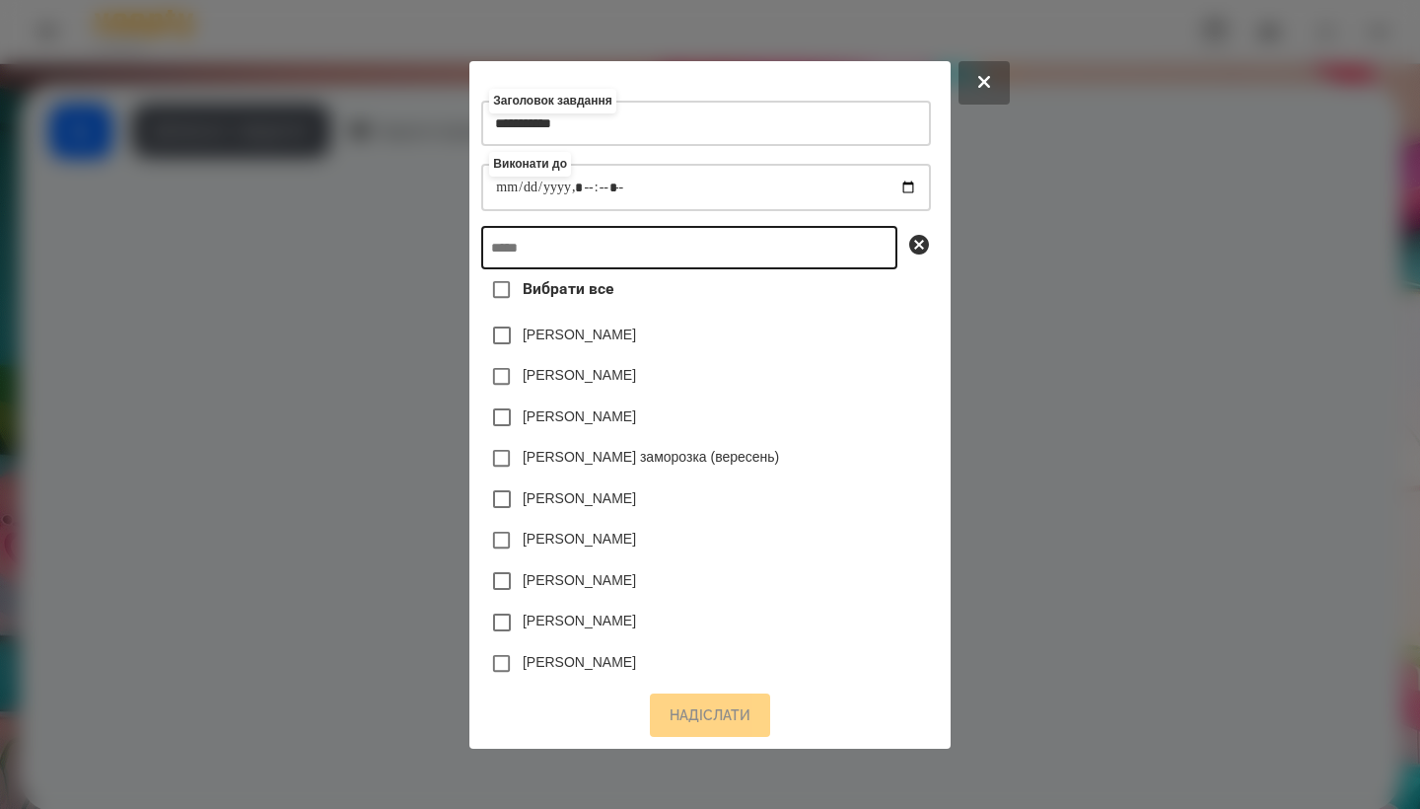
click at [673, 257] on input "text" at bounding box center [689, 247] width 416 height 43
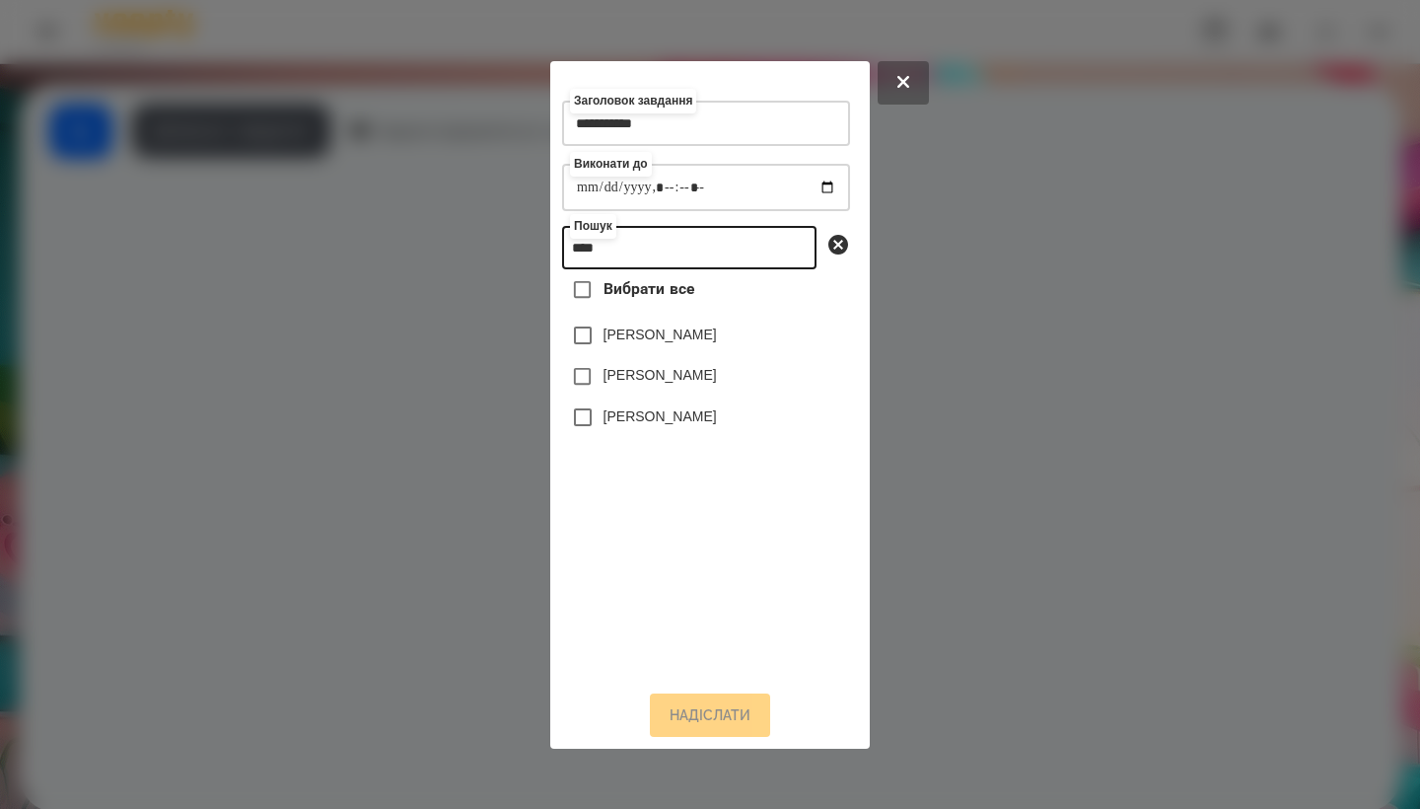
type input "****"
click at [676, 418] on label "[PERSON_NAME]" at bounding box center [660, 416] width 113 height 20
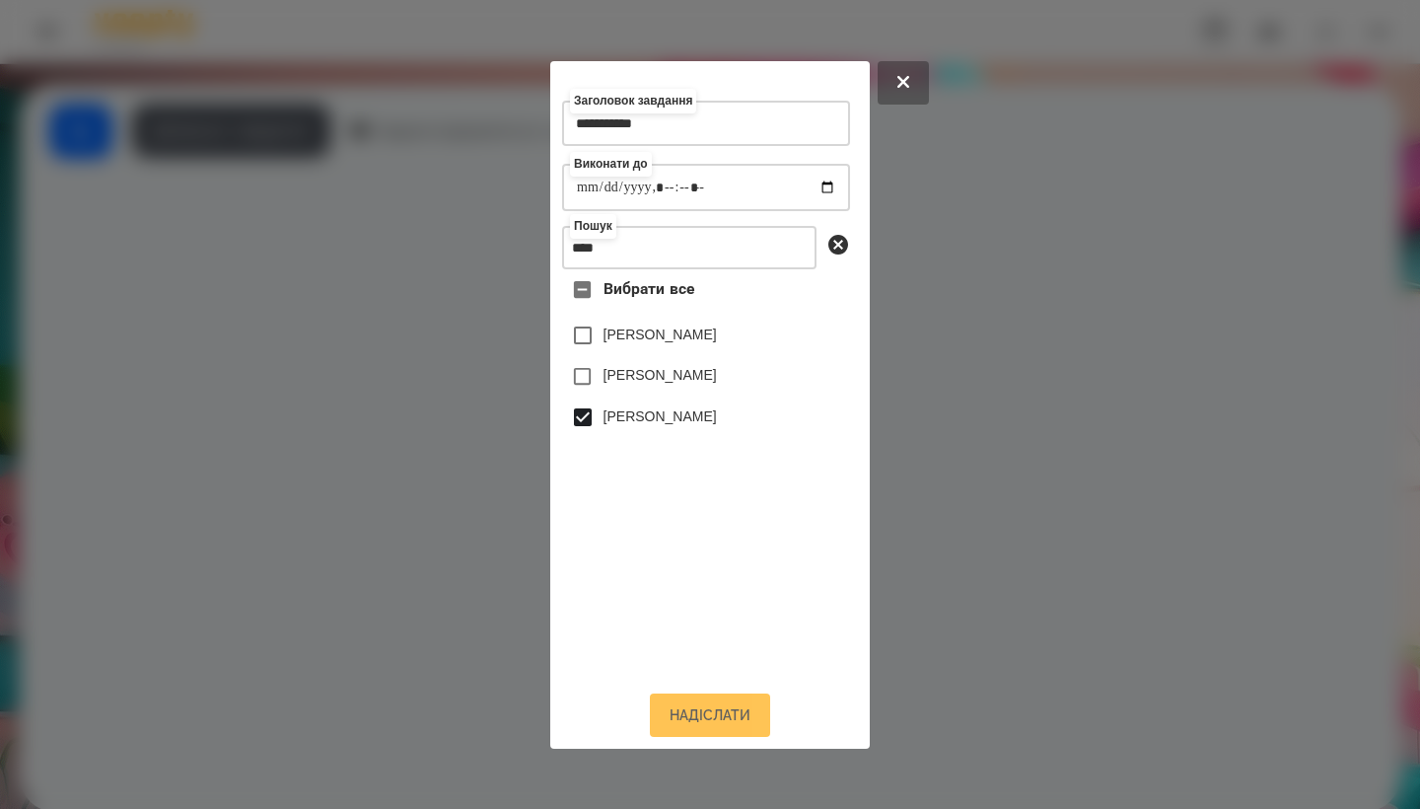
click at [707, 729] on button "Надіслати" at bounding box center [710, 714] width 120 height 43
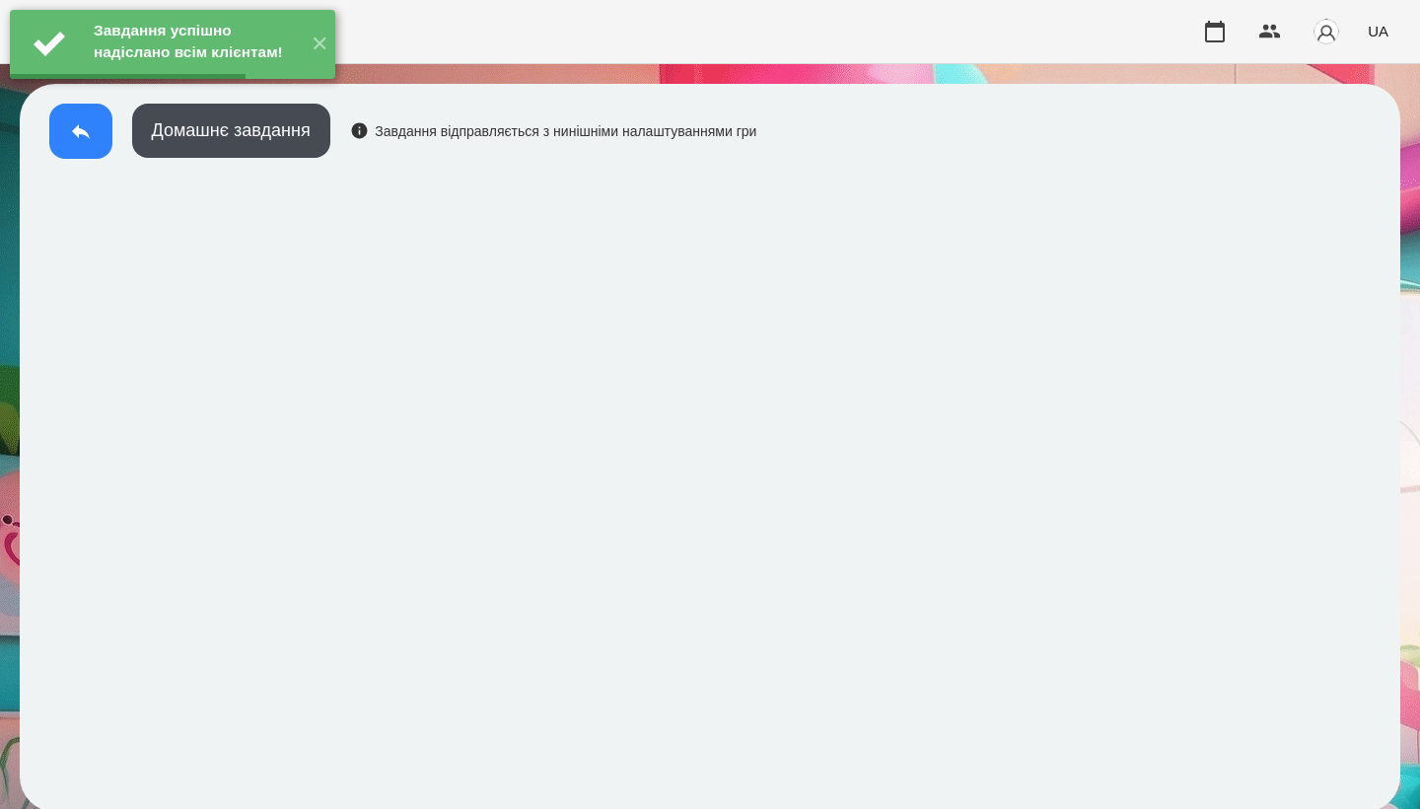
click at [86, 144] on button at bounding box center [80, 131] width 63 height 55
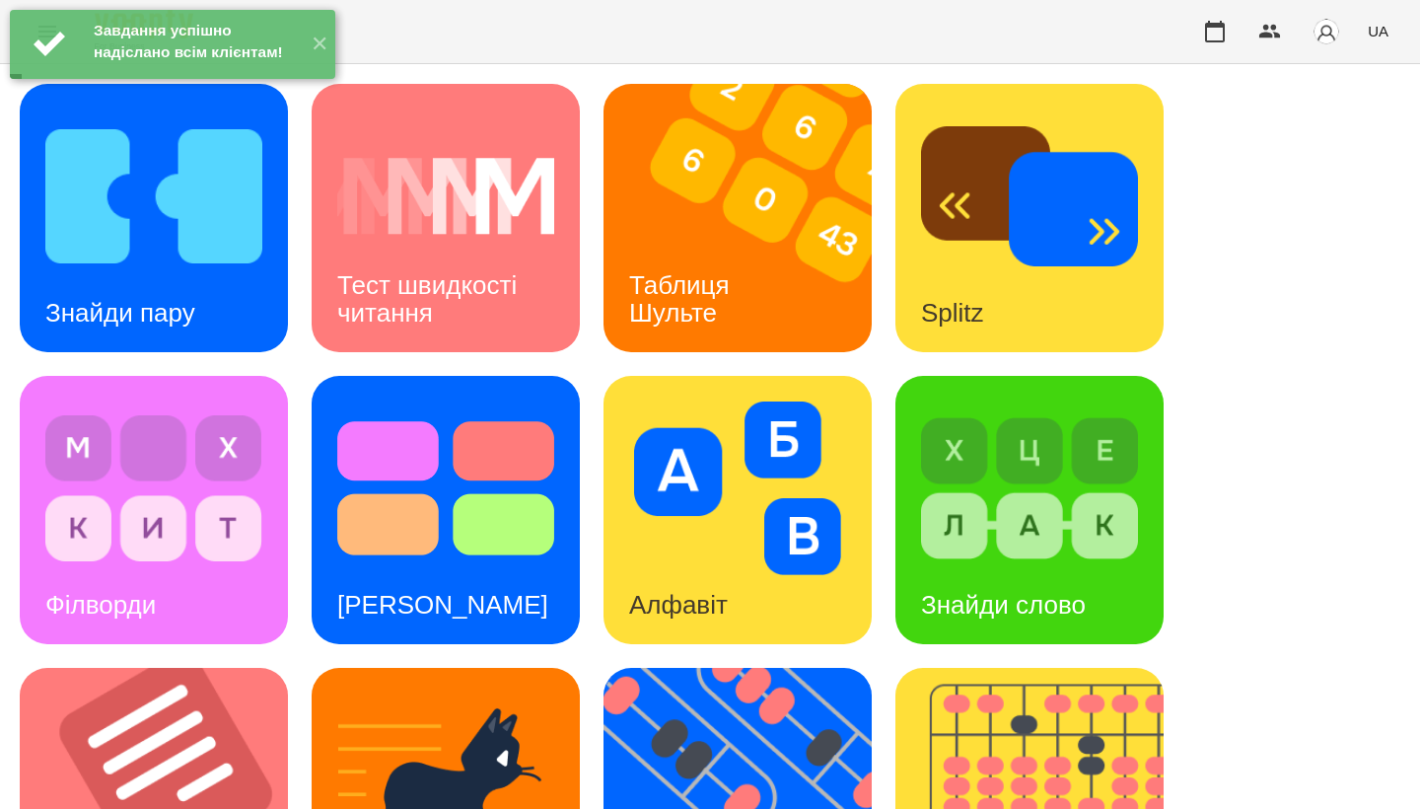
click at [749, 492] on img at bounding box center [737, 488] width 217 height 174
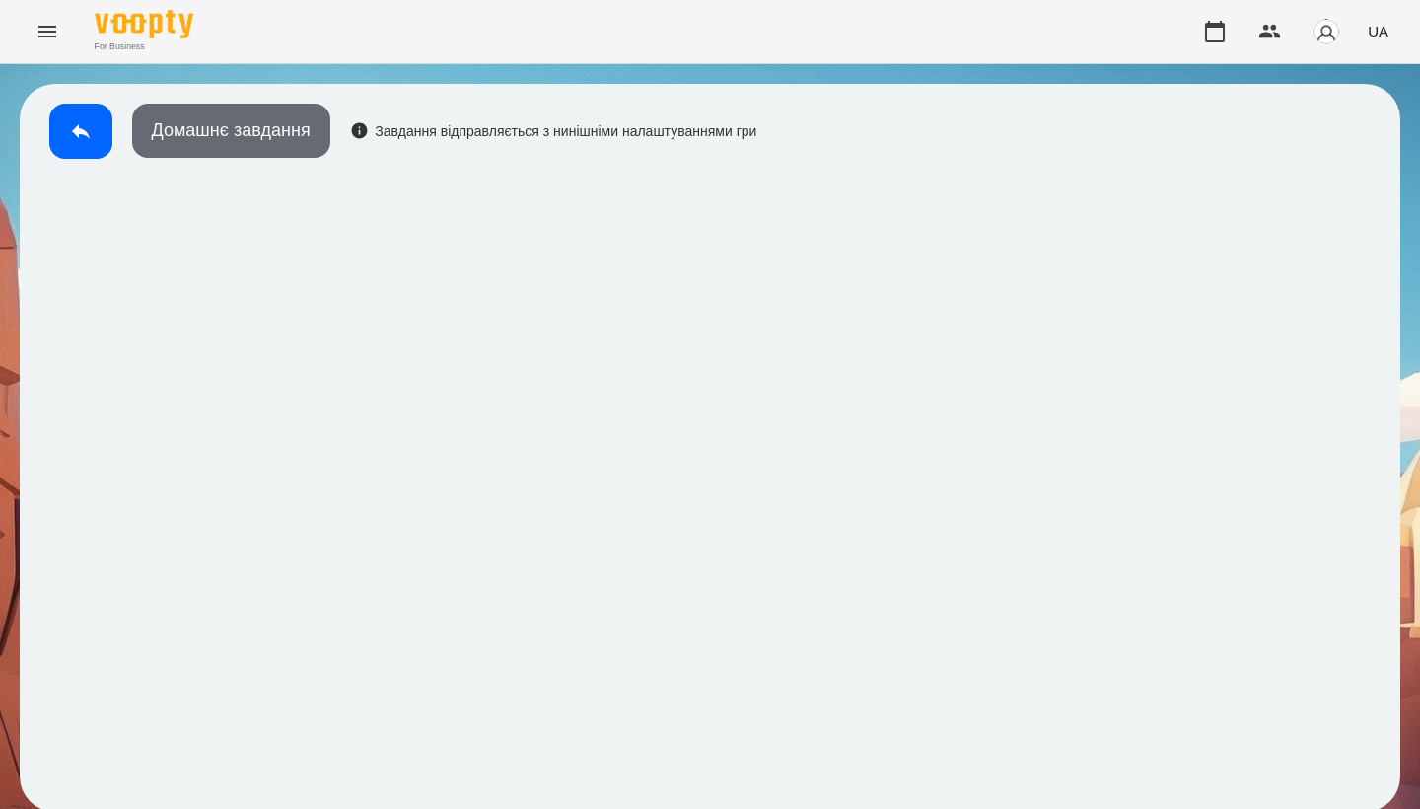
click at [322, 143] on button "Домашнє завдання" at bounding box center [231, 131] width 198 height 54
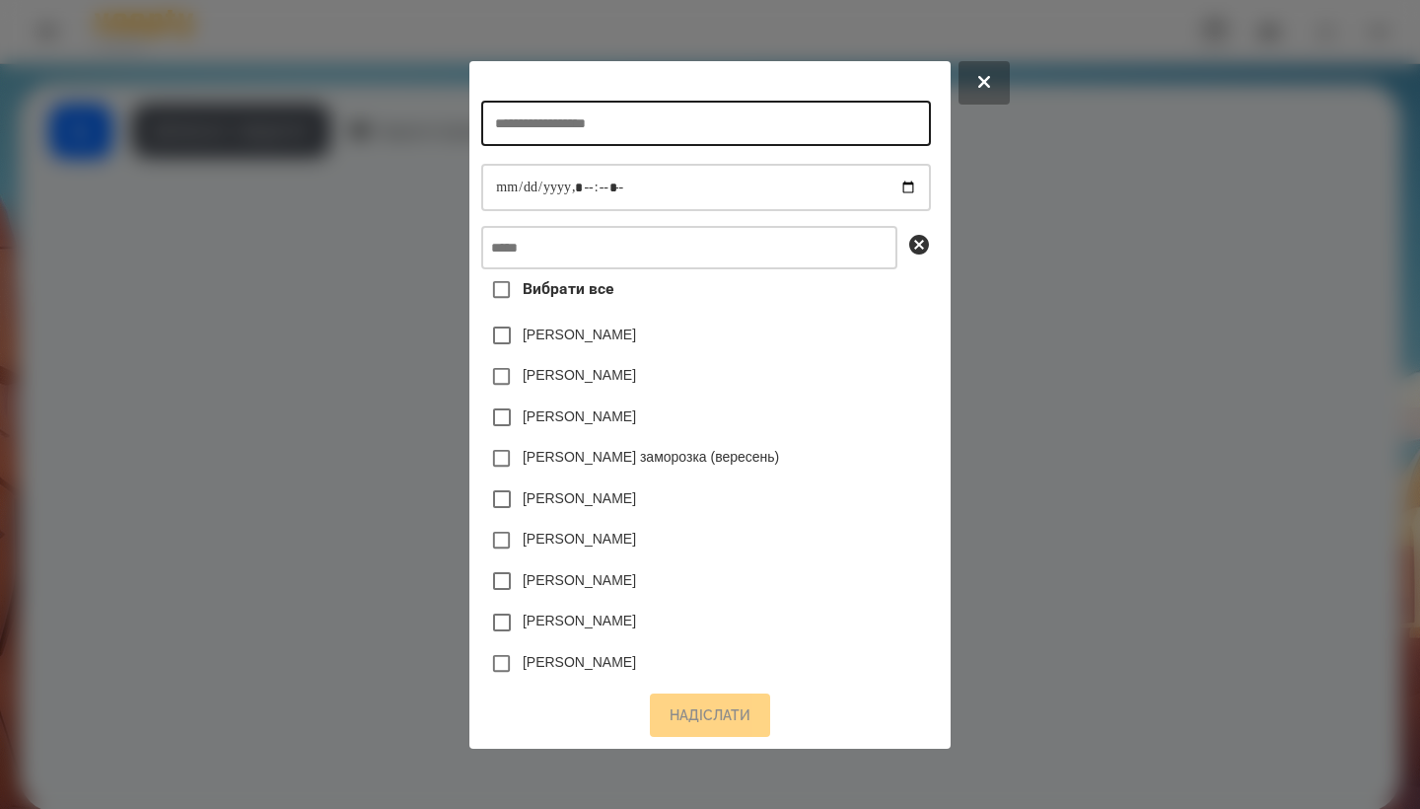
click at [626, 115] on input "text" at bounding box center [705, 123] width 449 height 45
type input "*******"
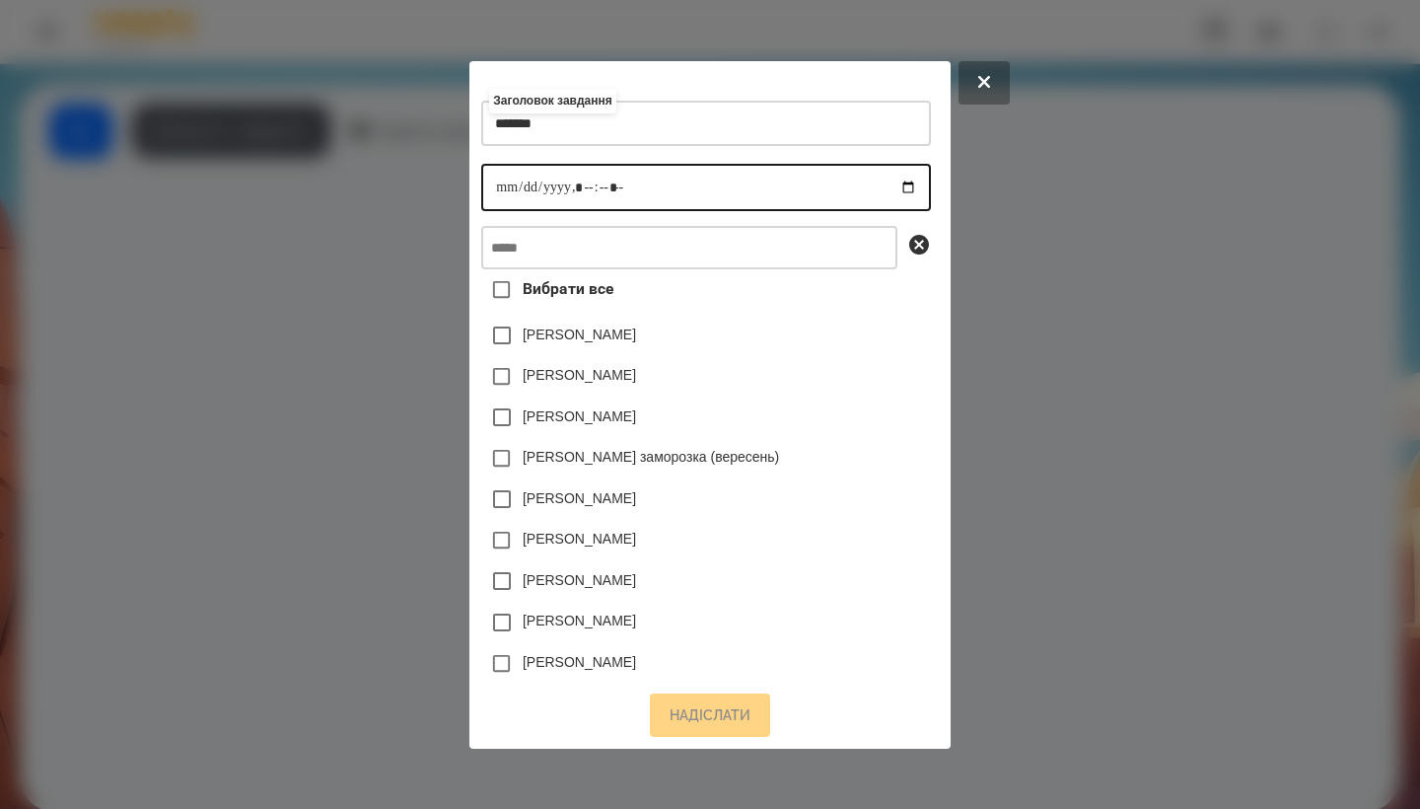
click at [483, 189] on input "datetime-local" at bounding box center [705, 187] width 449 height 47
click at [570, 193] on input "datetime-local" at bounding box center [705, 187] width 449 height 47
type input "**********"
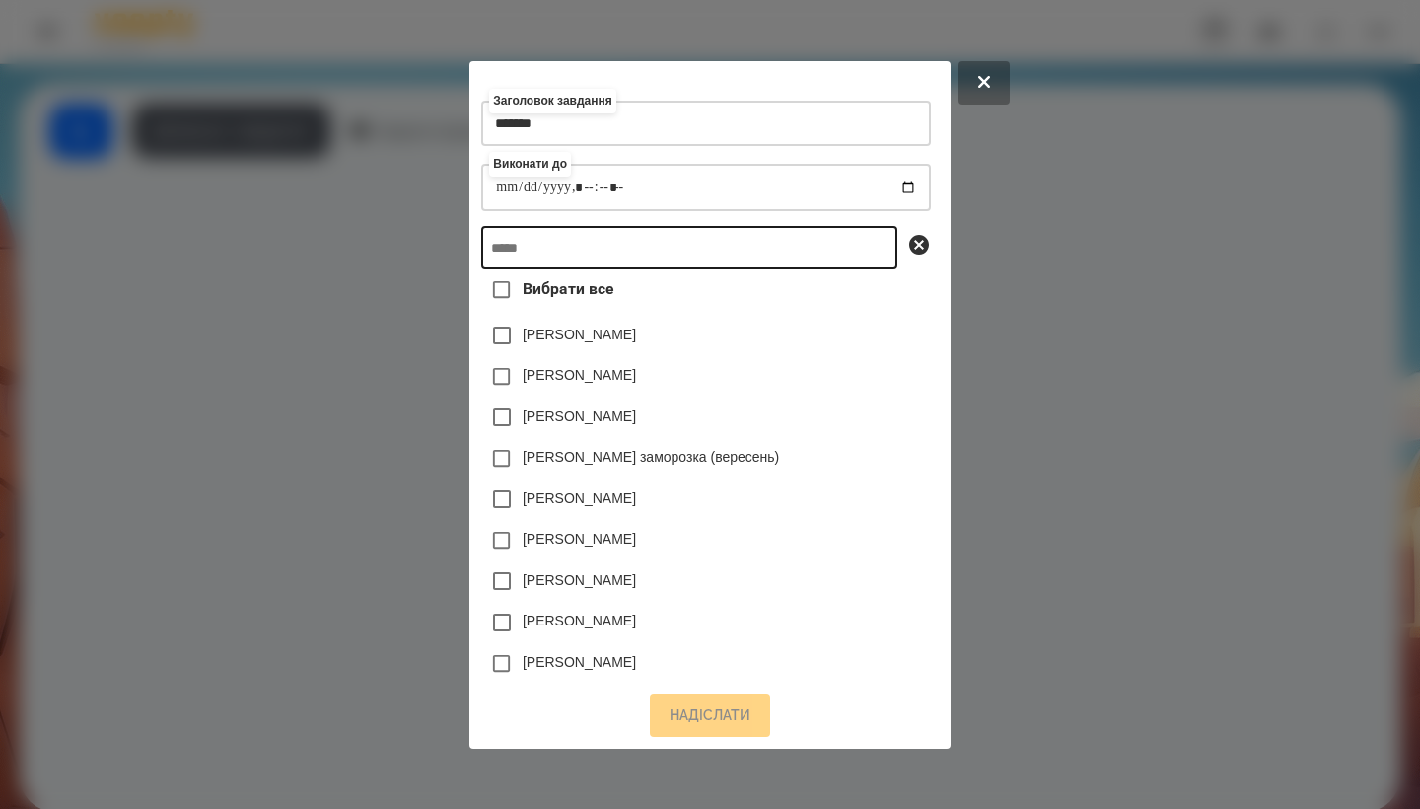
click at [638, 258] on input "text" at bounding box center [689, 247] width 416 height 43
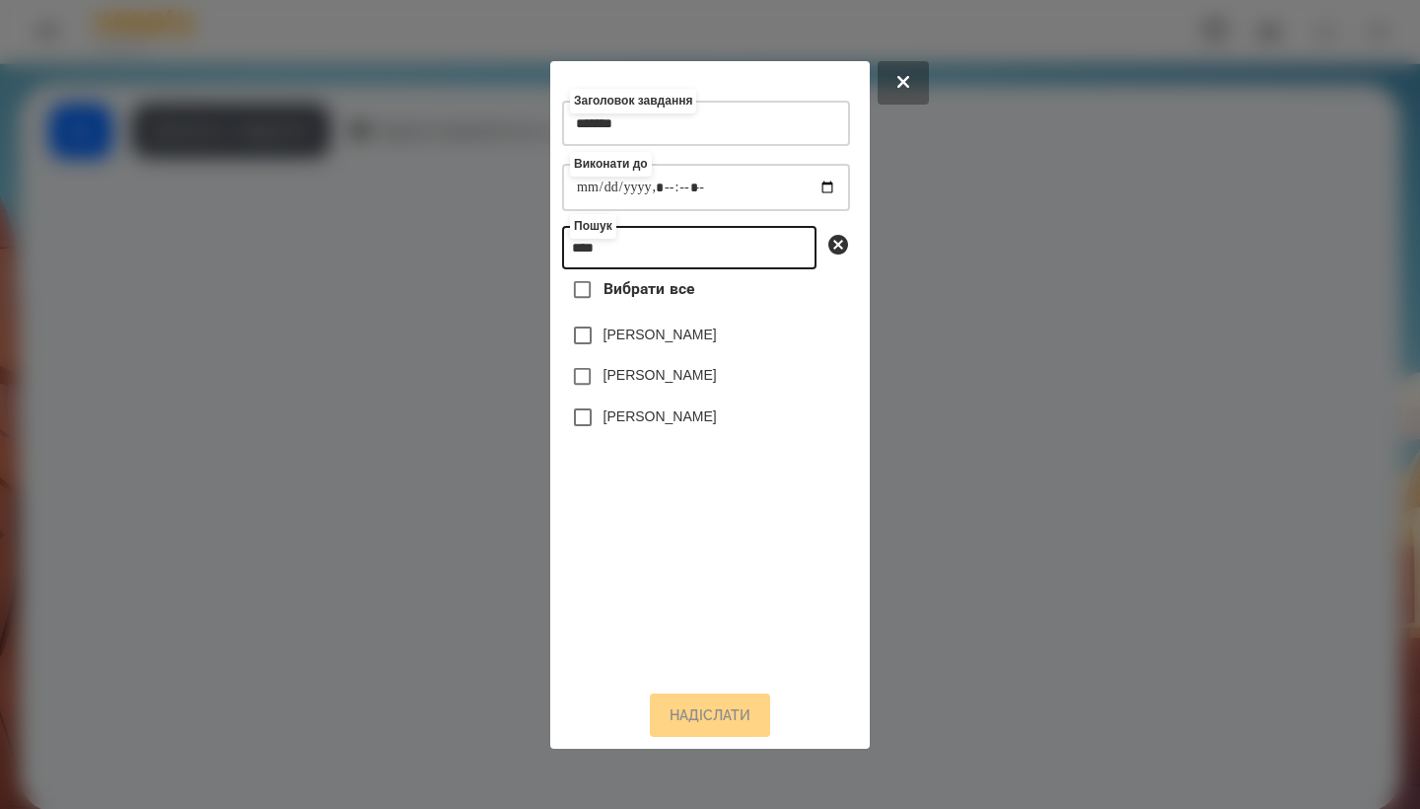
type input "****"
click at [706, 422] on label "[PERSON_NAME]" at bounding box center [660, 416] width 113 height 20
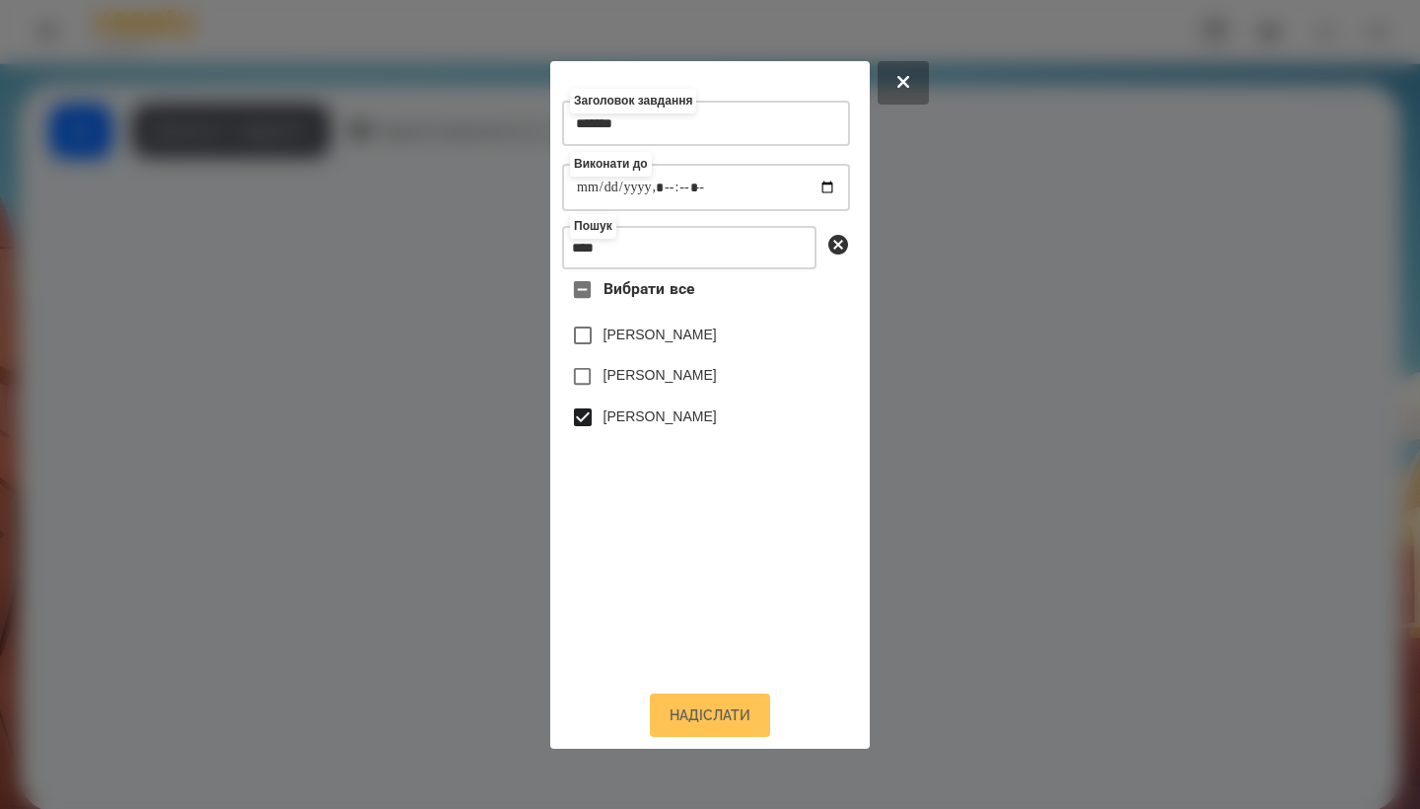
click at [706, 737] on button "Надіслати" at bounding box center [710, 714] width 120 height 43
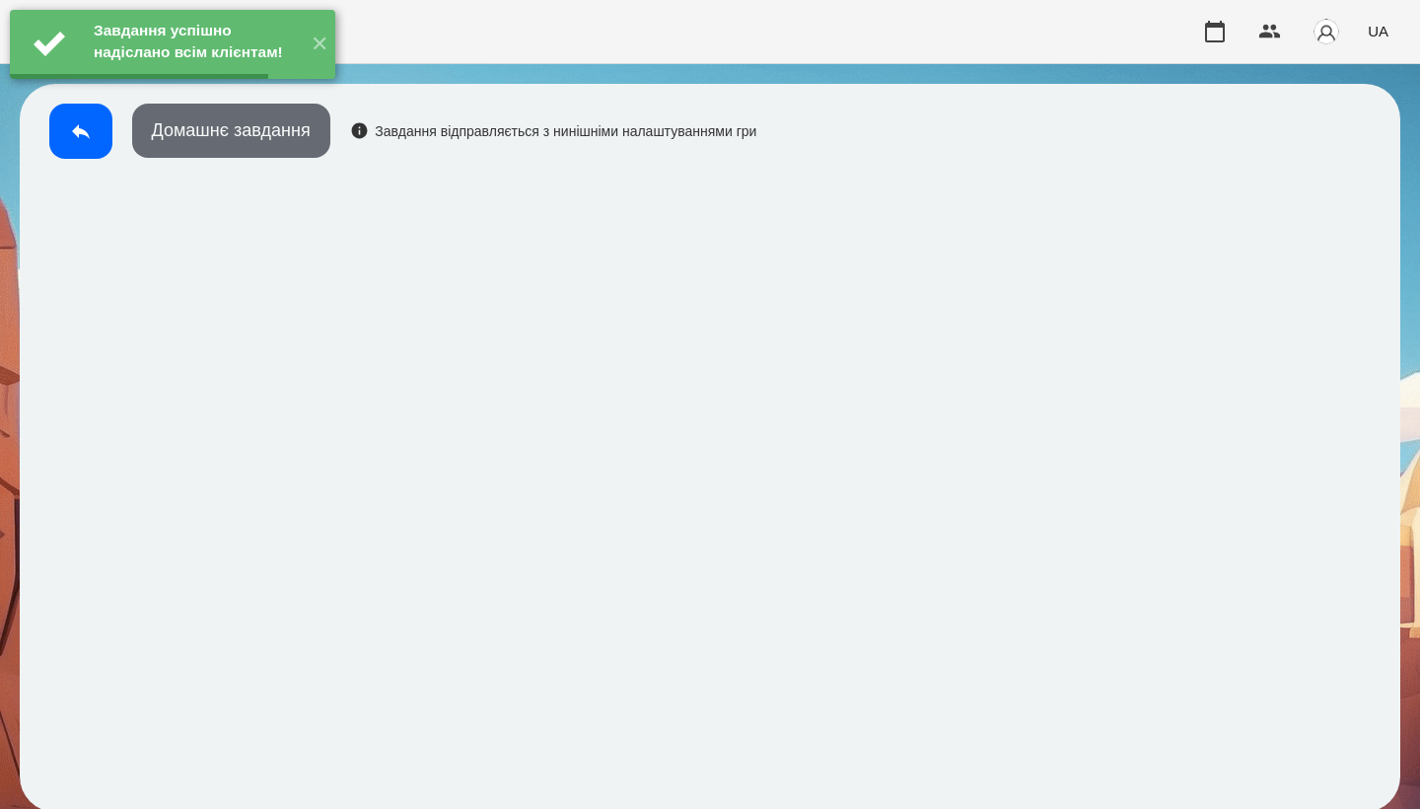
click at [277, 141] on button "Домашнє завдання" at bounding box center [231, 131] width 198 height 54
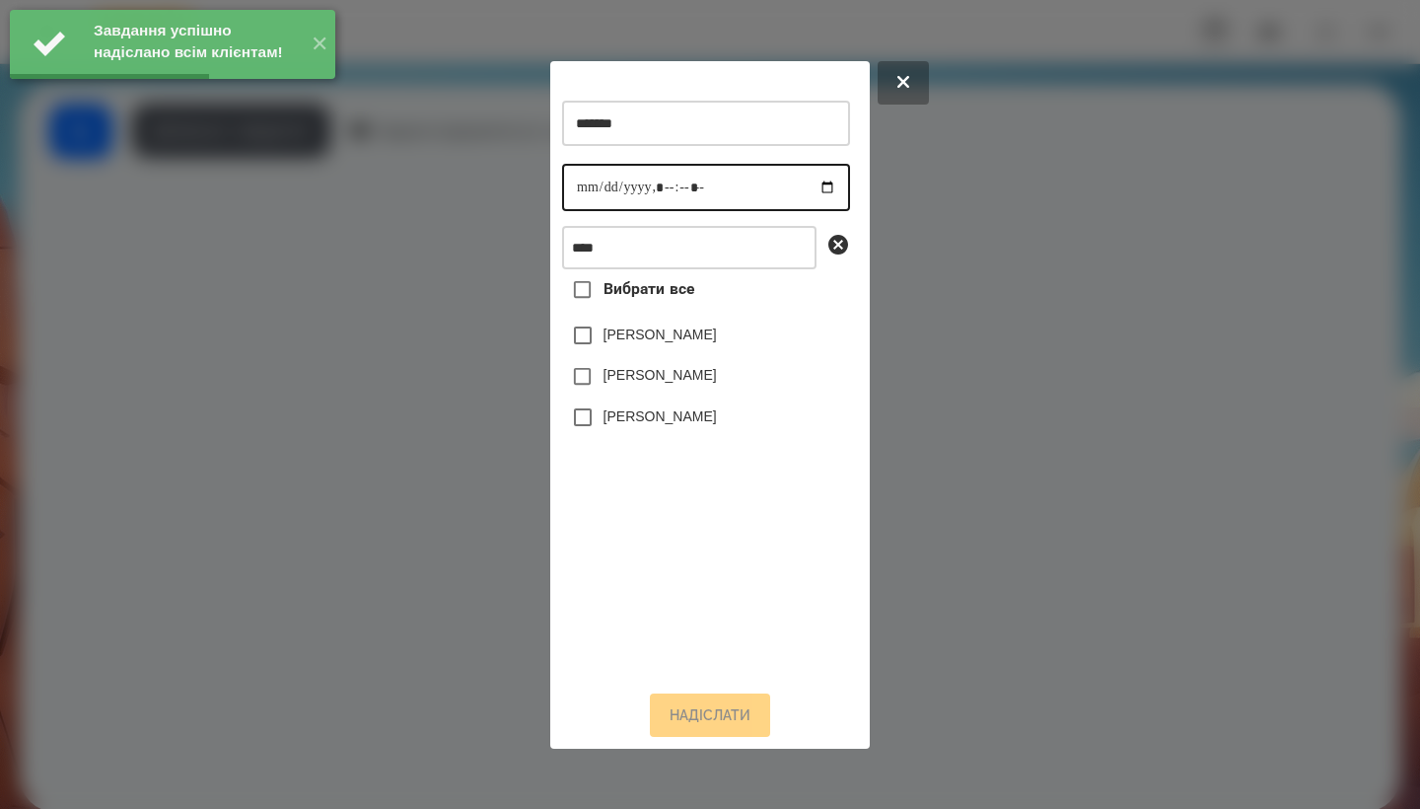
click at [573, 185] on input "datetime-local" at bounding box center [706, 187] width 288 height 47
type input "**********"
click at [657, 422] on label "[PERSON_NAME]" at bounding box center [660, 416] width 113 height 20
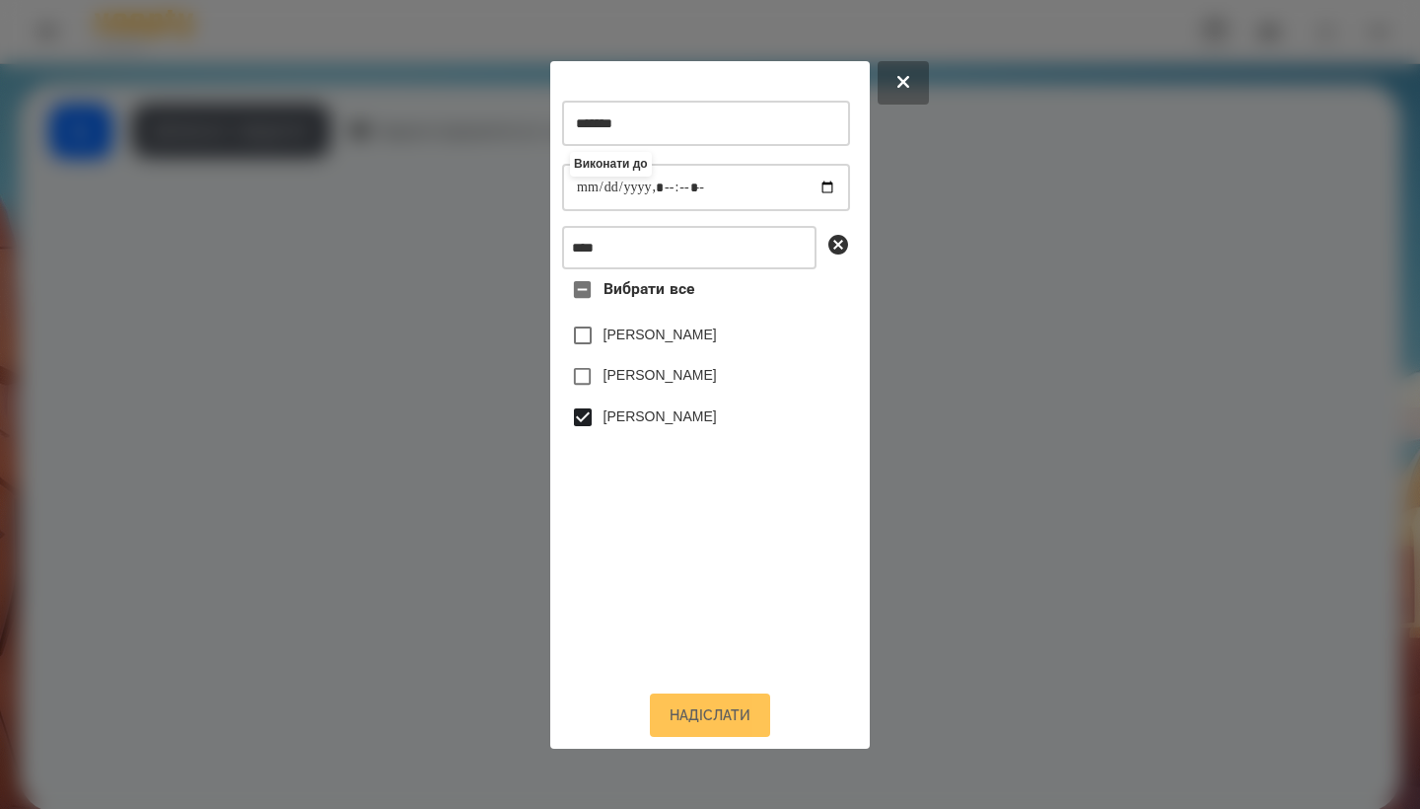
click at [712, 714] on button "Надіслати" at bounding box center [710, 714] width 120 height 43
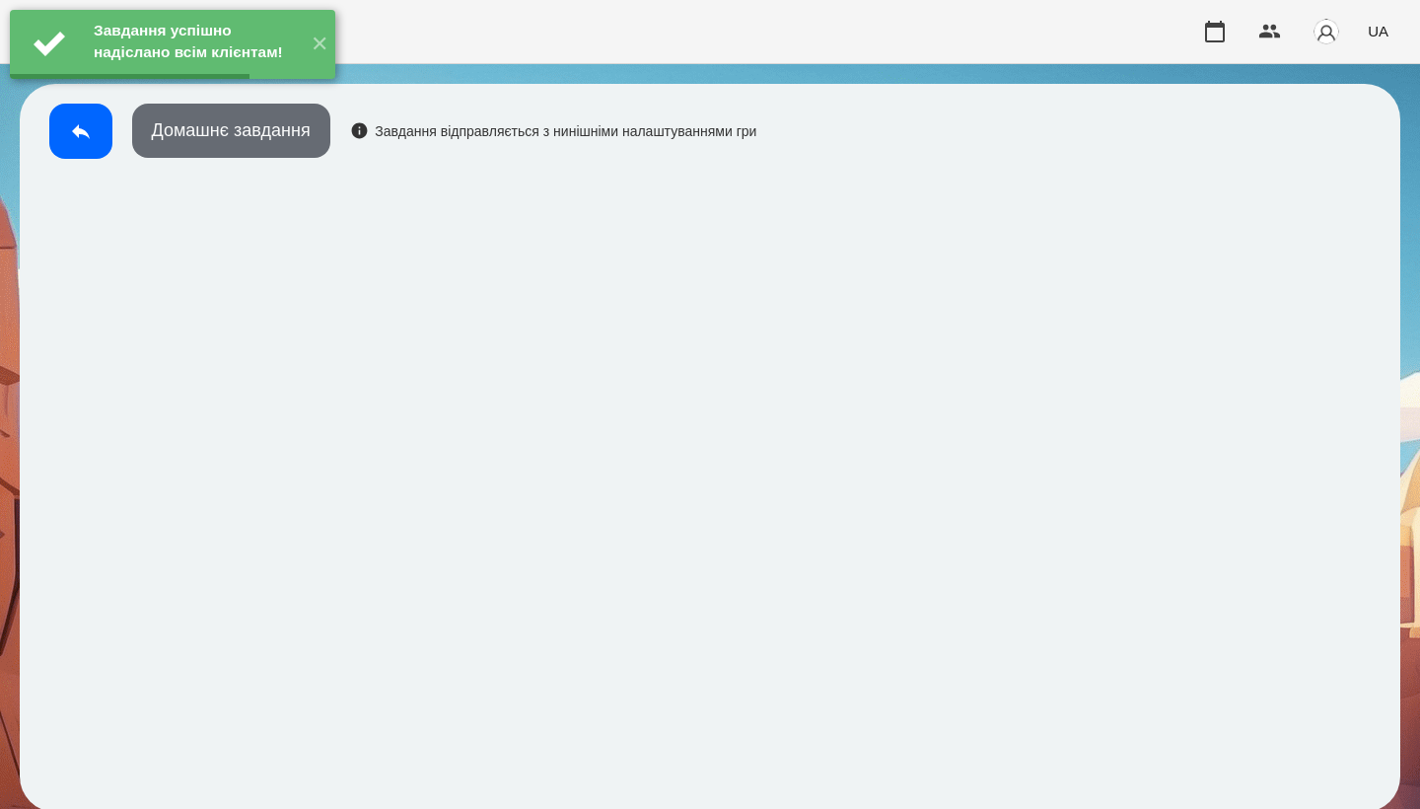
click at [237, 125] on button "Домашнє завдання" at bounding box center [231, 131] width 198 height 54
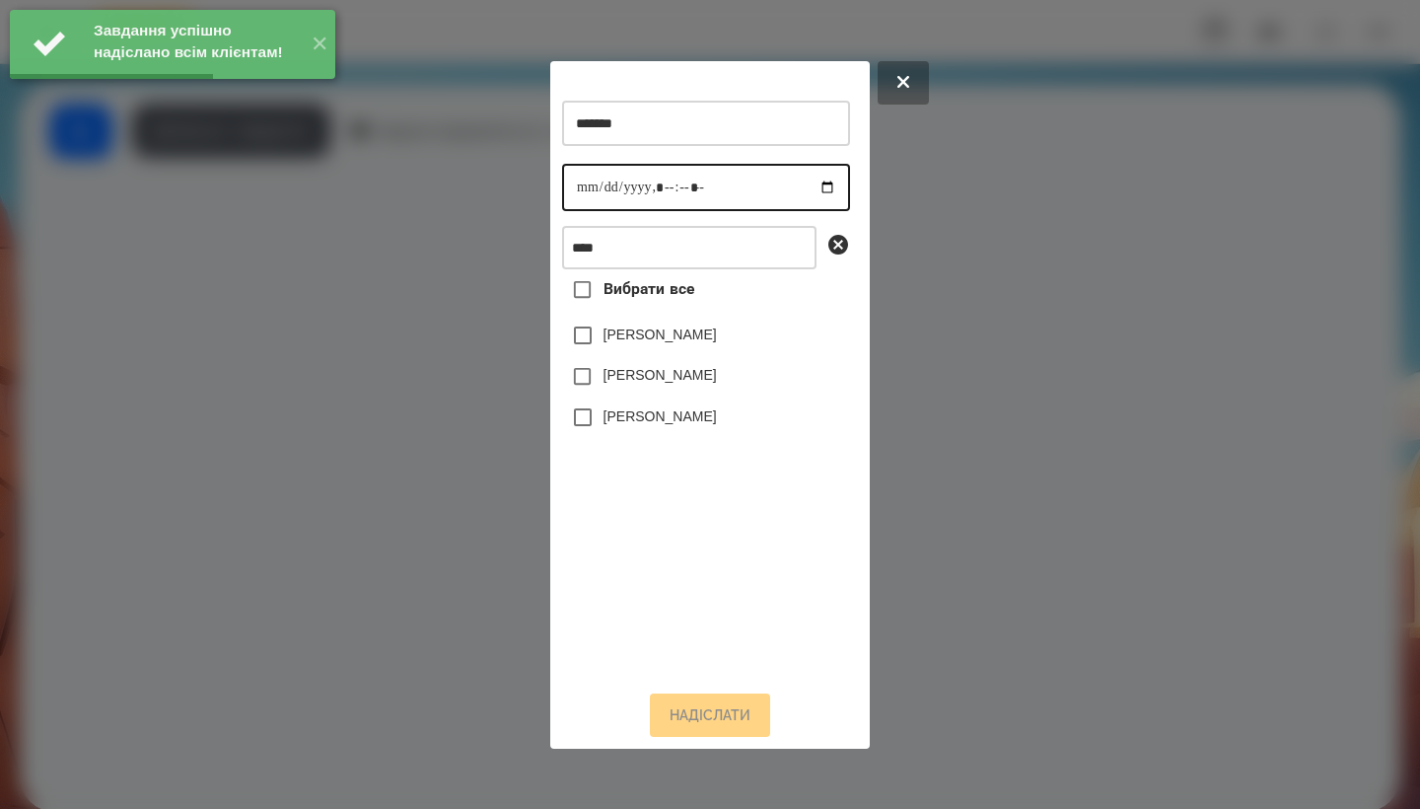
click at [582, 184] on input "datetime-local" at bounding box center [706, 187] width 288 height 47
type input "**********"
click at [638, 422] on label "[PERSON_NAME]" at bounding box center [660, 416] width 113 height 20
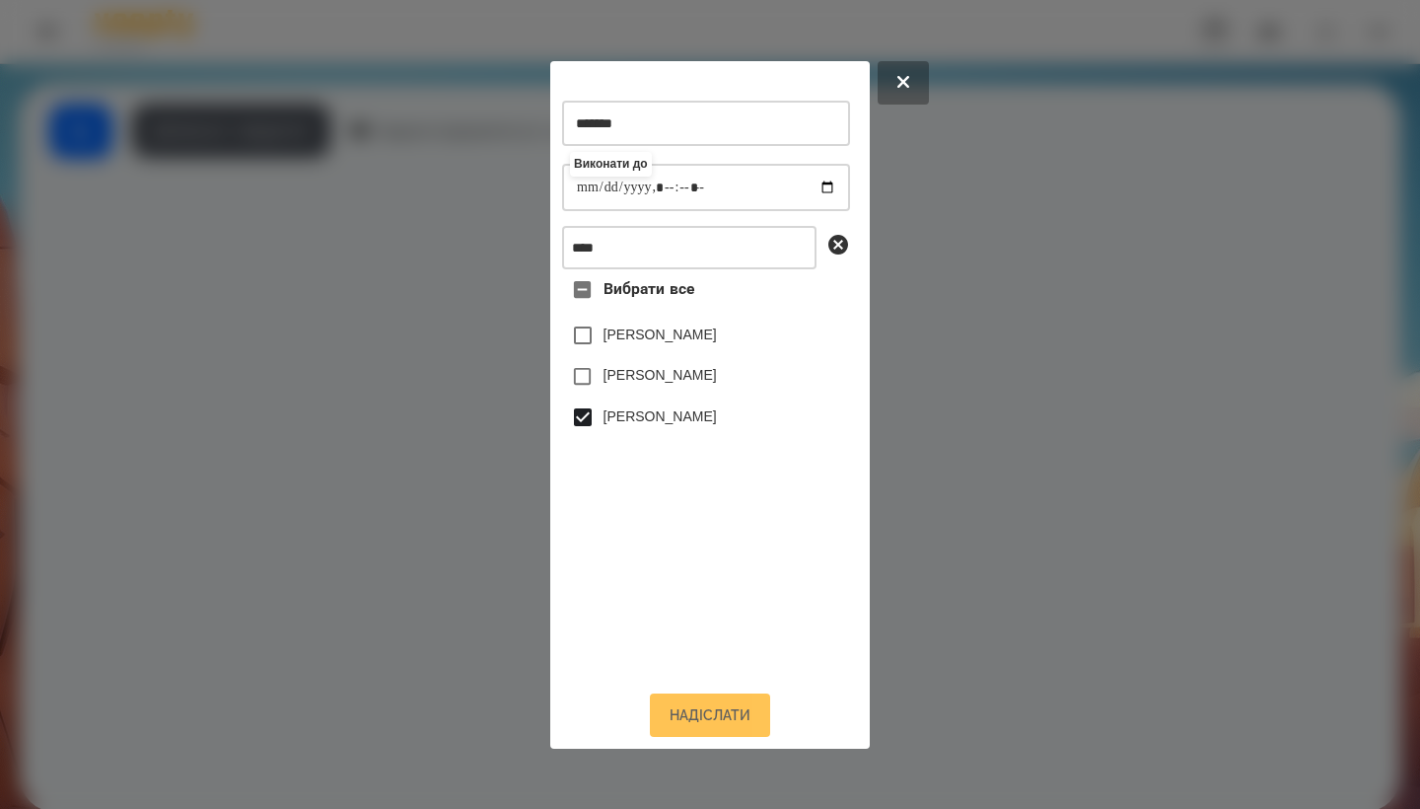
click at [693, 718] on button "Надіслати" at bounding box center [710, 714] width 120 height 43
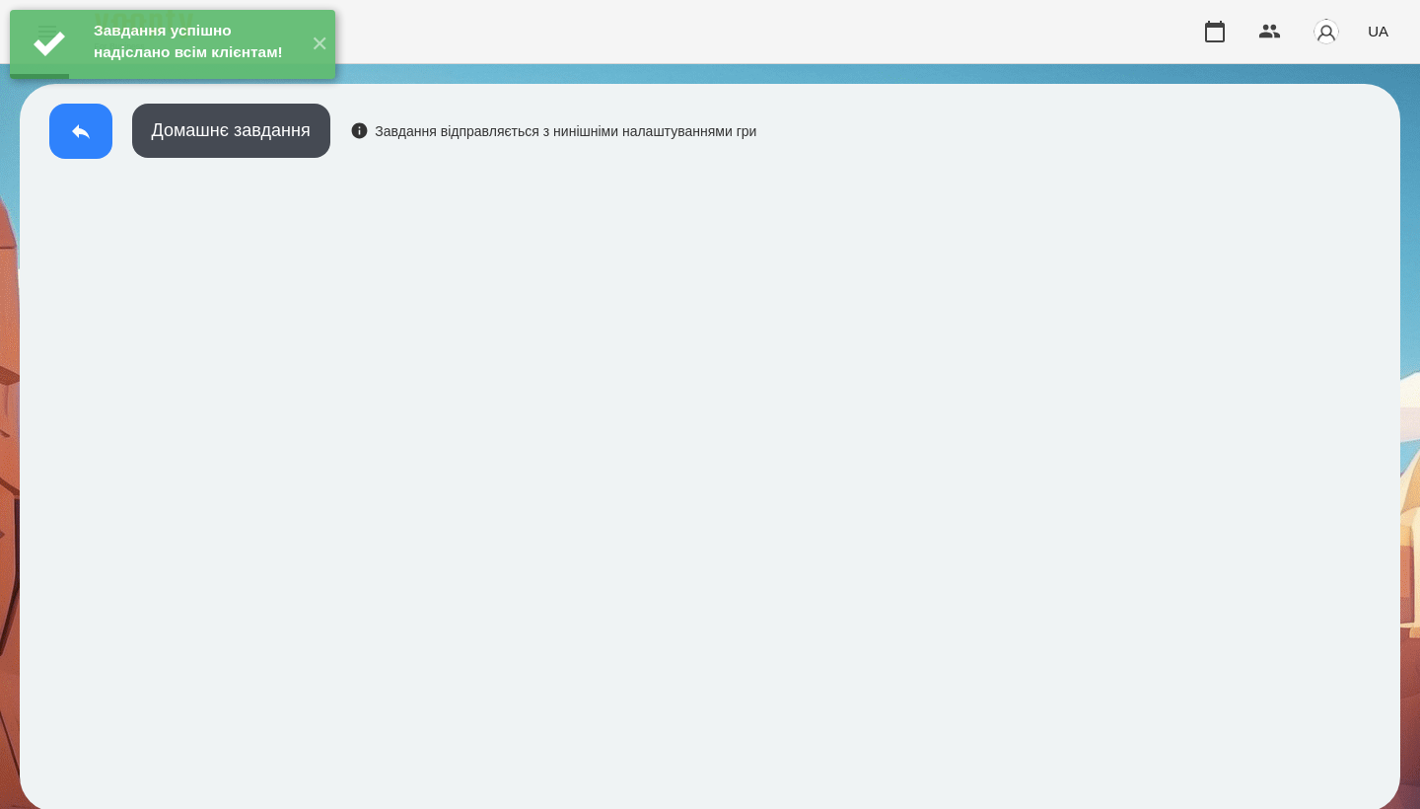
click at [91, 140] on icon at bounding box center [81, 131] width 24 height 24
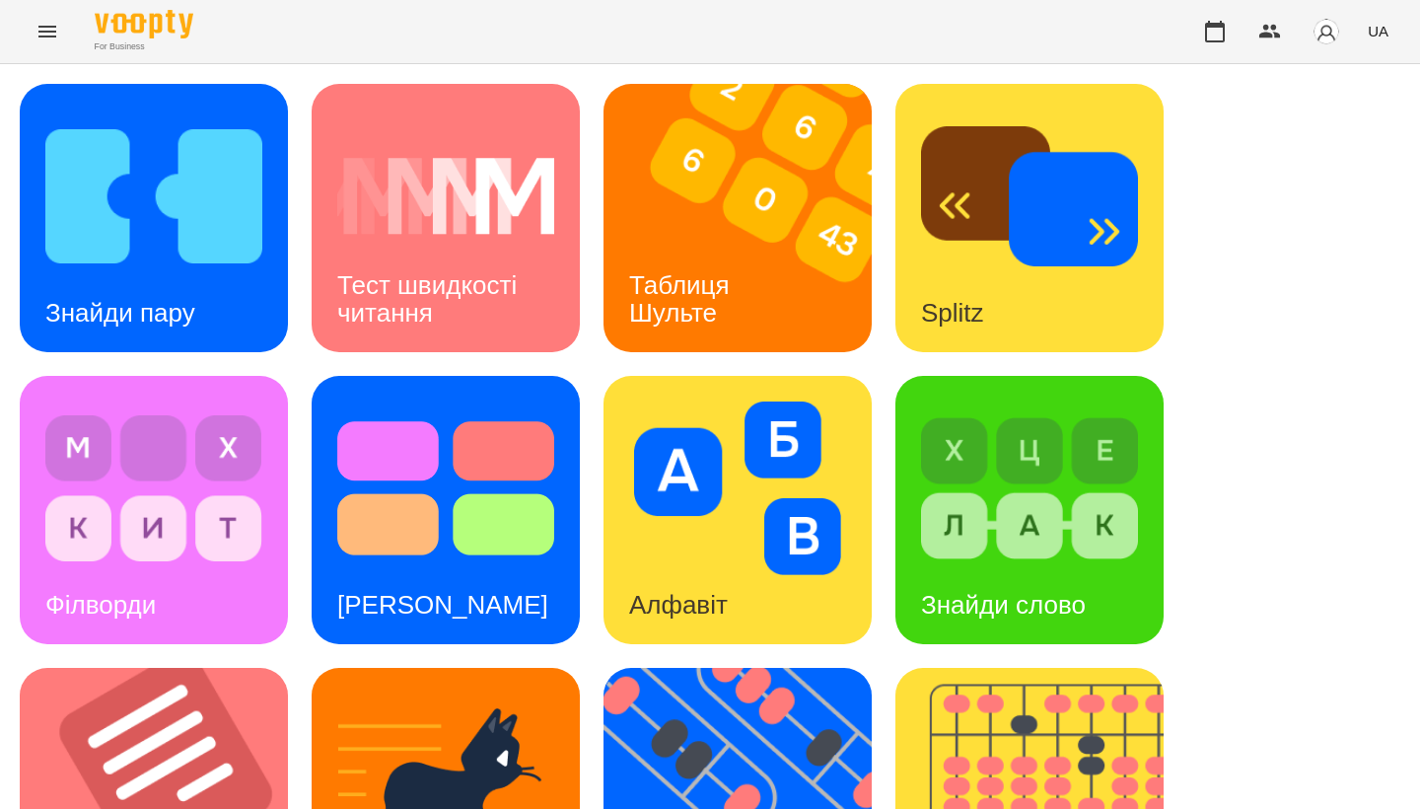
scroll to position [731, 0]
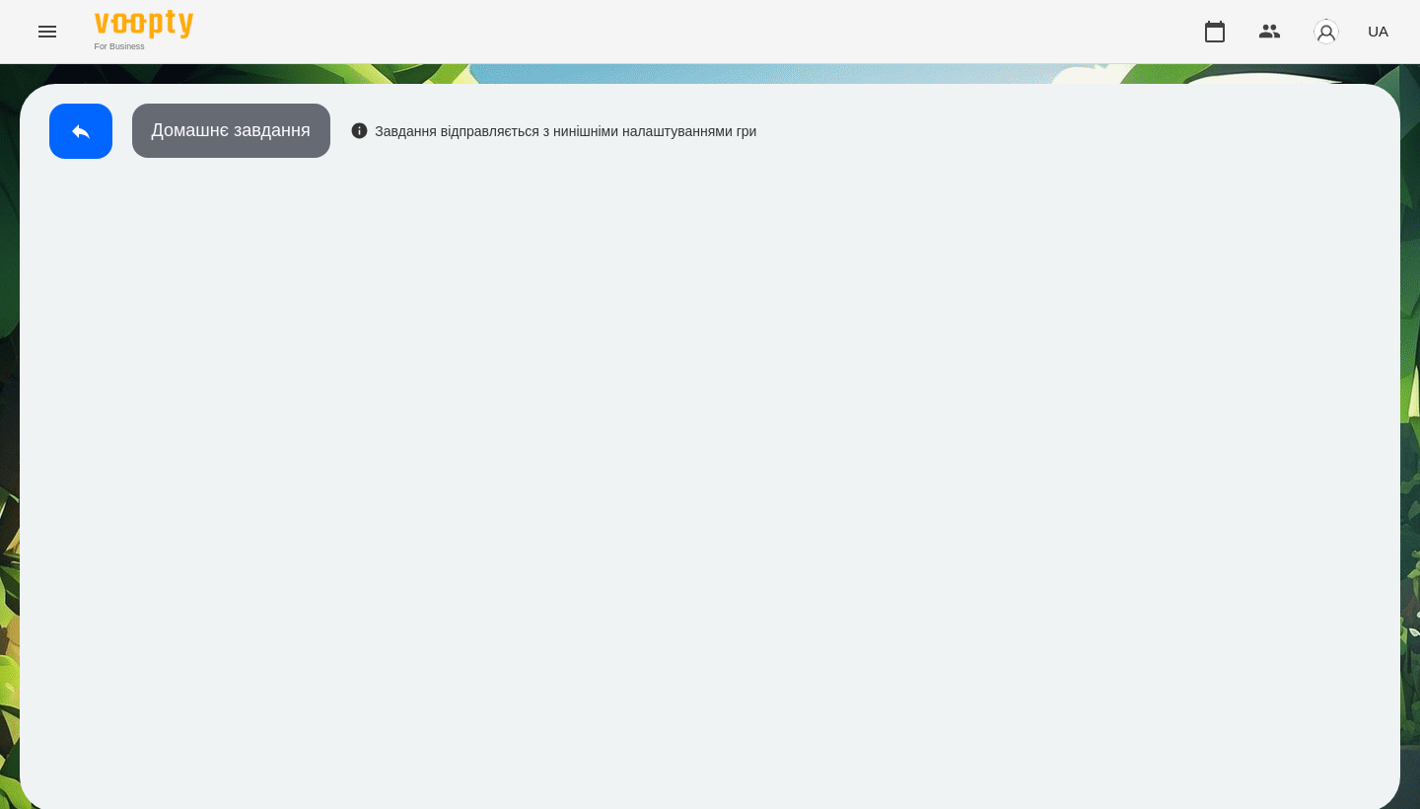
click at [257, 118] on button "Домашнє завдання" at bounding box center [231, 131] width 198 height 54
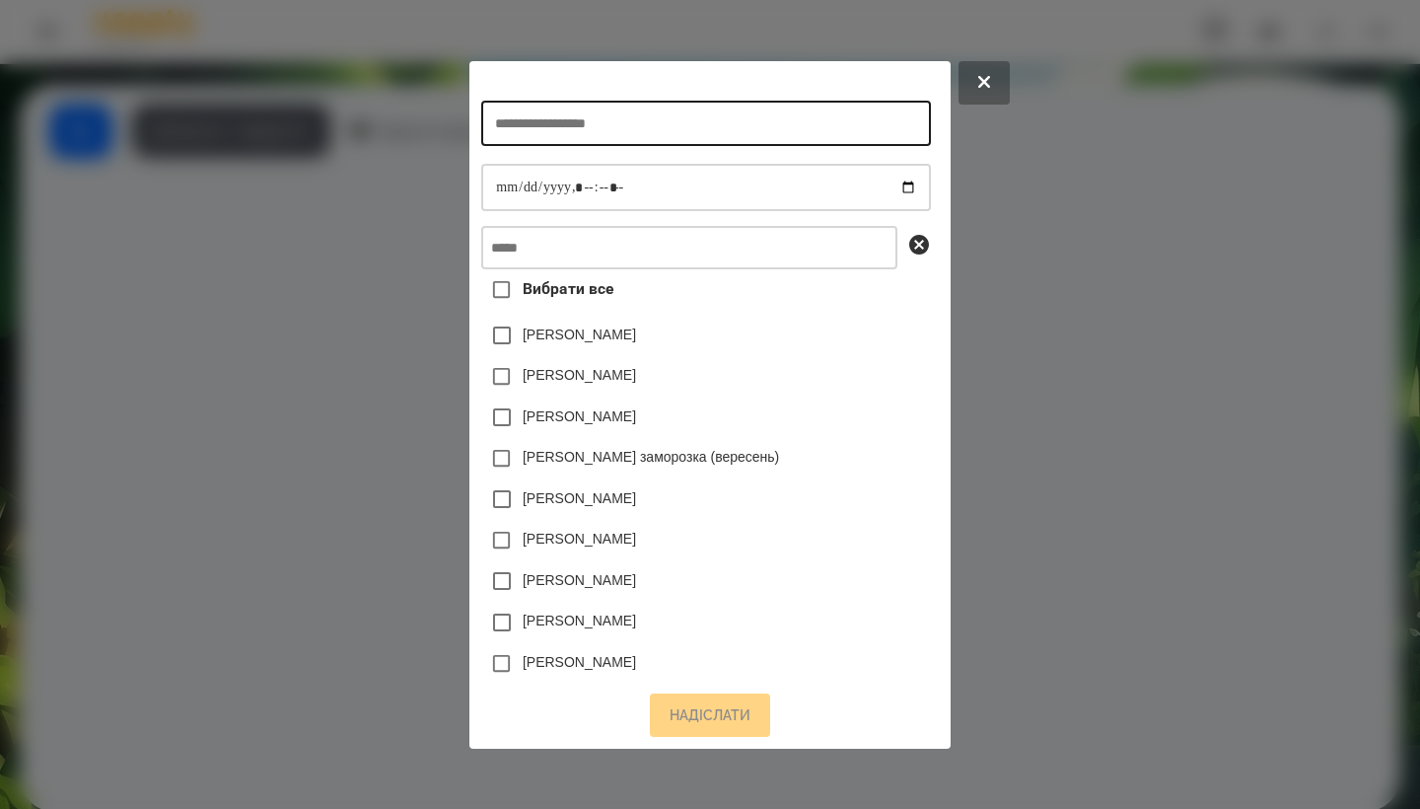
click at [603, 120] on input "text" at bounding box center [705, 123] width 449 height 45
type input "**********"
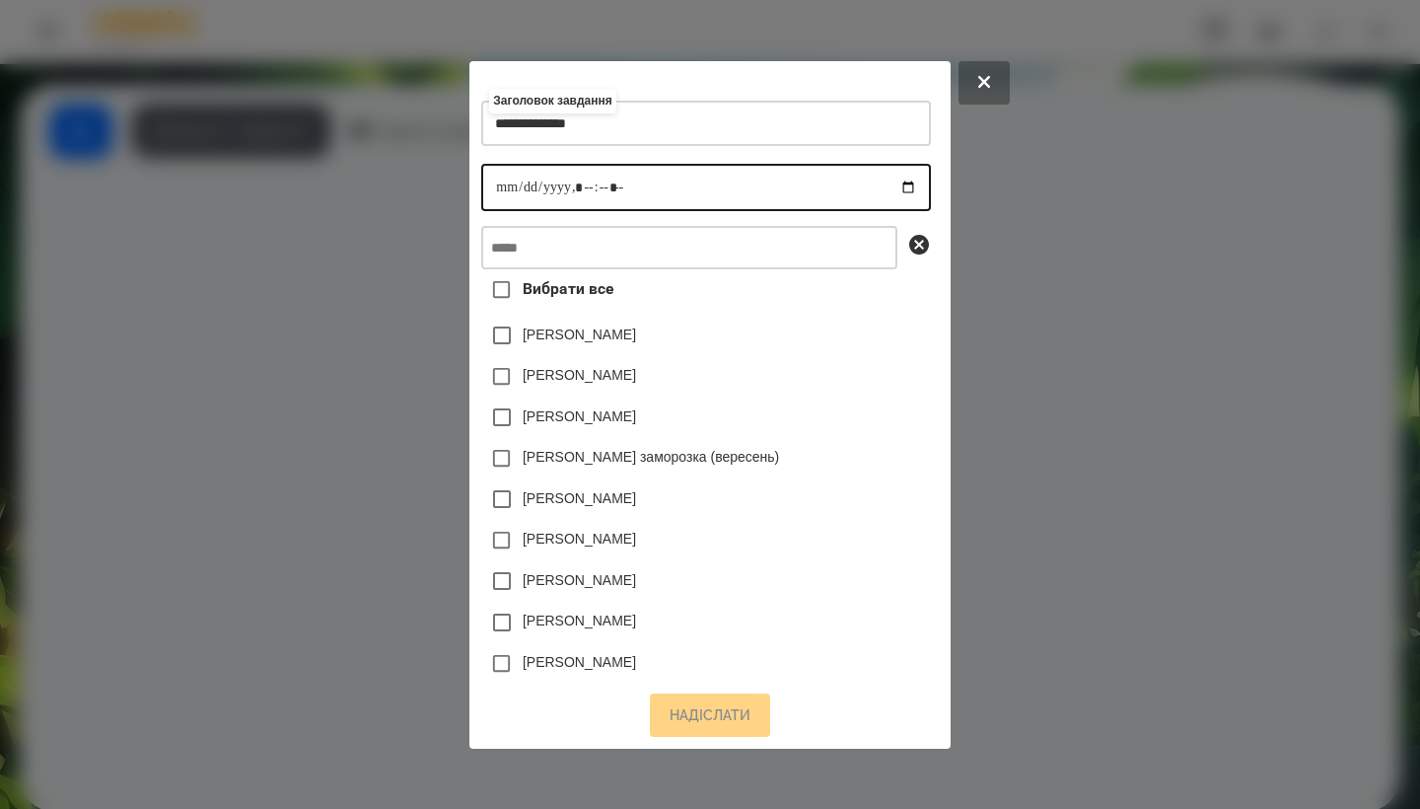
click at [481, 186] on input "datetime-local" at bounding box center [705, 187] width 449 height 47
click at [577, 175] on input "datetime-local" at bounding box center [705, 187] width 449 height 47
type input "**********"
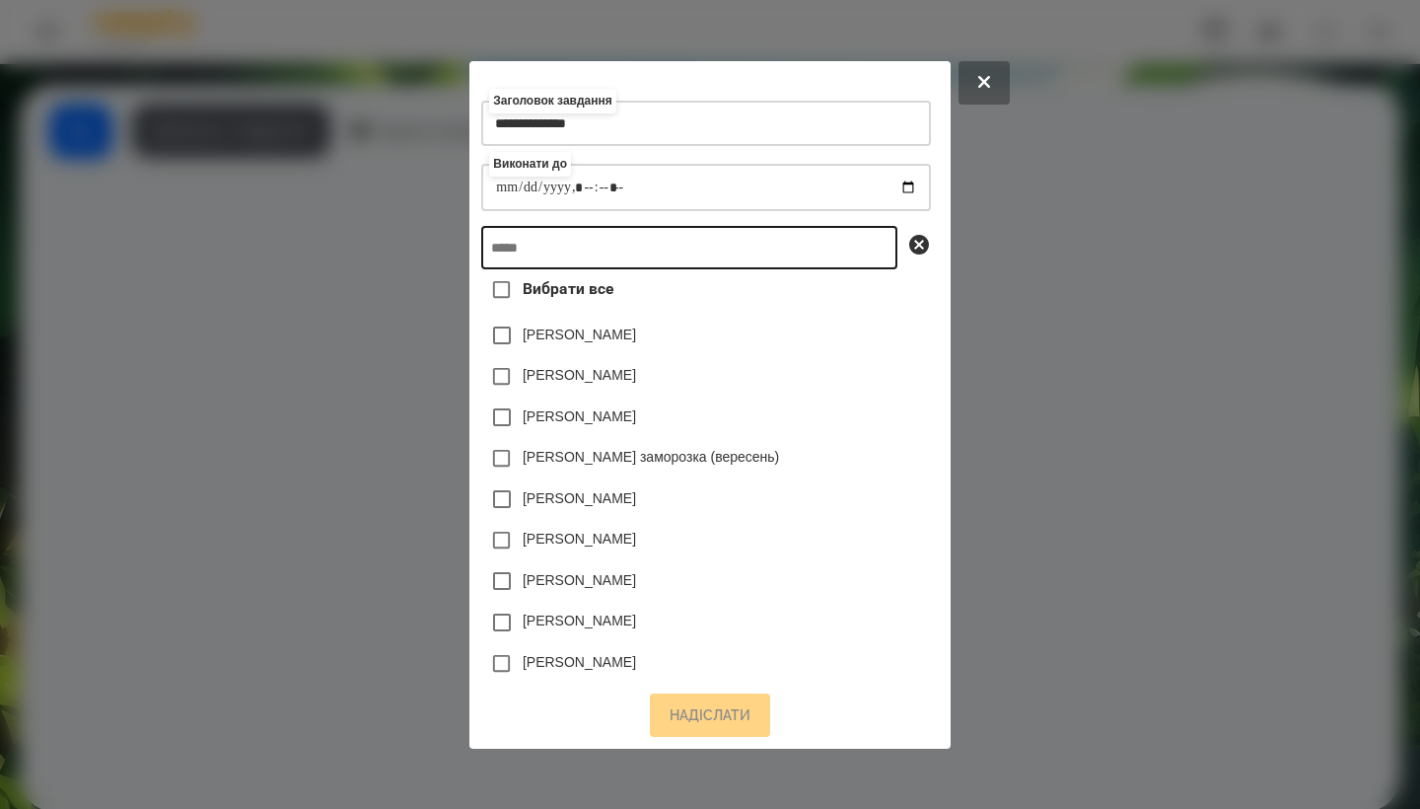
click at [641, 247] on input "text" at bounding box center [689, 247] width 416 height 43
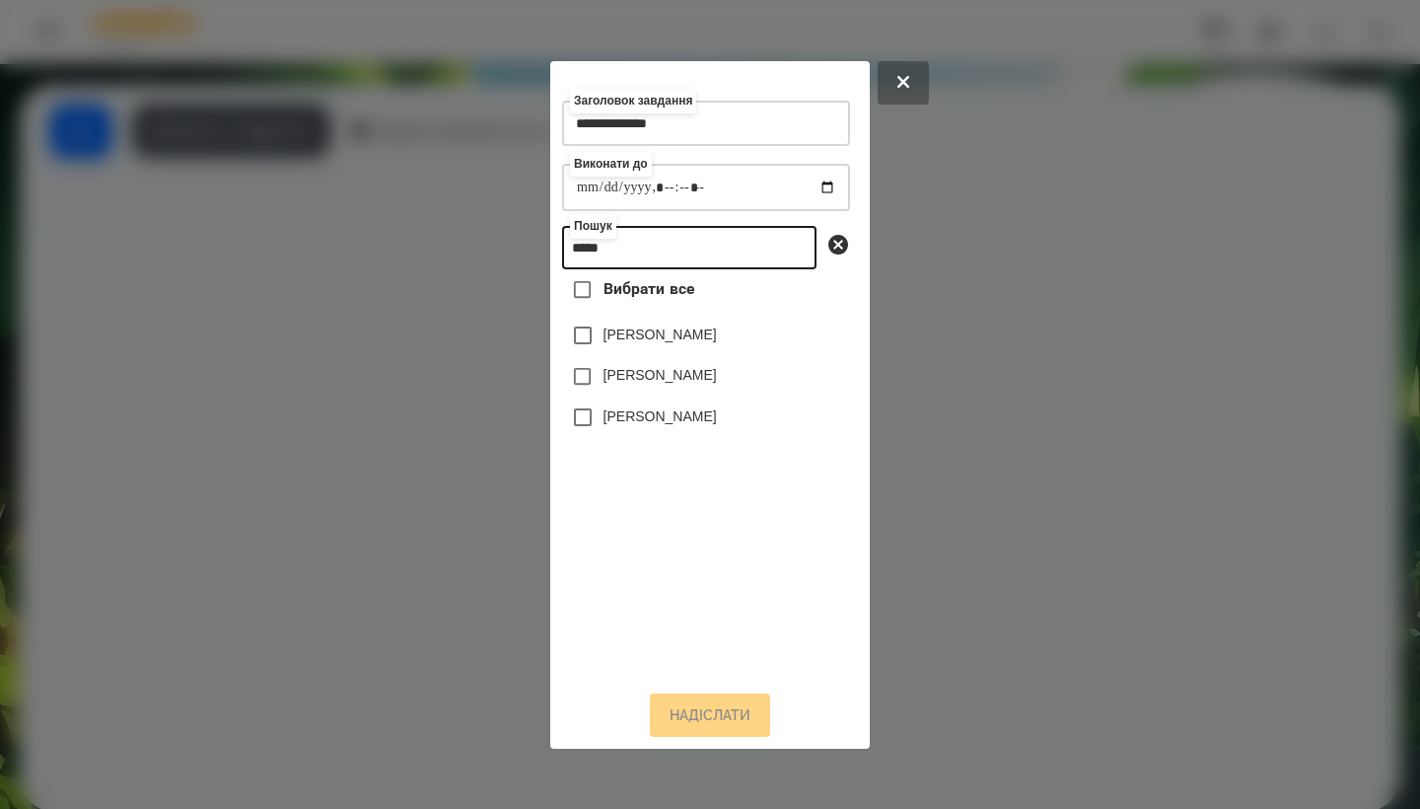
type input "*****"
click at [679, 426] on label "[PERSON_NAME]" at bounding box center [660, 416] width 113 height 20
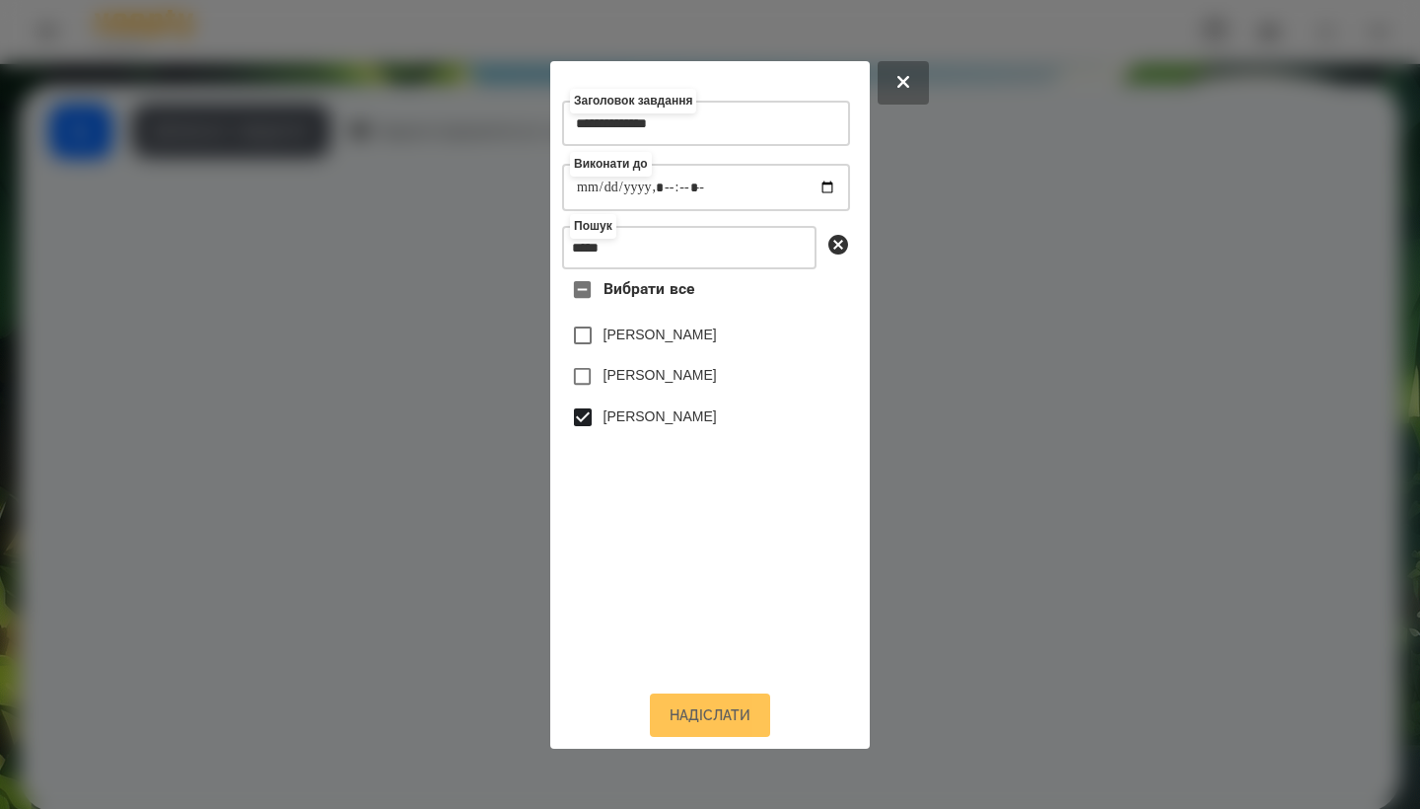
click at [693, 733] on button "Надіслати" at bounding box center [710, 714] width 120 height 43
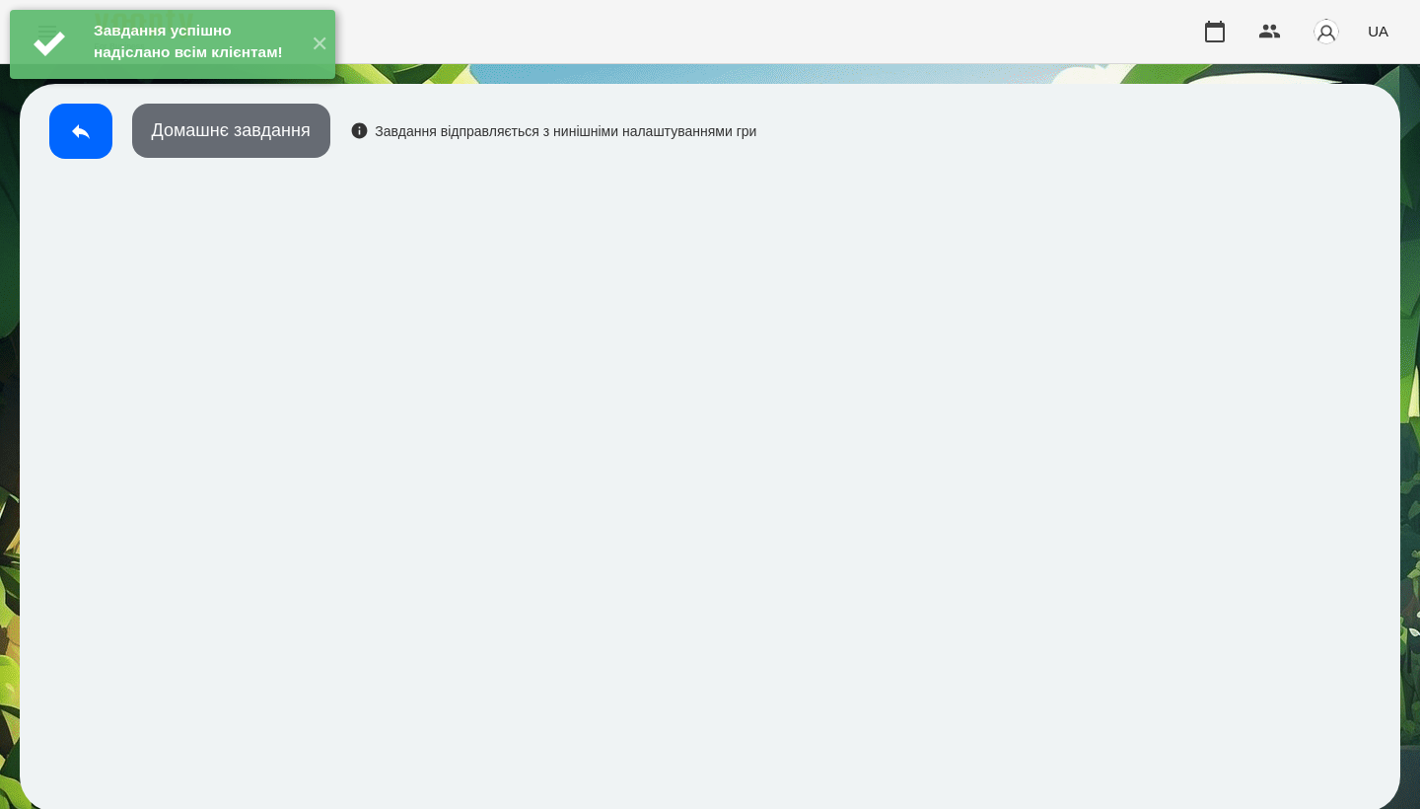
click at [235, 150] on button "Домашнє завдання" at bounding box center [231, 131] width 198 height 54
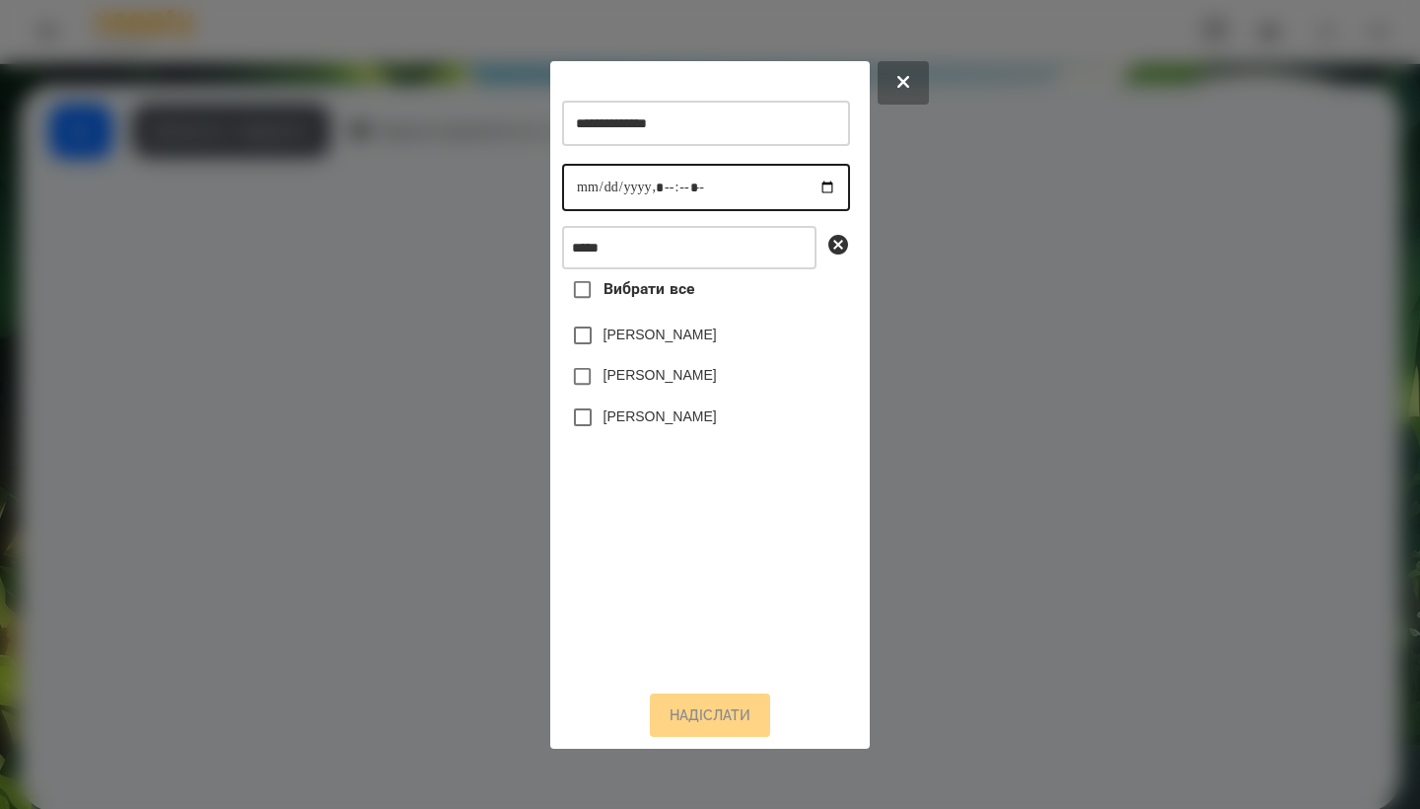
click at [587, 185] on input "datetime-local" at bounding box center [706, 187] width 288 height 47
type input "**********"
click at [668, 426] on label "[PERSON_NAME]" at bounding box center [660, 416] width 113 height 20
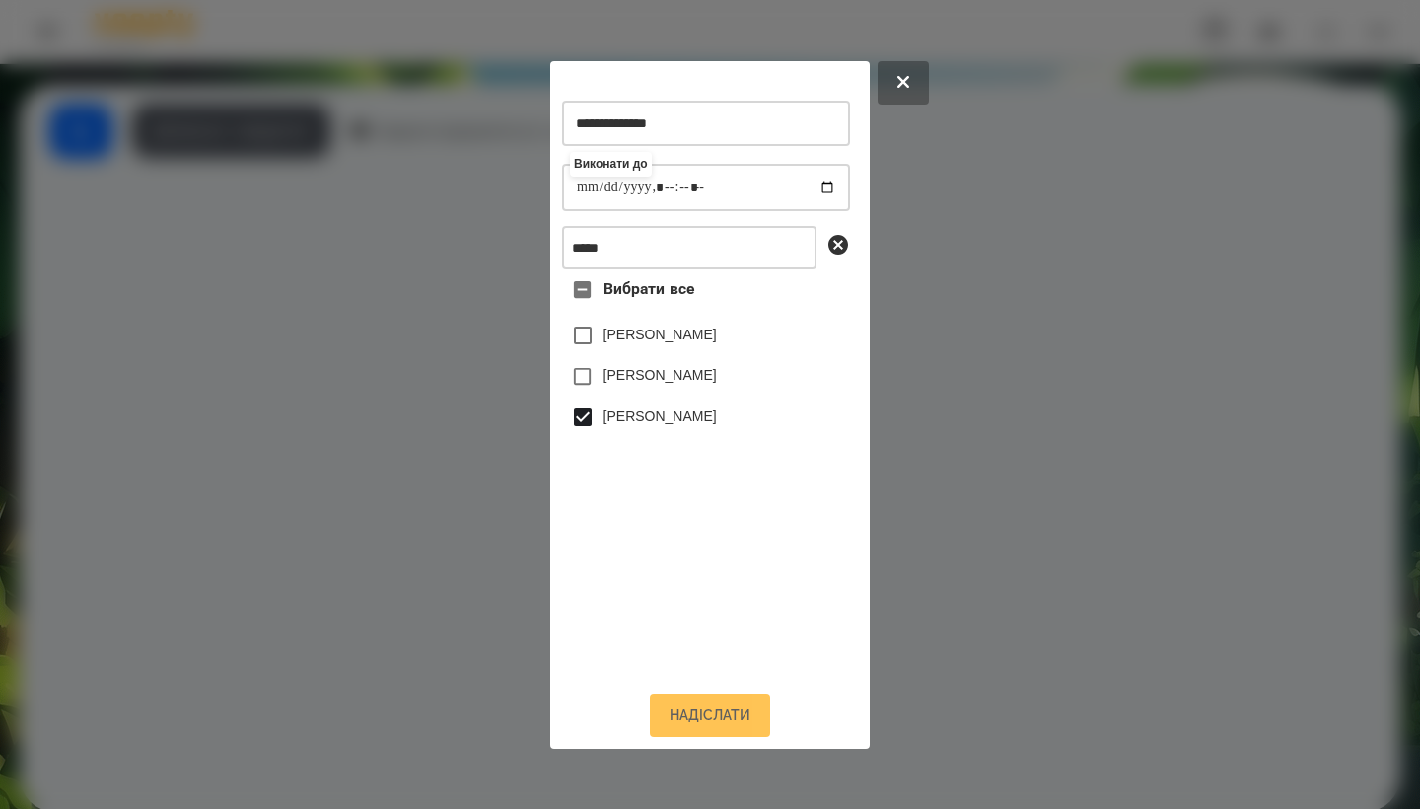
click at [704, 723] on button "Надіслати" at bounding box center [710, 714] width 120 height 43
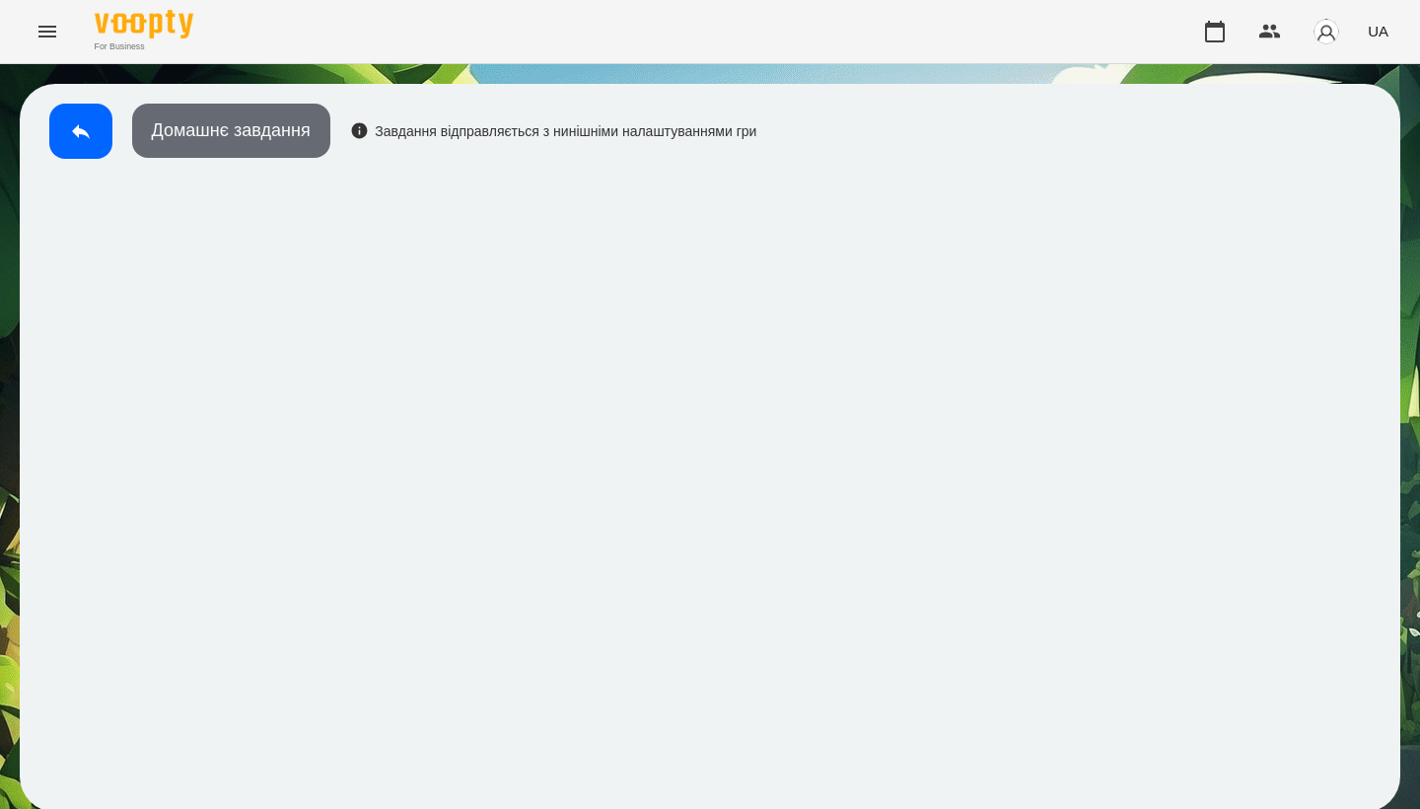
click at [220, 134] on button "Домашнє завдання" at bounding box center [231, 131] width 198 height 54
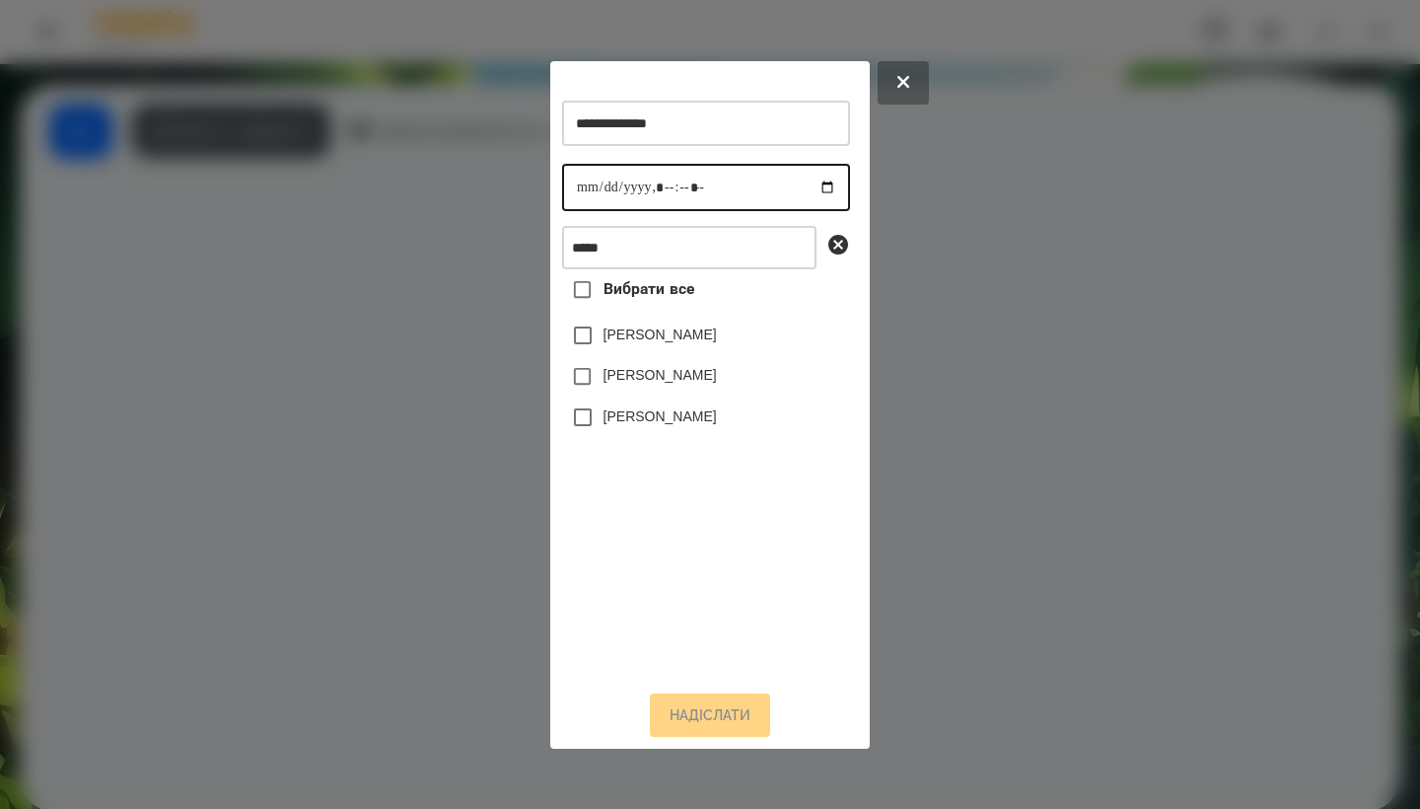
click at [585, 188] on input "datetime-local" at bounding box center [706, 187] width 288 height 47
type input "**********"
click at [655, 424] on label "[PERSON_NAME]" at bounding box center [660, 416] width 113 height 20
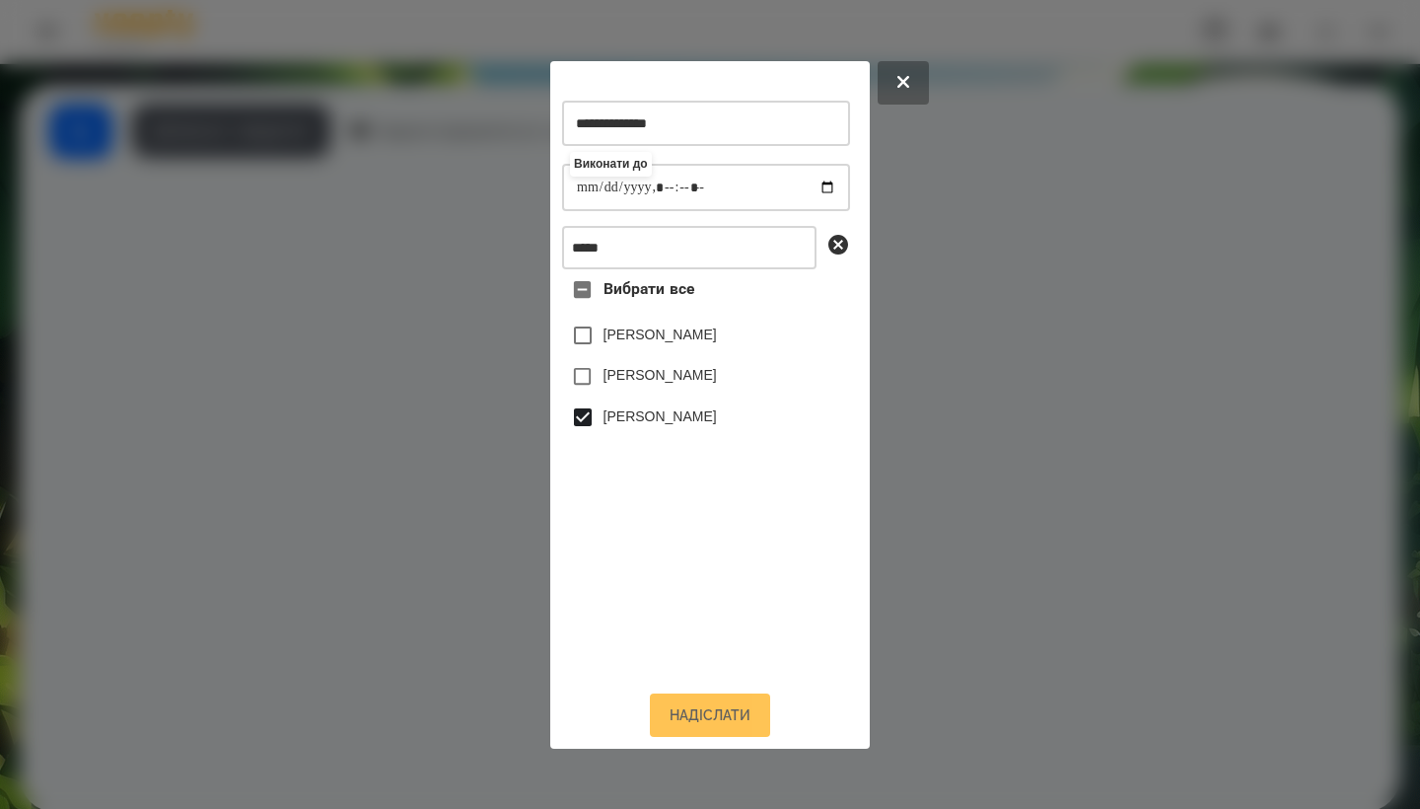
click at [730, 727] on button "Надіслати" at bounding box center [710, 714] width 120 height 43
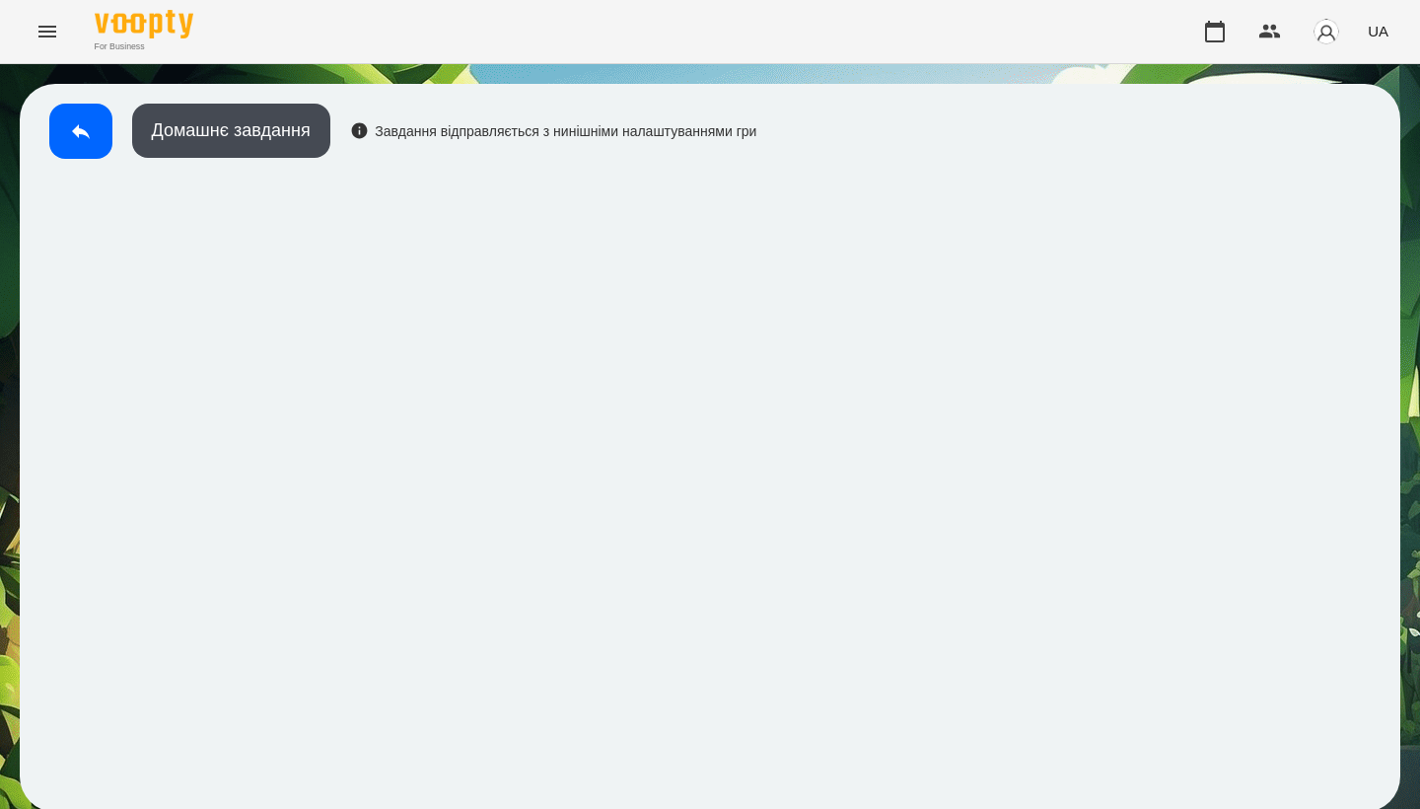
click at [116, 136] on div "Домашнє завдання Завдання відправляється з нинішніми налаштуваннями гри" at bounding box center [397, 136] width 717 height 65
click at [106, 136] on button at bounding box center [80, 131] width 63 height 55
